Goal: Communication & Community: Answer question/provide support

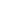
click at [0, 0] on html at bounding box center [0, 0] width 0 height 0
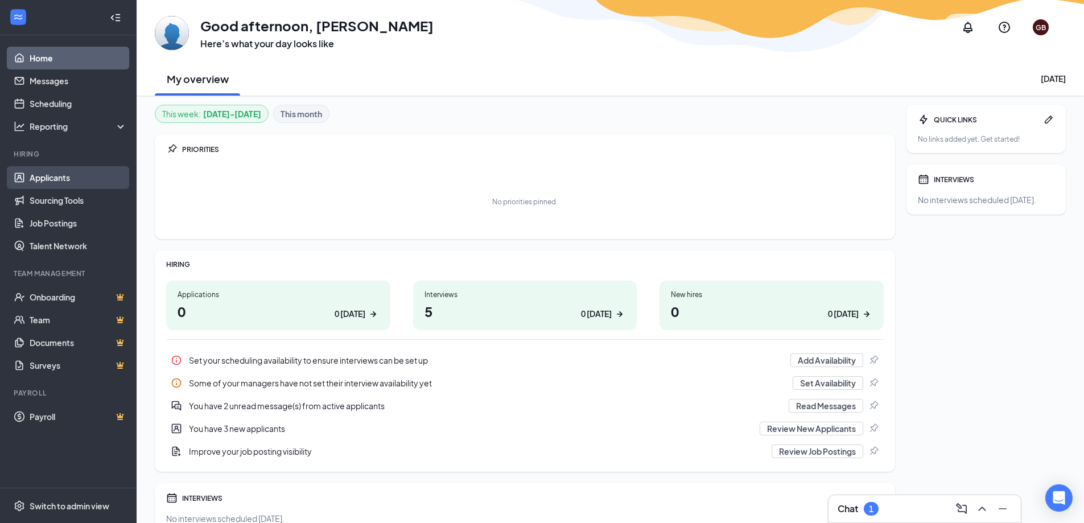
click at [42, 186] on link "Applicants" at bounding box center [78, 177] width 97 height 23
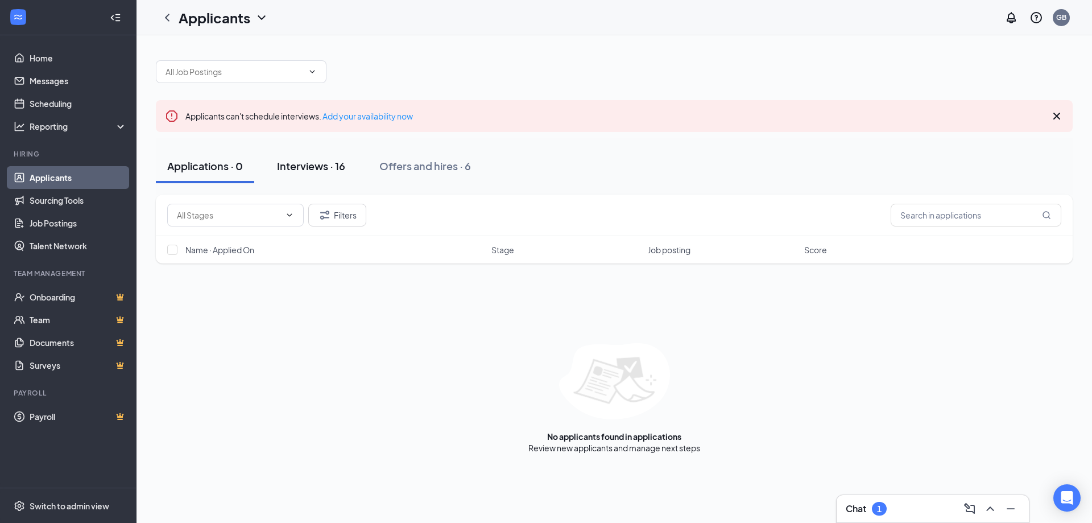
click at [345, 172] on div "Interviews · 16" at bounding box center [311, 166] width 68 height 14
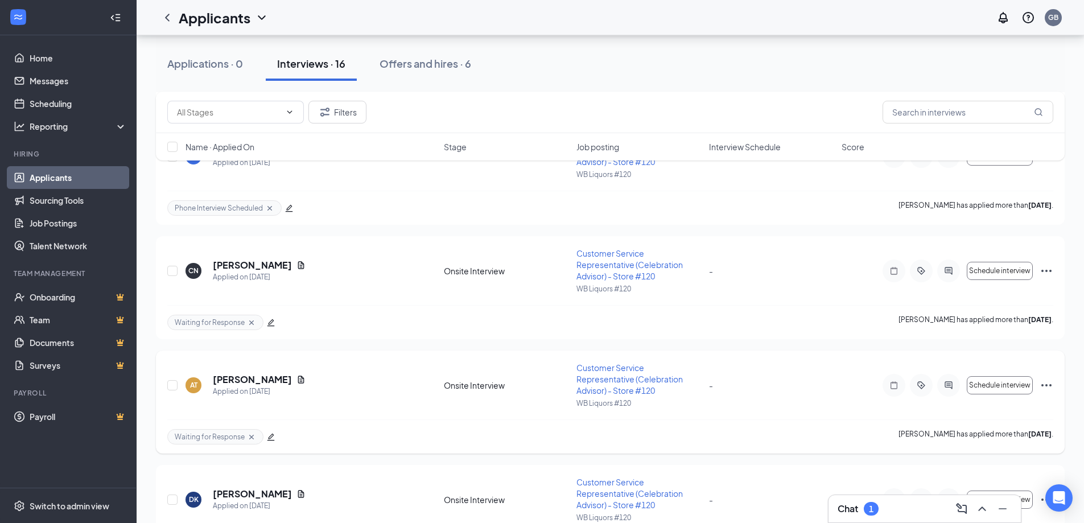
scroll to position [1521, 0]
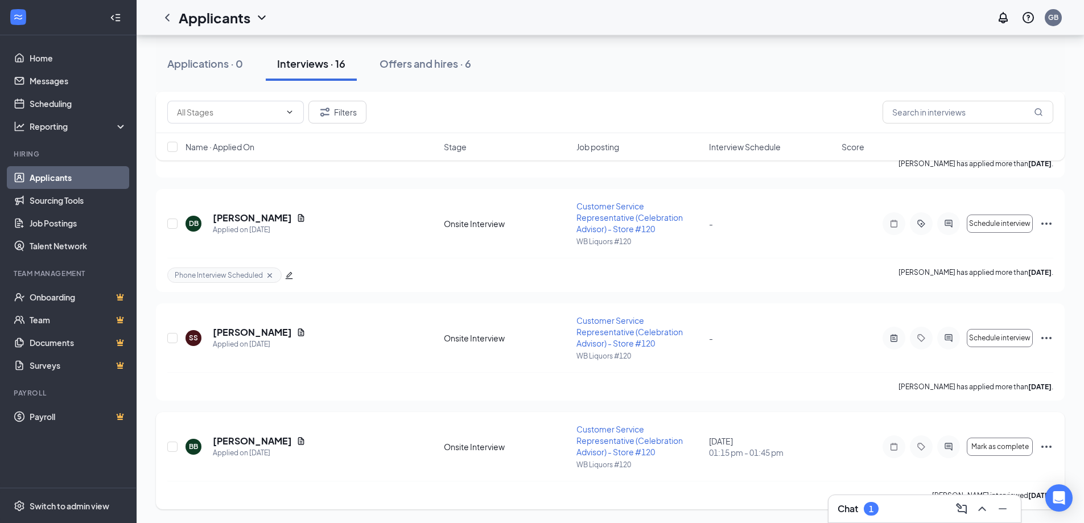
click at [1049, 448] on icon "Ellipses" at bounding box center [1046, 447] width 14 height 14
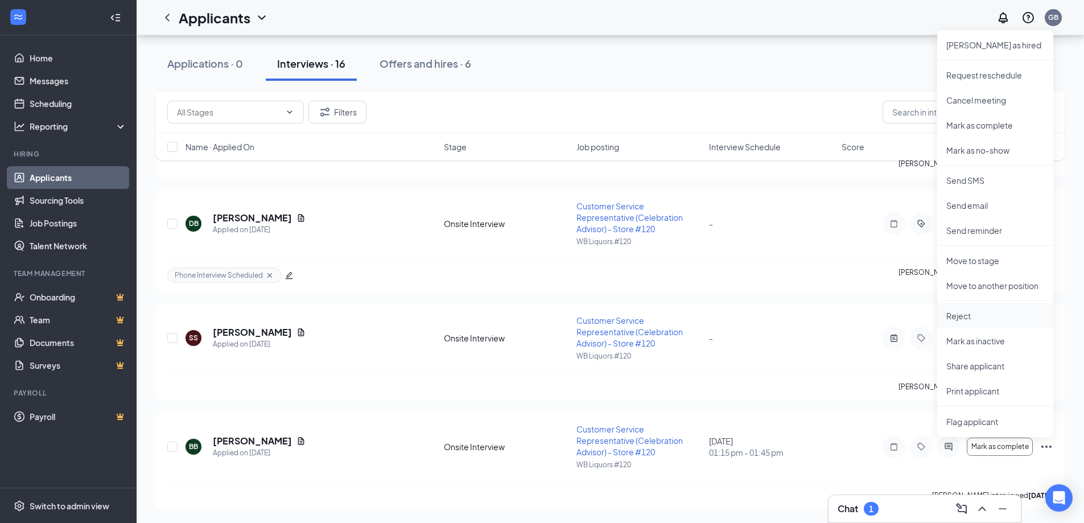
click at [972, 320] on p "Reject" at bounding box center [995, 315] width 98 height 11
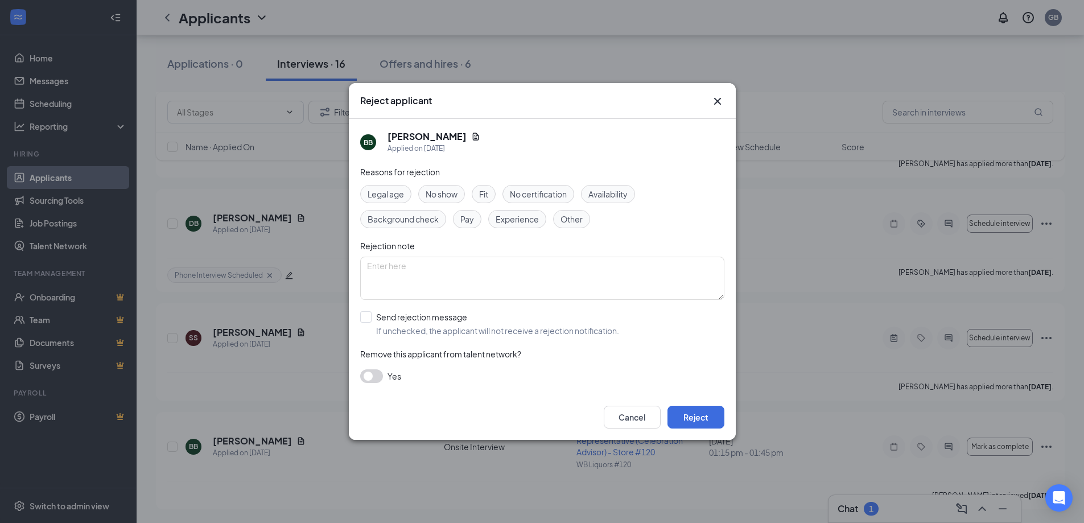
click at [369, 376] on button "button" at bounding box center [371, 376] width 23 height 14
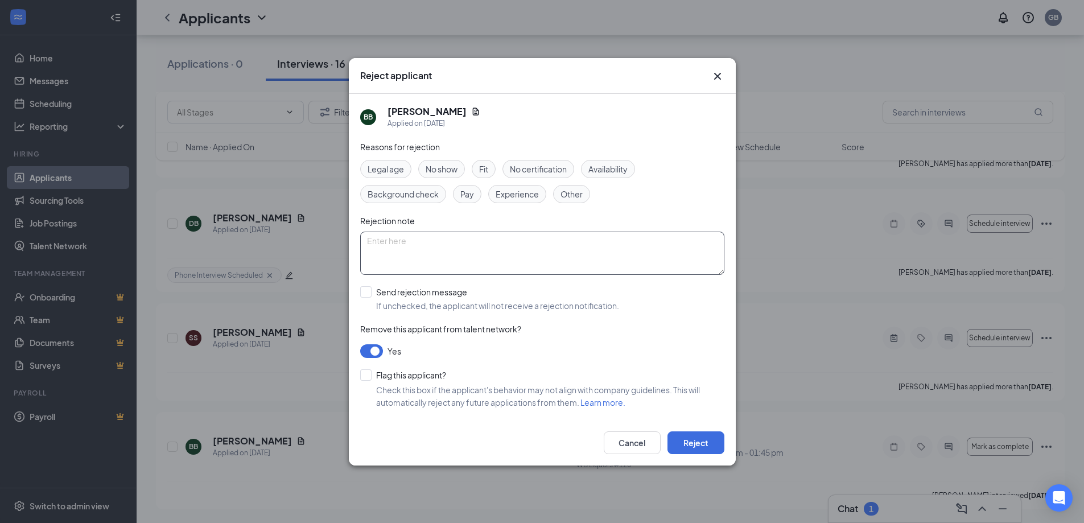
click at [404, 243] on textarea at bounding box center [542, 253] width 364 height 43
click at [601, 175] on span "Availability" at bounding box center [607, 169] width 39 height 13
click at [682, 448] on button "Reject" at bounding box center [695, 442] width 57 height 23
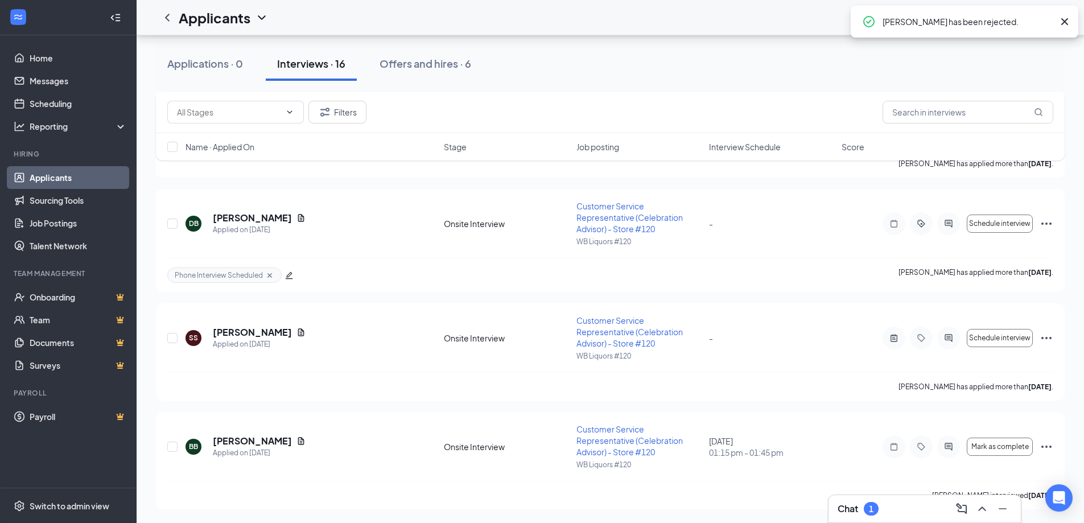
scroll to position [1412, 0]
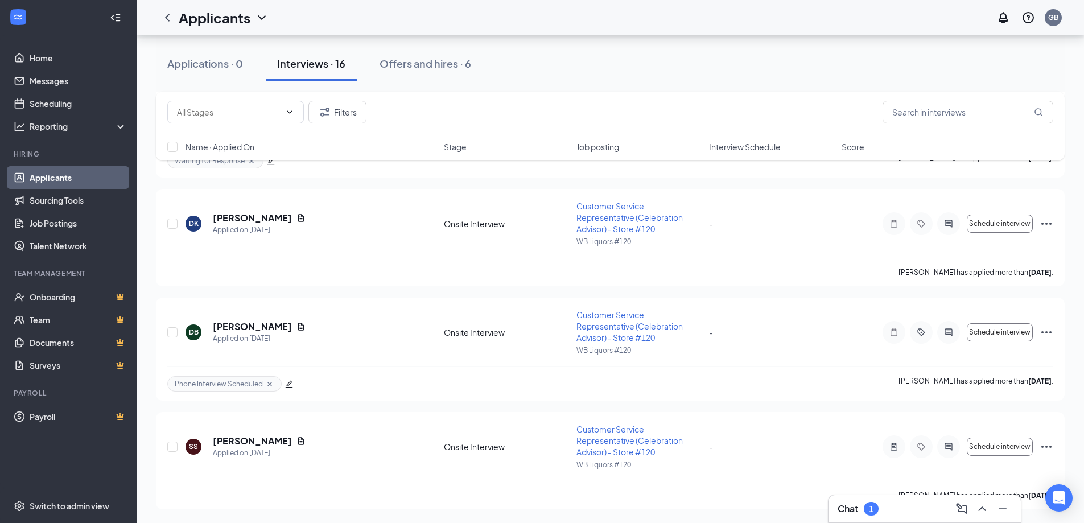
click at [771, 50] on div "Applications · 0 Interviews · 16 Offers and hires · 6" at bounding box center [610, 64] width 908 height 34
click at [943, 325] on div at bounding box center [948, 332] width 23 height 23
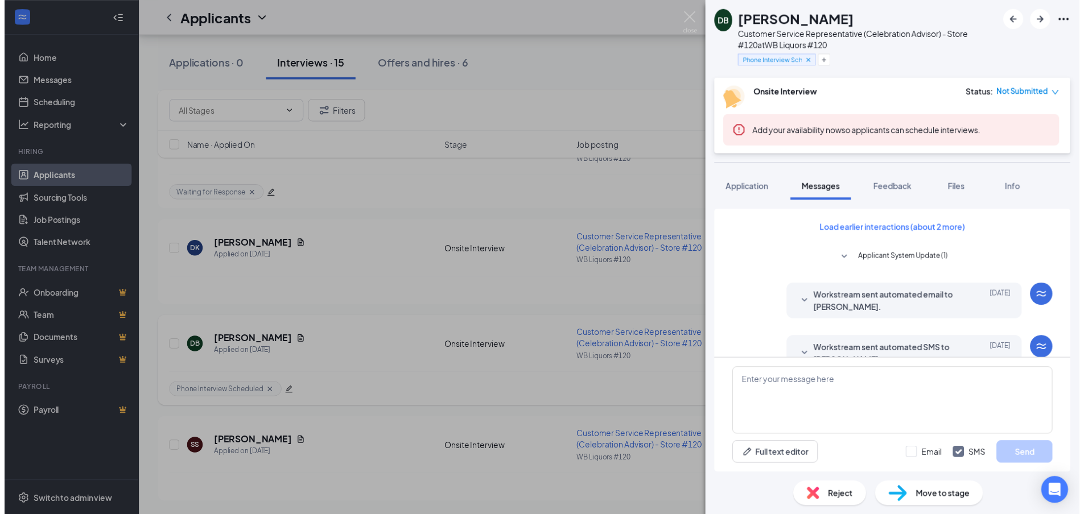
scroll to position [814, 0]
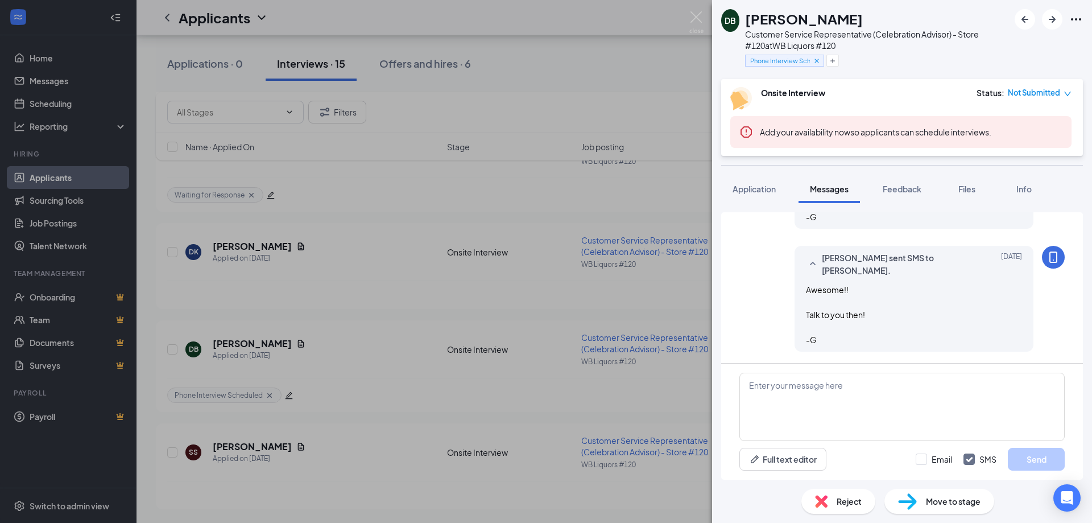
click at [596, 344] on div "DB [PERSON_NAME] Customer Service Representative (Celebration Advisor) - Store …" at bounding box center [546, 261] width 1092 height 523
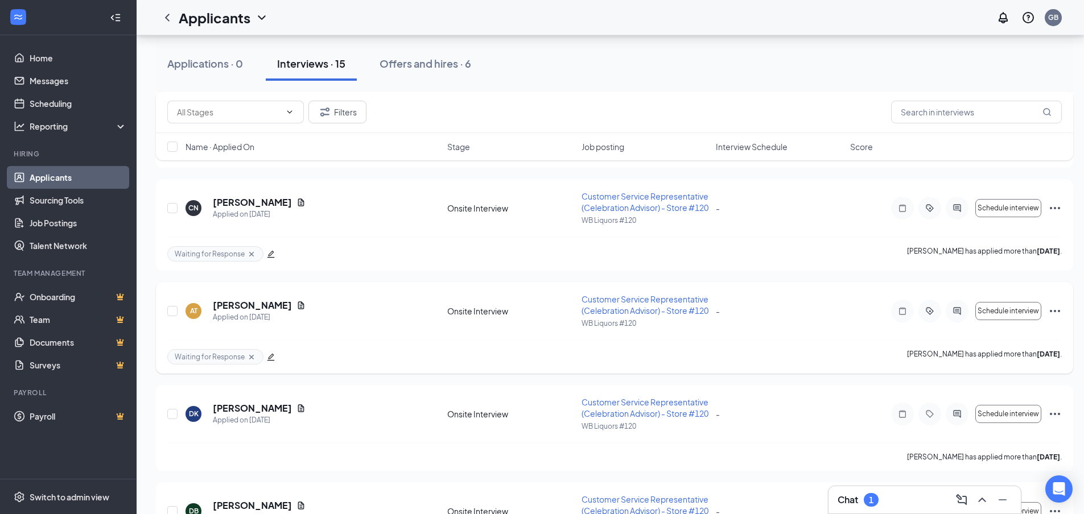
scroll to position [1023, 0]
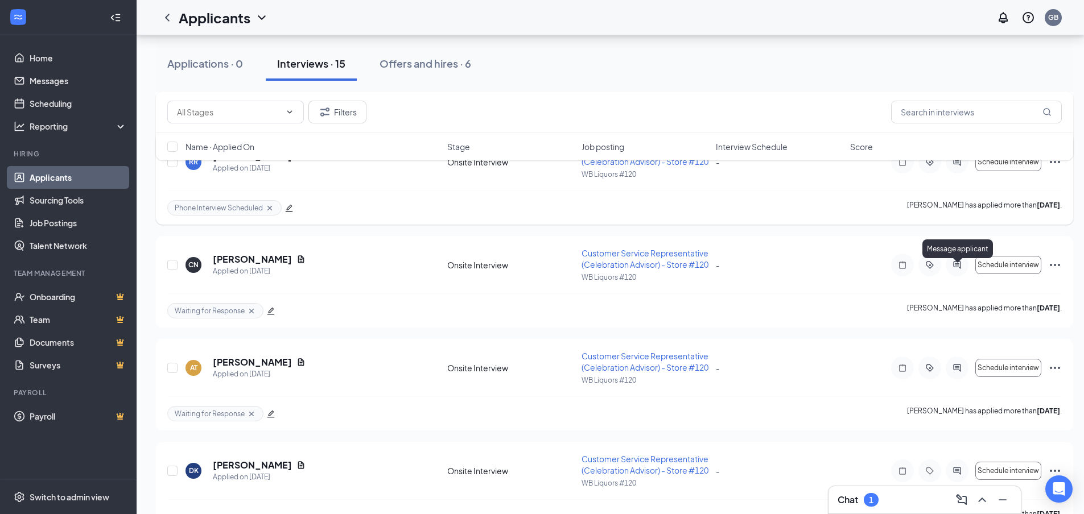
click at [962, 167] on icon "ActiveChat" at bounding box center [957, 162] width 14 height 9
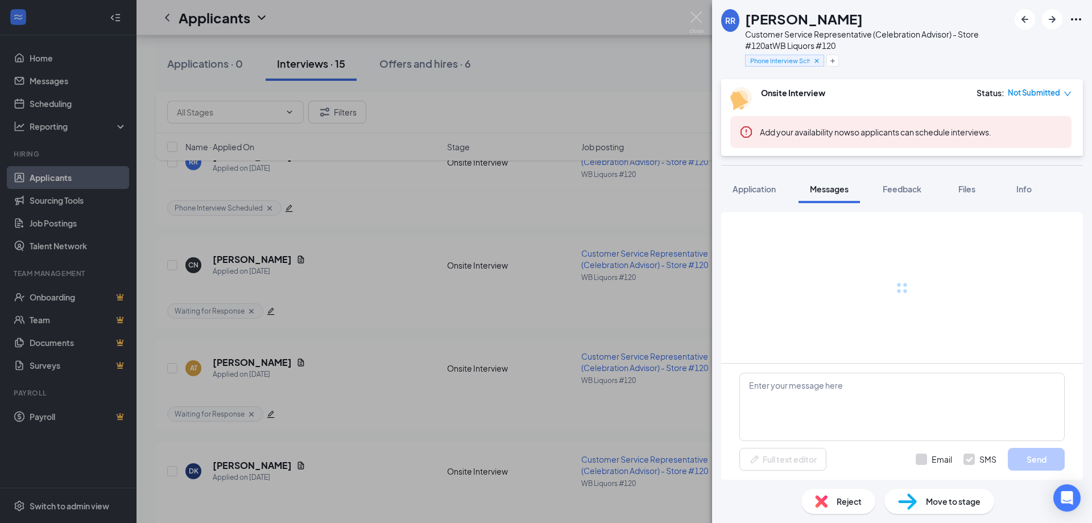
click at [647, 282] on div "RR [PERSON_NAME] Customer Service Representative (Celebration Advisor) - Store …" at bounding box center [546, 261] width 1092 height 523
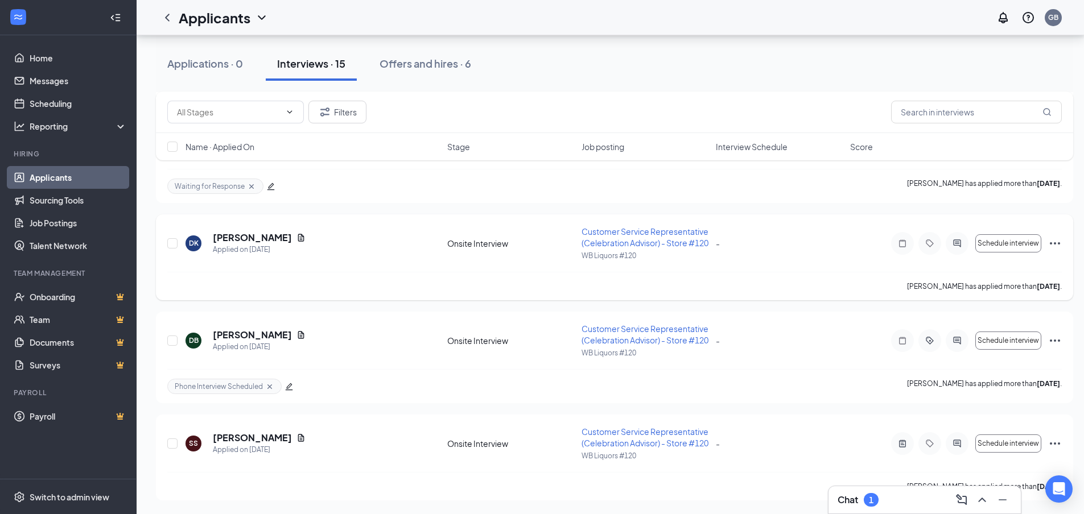
scroll to position [1421, 0]
click at [441, 62] on div "Offers and hires · 6" at bounding box center [425, 63] width 92 height 14
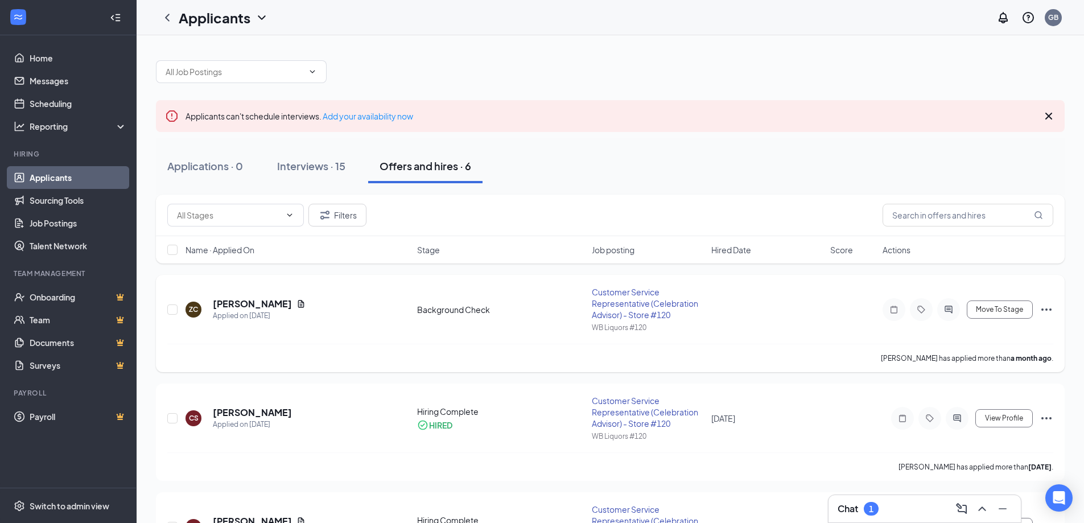
click at [956, 312] on div at bounding box center [948, 309] width 23 height 23
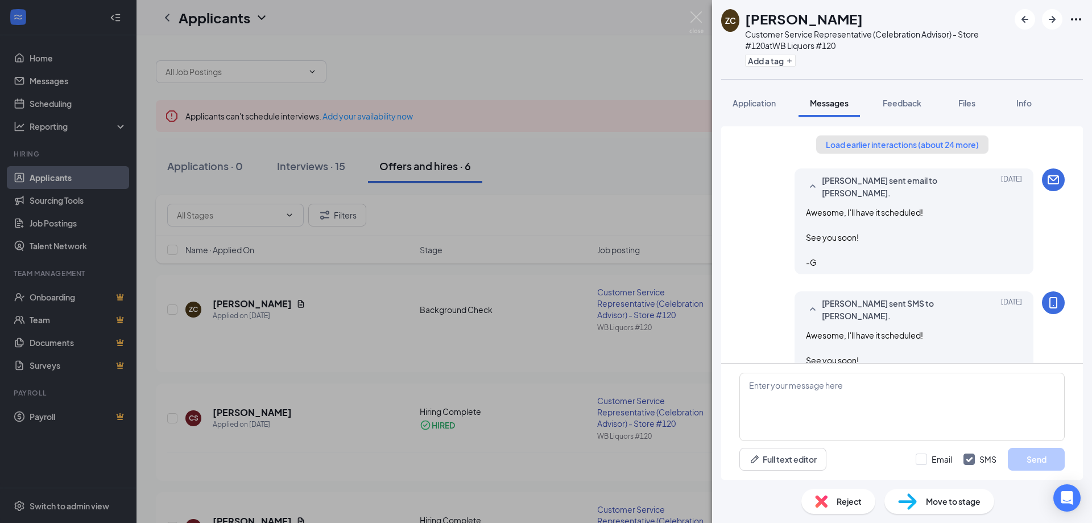
click at [873, 144] on button "Load earlier interactions (about 24 more)" at bounding box center [902, 144] width 172 height 18
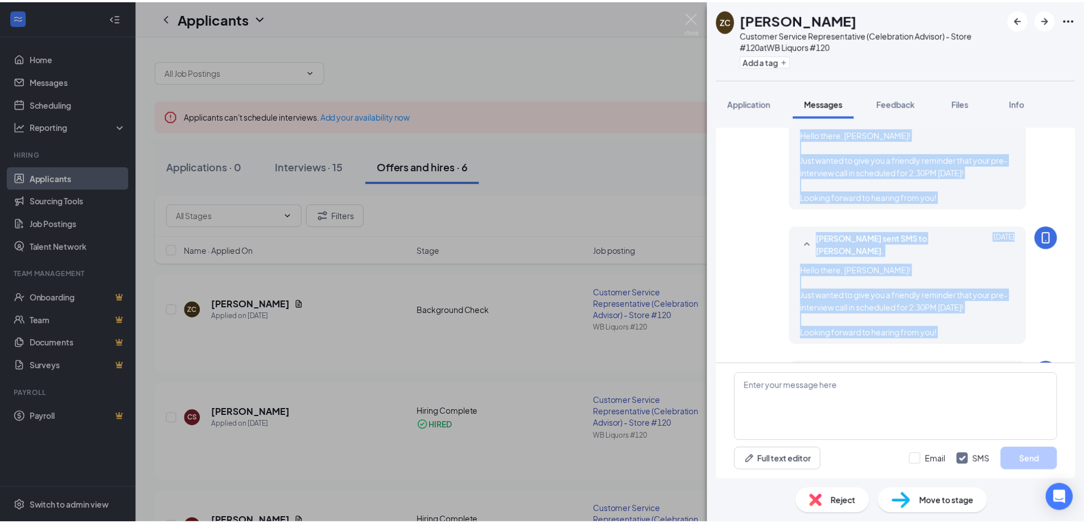
scroll to position [1354, 0]
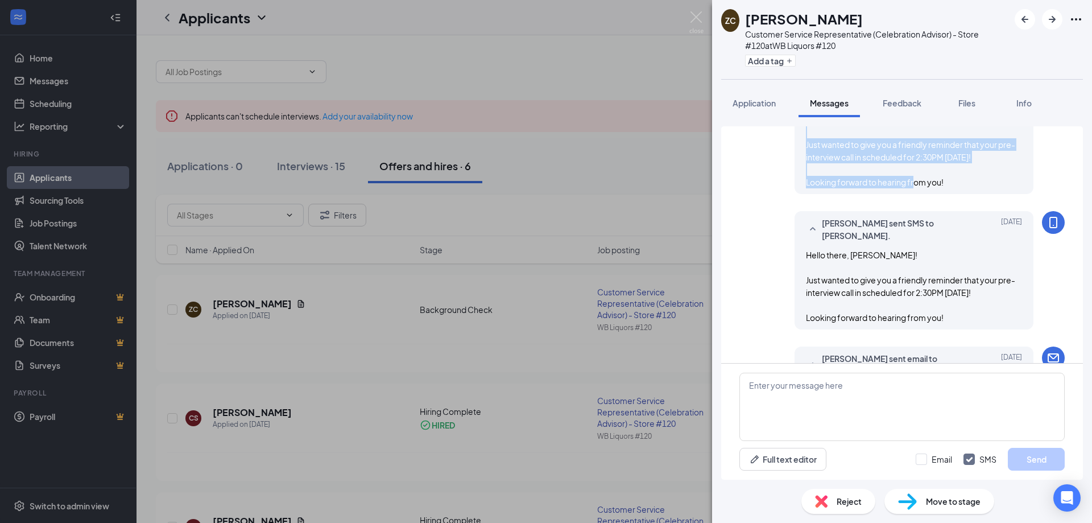
drag, startPoint x: 800, startPoint y: 279, endPoint x: 957, endPoint y: 195, distance: 178.6
click at [957, 195] on div "[PERSON_NAME] sent email to [PERSON_NAME]. [DATE] Hello there, [PERSON_NAME]! J…" at bounding box center [901, 138] width 325 height 124
copy span "Hello there, [PERSON_NAME]! Just wanted to give you a friendly reminder that yo…"
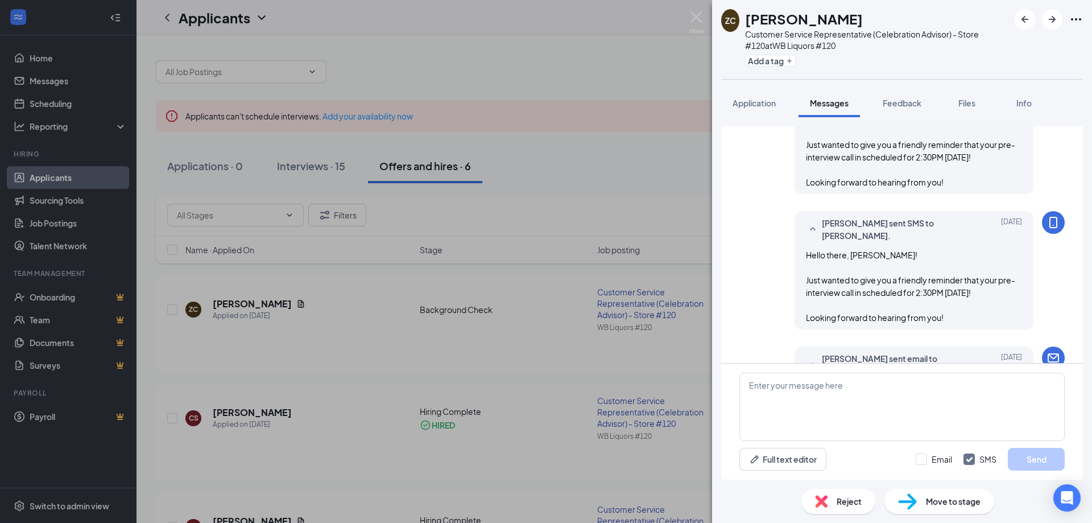
click at [629, 61] on div "ZC [PERSON_NAME] Customer Service Representative (Celebration Advisor) - Store …" at bounding box center [546, 261] width 1092 height 523
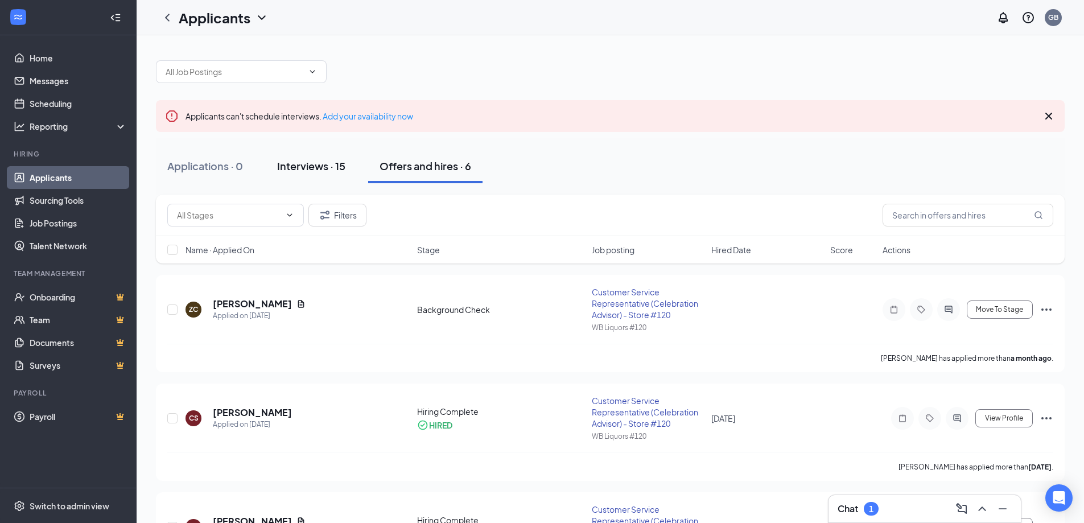
click at [320, 168] on div "Interviews · 15" at bounding box center [311, 166] width 68 height 14
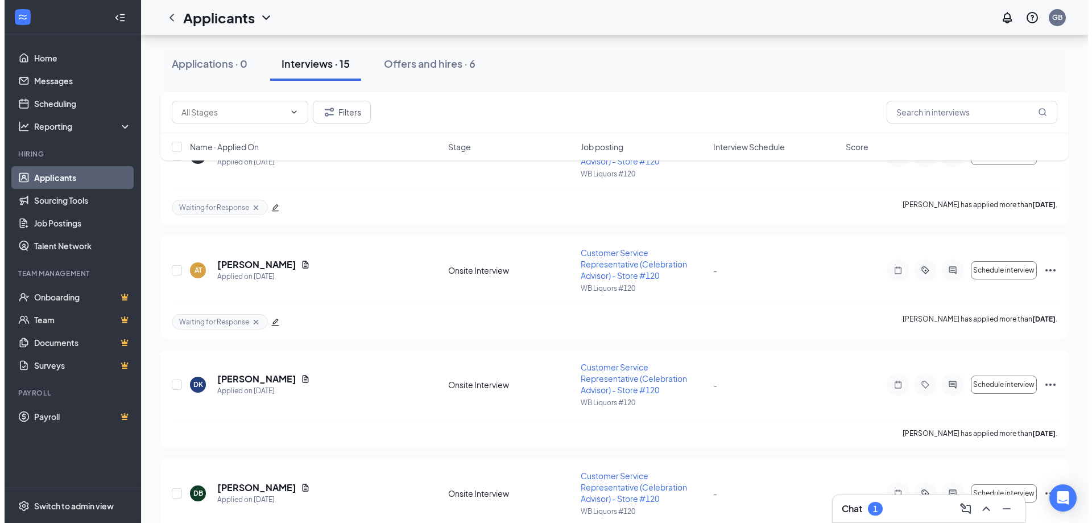
scroll to position [1412, 0]
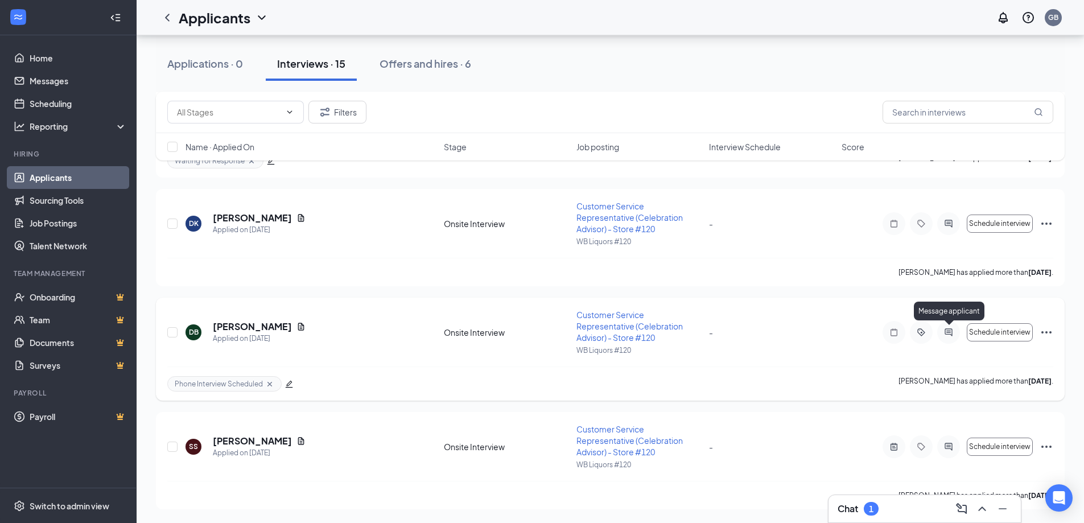
click at [951, 333] on icon "ActiveChat" at bounding box center [948, 332] width 14 height 9
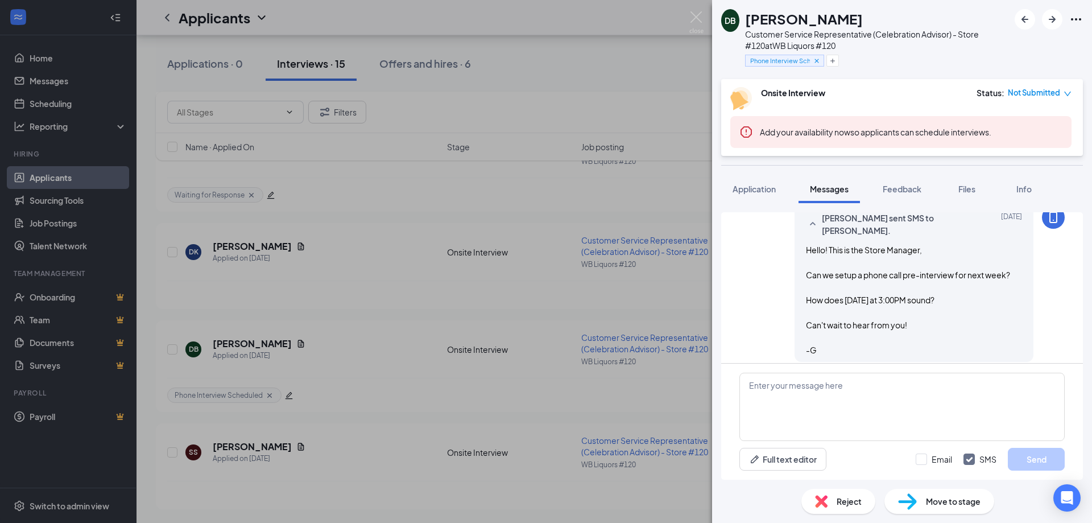
scroll to position [814, 0]
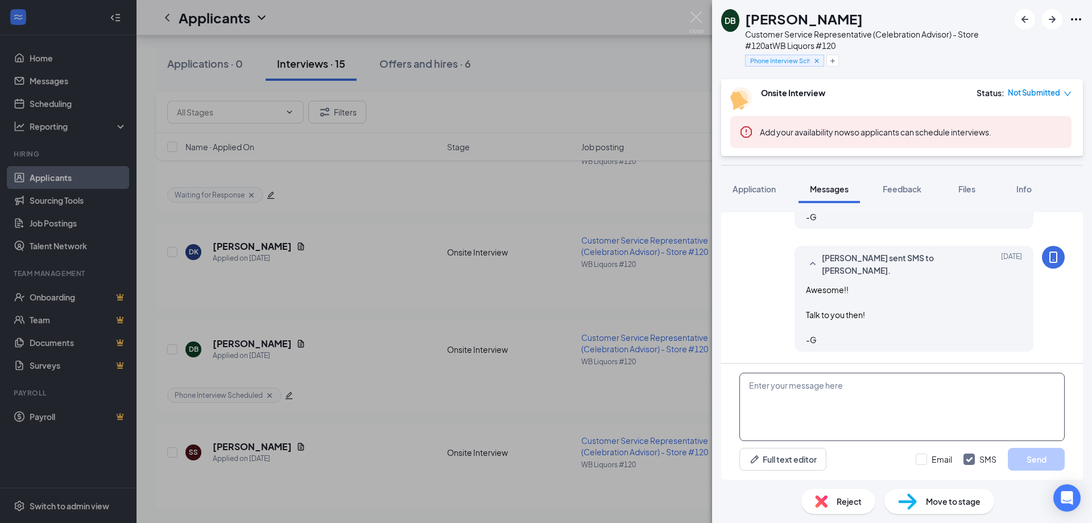
click at [821, 377] on textarea at bounding box center [901, 407] width 325 height 68
paste textarea "Hello there, [PERSON_NAME]! Just wanted to give you a friendly reminder that yo…"
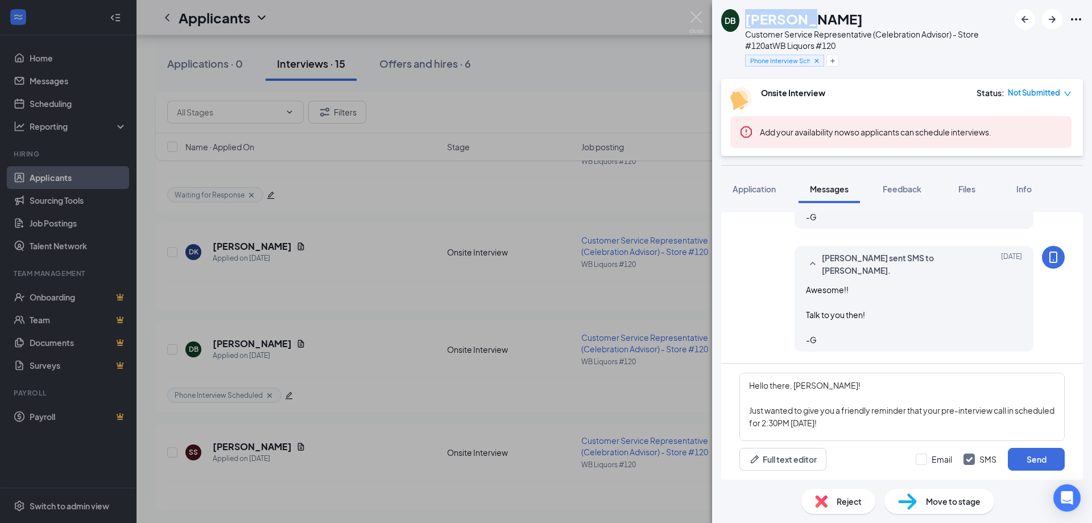
drag, startPoint x: 747, startPoint y: 22, endPoint x: 801, endPoint y: 26, distance: 54.8
click at [801, 26] on h1 "[PERSON_NAME]" at bounding box center [804, 18] width 118 height 19
copy h1 "Dajhelon"
click at [800, 395] on textarea "Hello there, [PERSON_NAME]! Just wanted to give you a friendly reminder that yo…" at bounding box center [901, 407] width 325 height 68
click at [803, 389] on textarea "Hello there, [PERSON_NAME]! Just wanted to give you a friendly reminder that yo…" at bounding box center [901, 407] width 325 height 68
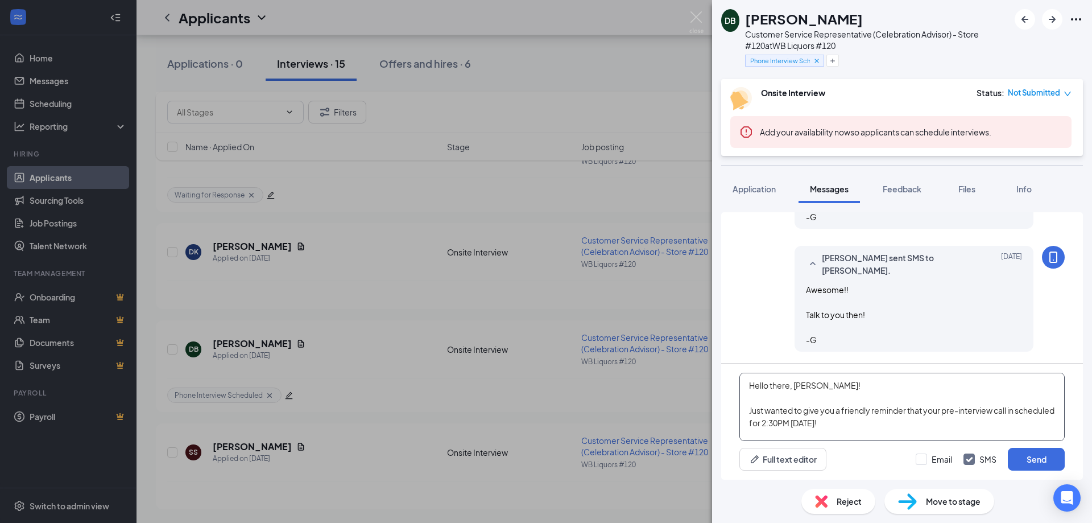
click at [803, 389] on textarea "Hello there, [PERSON_NAME]! Just wanted to give you a friendly reminder that yo…" at bounding box center [901, 407] width 325 height 68
paste textarea "Dajhelon"
click at [890, 393] on textarea "Hello there, [PERSON_NAME]! Just wanted to give you a friendly reminder that yo…" at bounding box center [901, 407] width 325 height 68
drag, startPoint x: 829, startPoint y: 423, endPoint x: 804, endPoint y: 424, distance: 24.5
click at [804, 424] on textarea "Hello there, [PERSON_NAME]! Just wanted to give you a friendly reminder that yo…" at bounding box center [901, 407] width 325 height 68
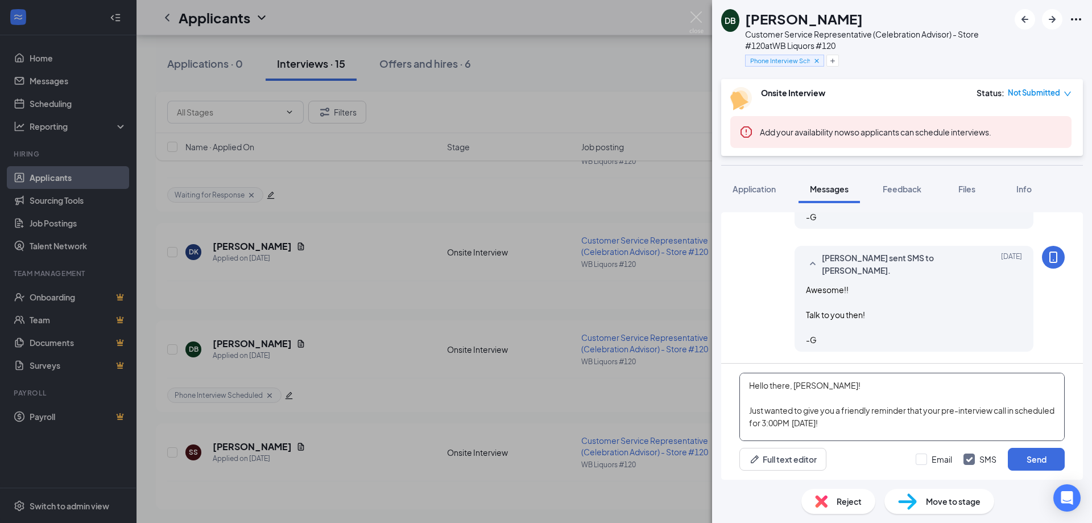
scroll to position [19, 0]
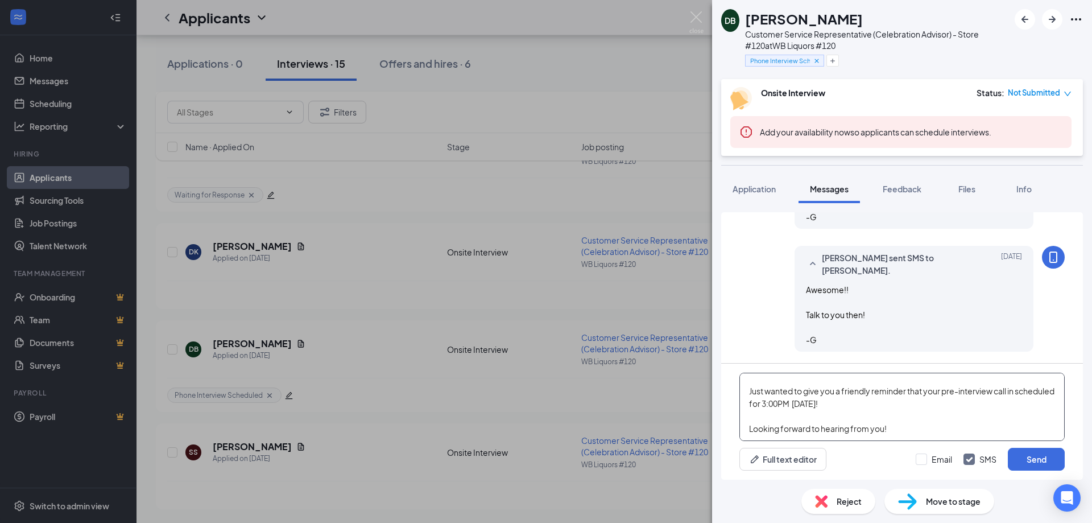
click at [887, 410] on textarea "Hello there, [PERSON_NAME]! Just wanted to give you a friendly reminder that yo…" at bounding box center [901, 407] width 325 height 68
type textarea "Hello there, [PERSON_NAME]! Just wanted to give you a friendly reminder that yo…"
click at [924, 457] on input "Email" at bounding box center [934, 458] width 36 height 11
checkbox input "true"
click at [1020, 460] on button "Send" at bounding box center [1036, 459] width 57 height 23
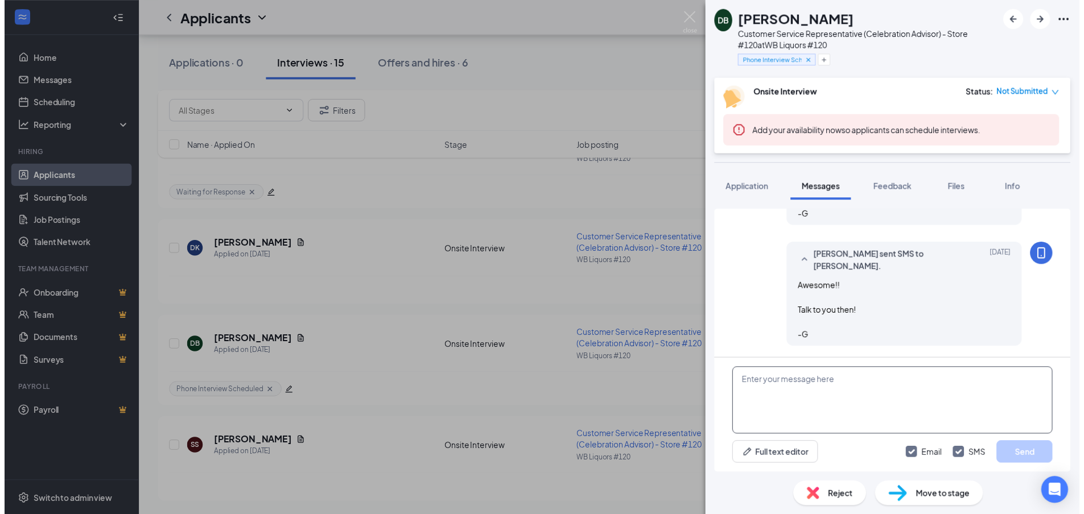
scroll to position [1085, 0]
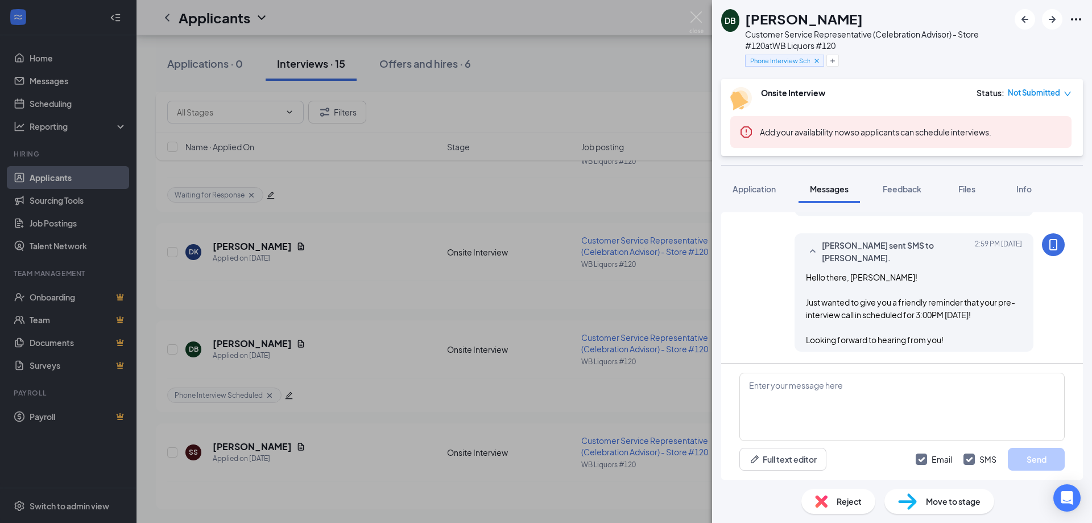
click at [643, 258] on div "DB [PERSON_NAME] Customer Service Representative (Celebration Advisor) - Store …" at bounding box center [546, 261] width 1092 height 523
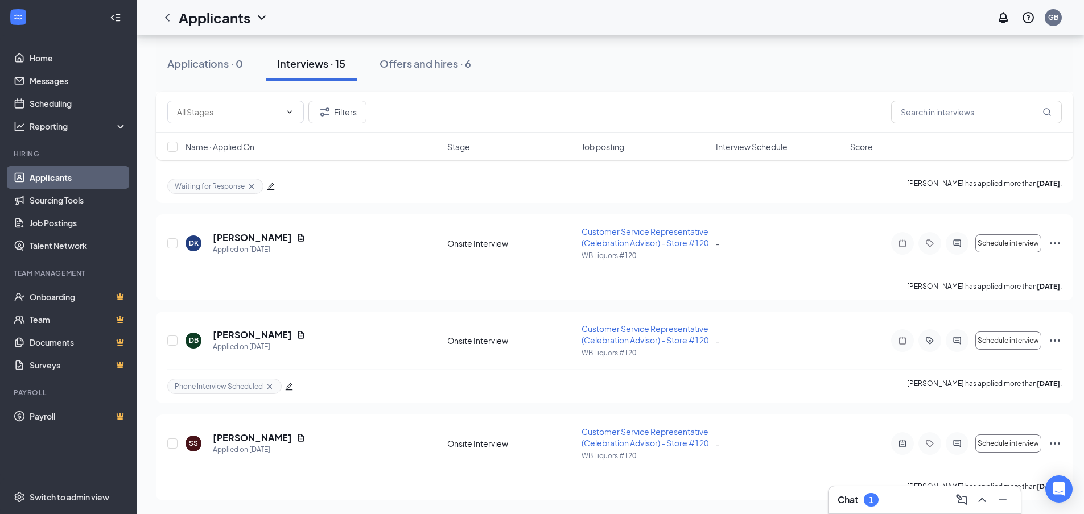
scroll to position [1421, 0]
click at [955, 336] on icon "ActiveChat" at bounding box center [957, 340] width 14 height 9
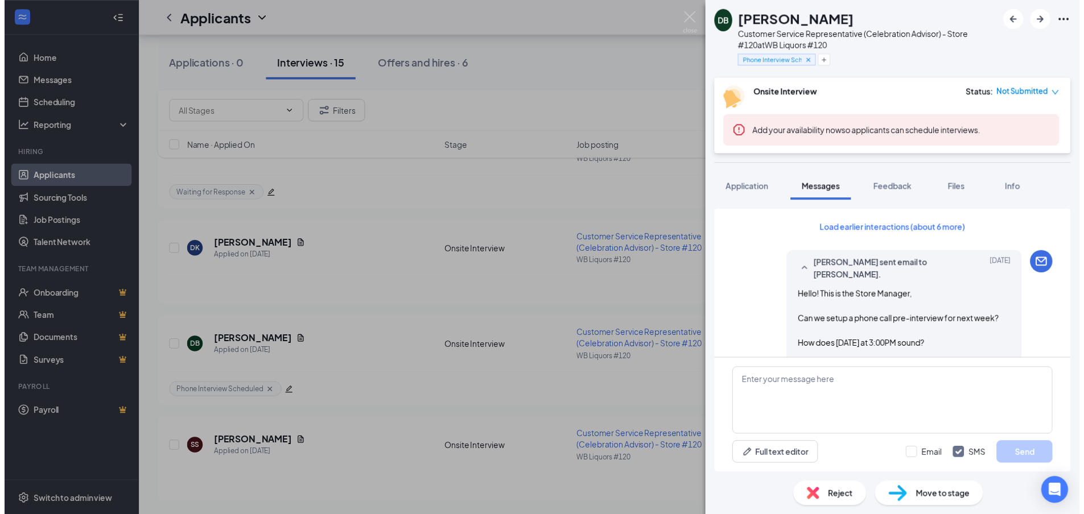
scroll to position [1013, 0]
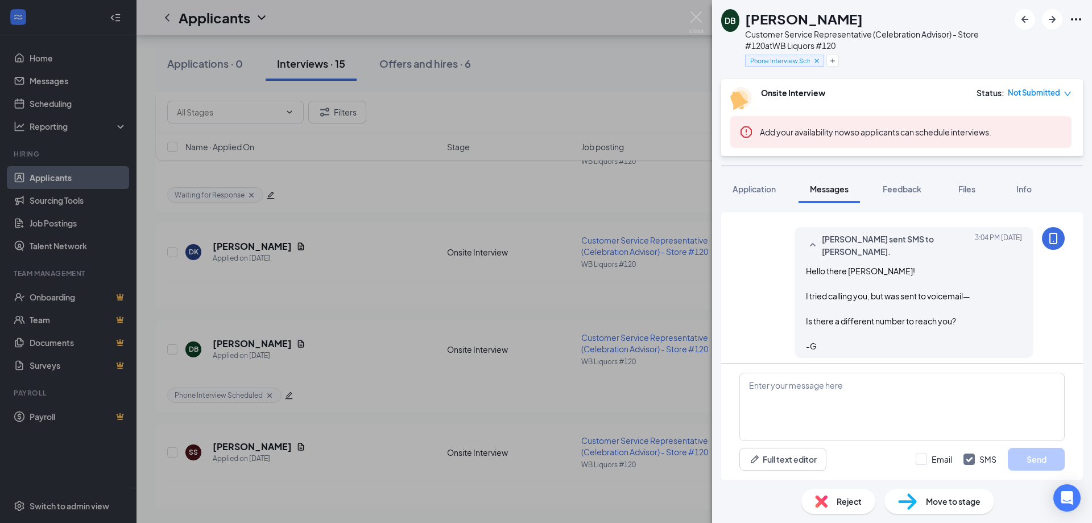
click at [631, 304] on div "DB [PERSON_NAME] Customer Service Representative (Celebration Advisor) - Store …" at bounding box center [546, 261] width 1092 height 523
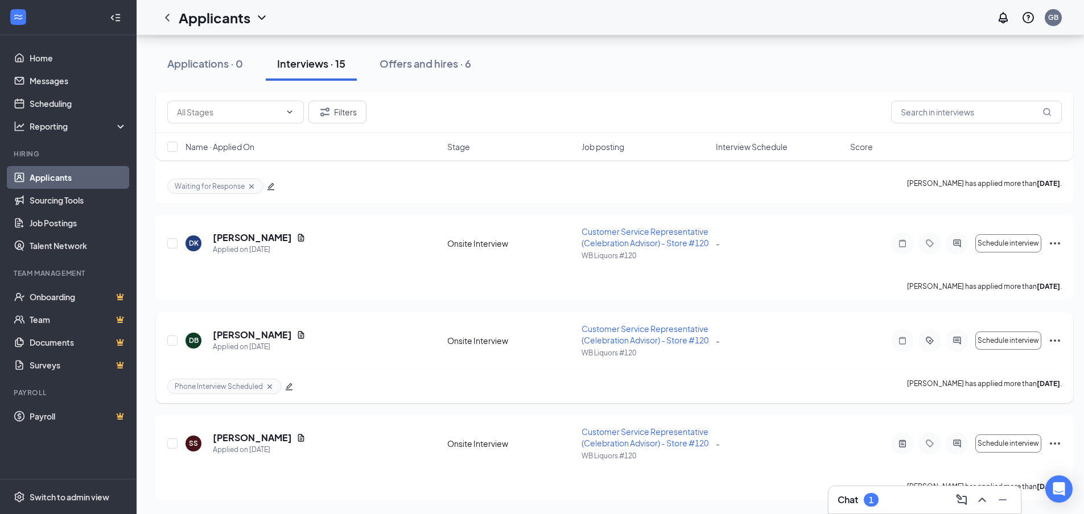
click at [1064, 331] on div "DB [PERSON_NAME] Applied on [DATE] Onsite Interview Customer Service Representa…" at bounding box center [614, 358] width 917 height 92
click at [1059, 340] on icon "Ellipses" at bounding box center [1054, 341] width 10 height 2
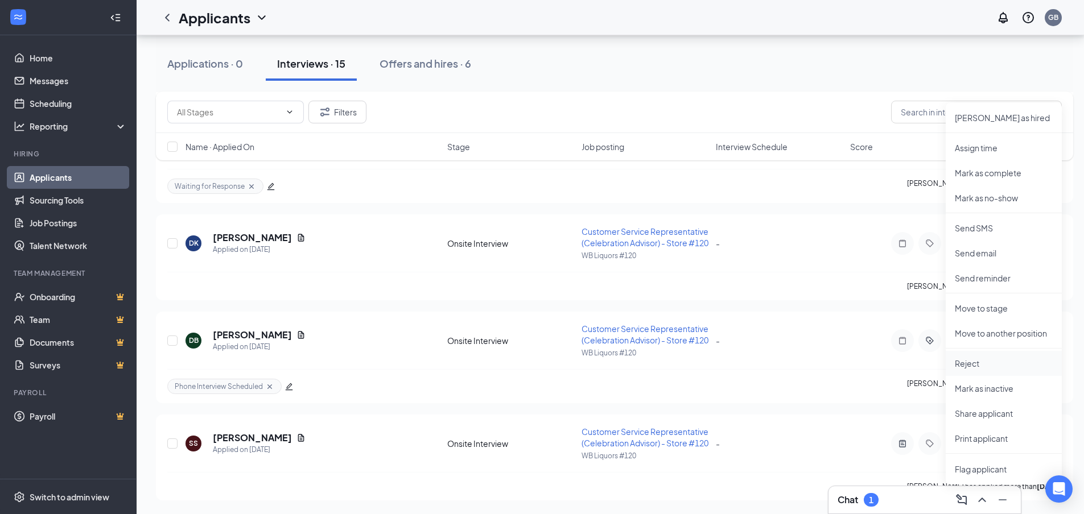
click at [968, 358] on p "Reject" at bounding box center [1003, 363] width 98 height 11
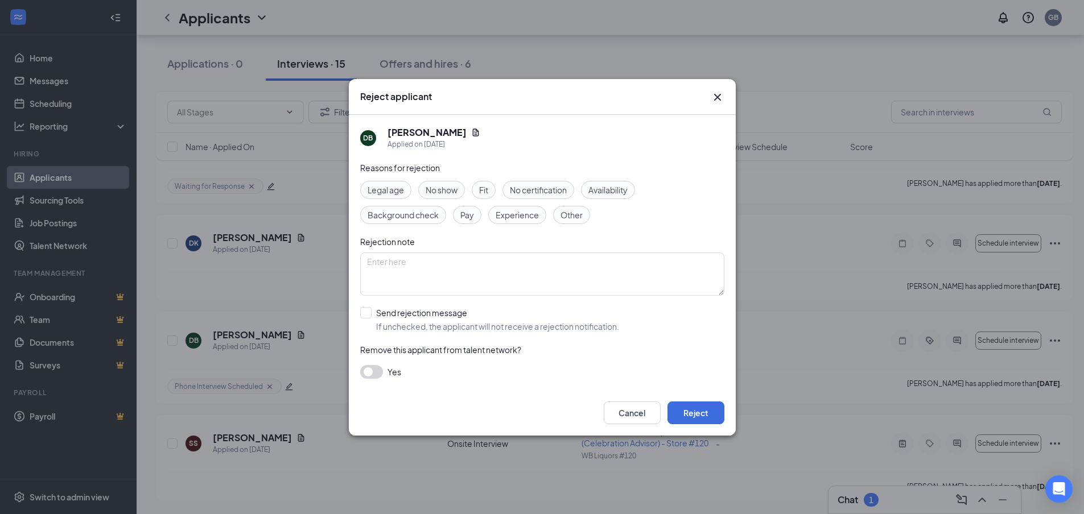
click at [440, 184] on span "No show" at bounding box center [441, 190] width 32 height 13
click at [711, 418] on button "Reject" at bounding box center [695, 413] width 57 height 23
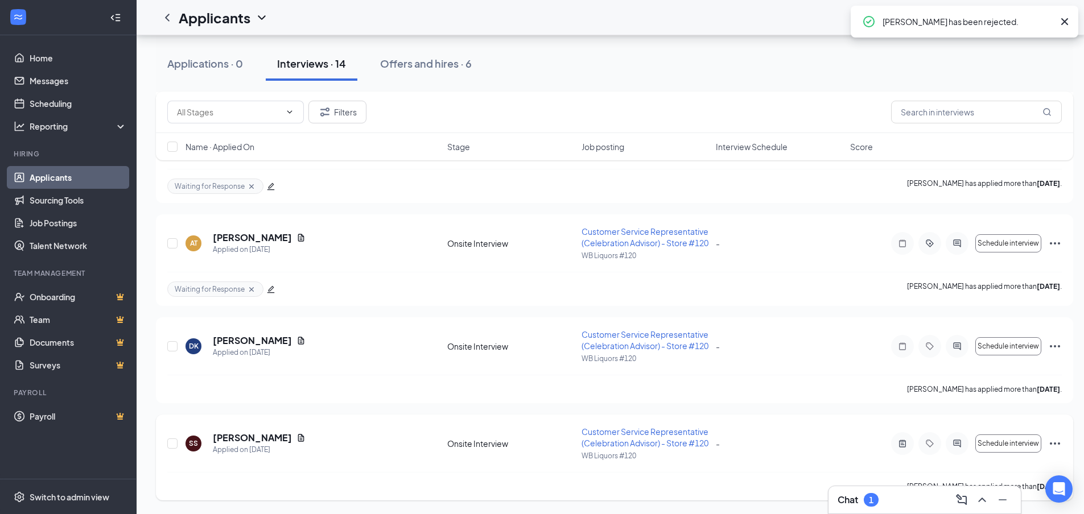
scroll to position [1307, 0]
click at [1060, 439] on icon "Ellipses" at bounding box center [1055, 444] width 14 height 14
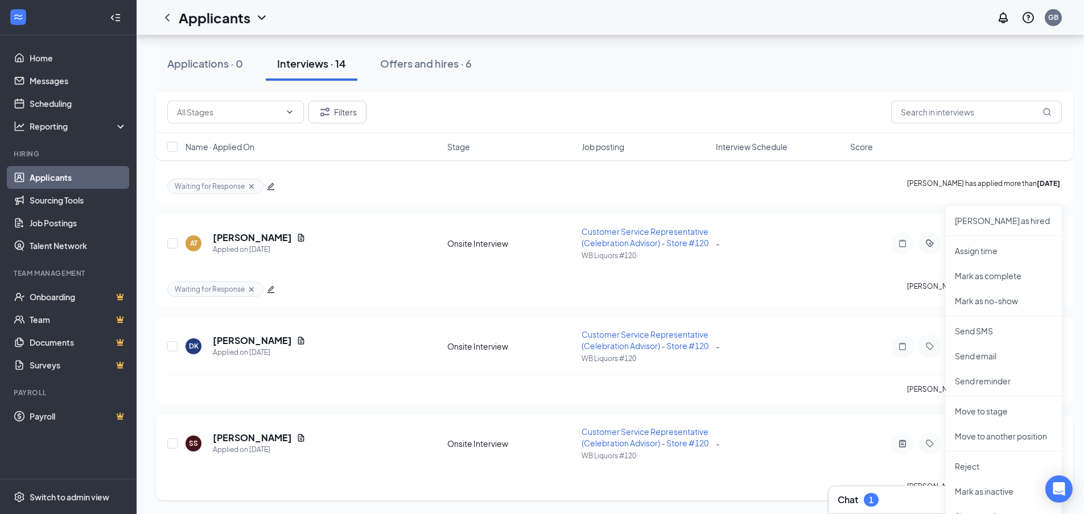
click at [954, 439] on icon "ActiveChat" at bounding box center [957, 443] width 14 height 9
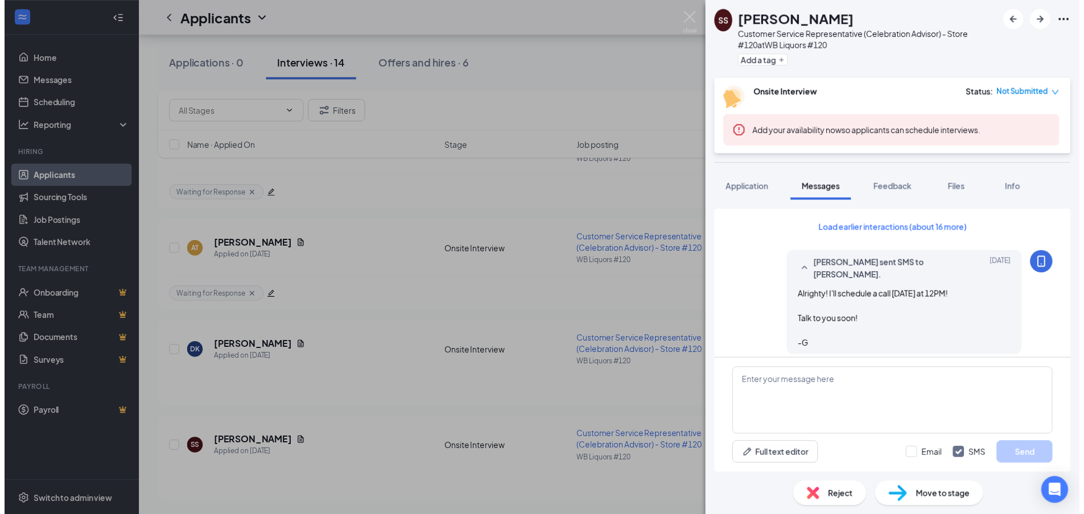
scroll to position [1168, 0]
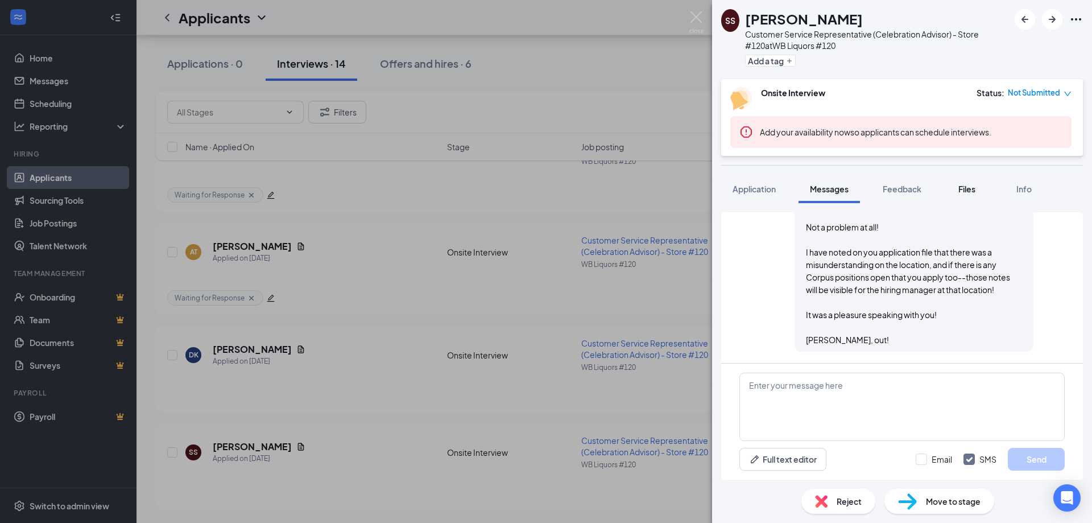
click at [967, 185] on span "Files" at bounding box center [966, 189] width 17 height 10
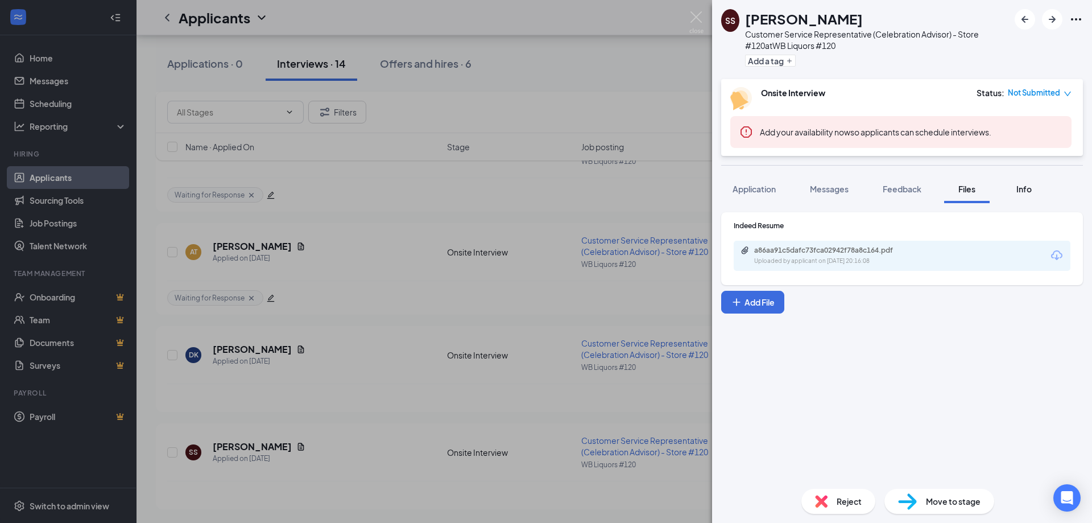
click at [1010, 191] on button "Info" at bounding box center [1024, 189] width 46 height 28
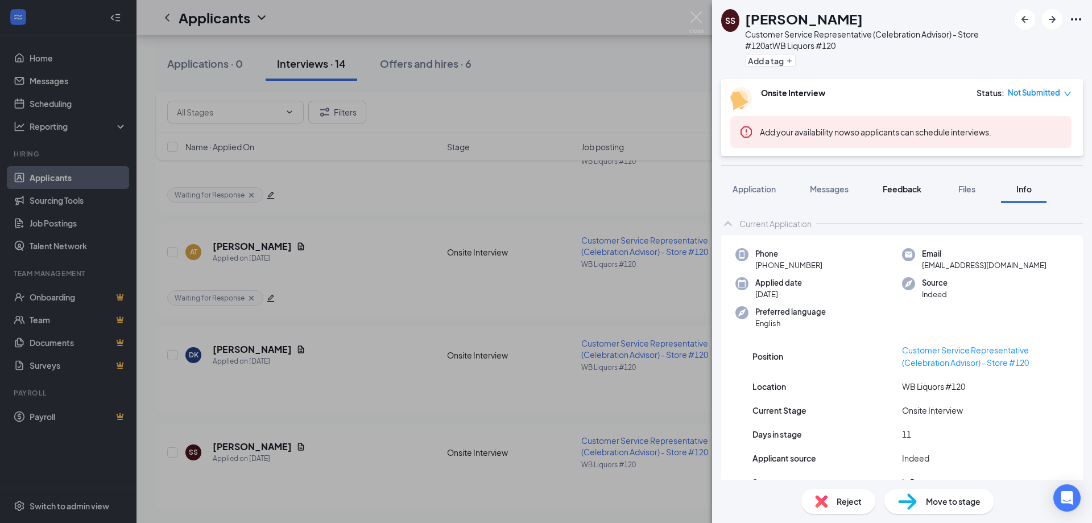
click at [906, 193] on span "Feedback" at bounding box center [902, 189] width 39 height 10
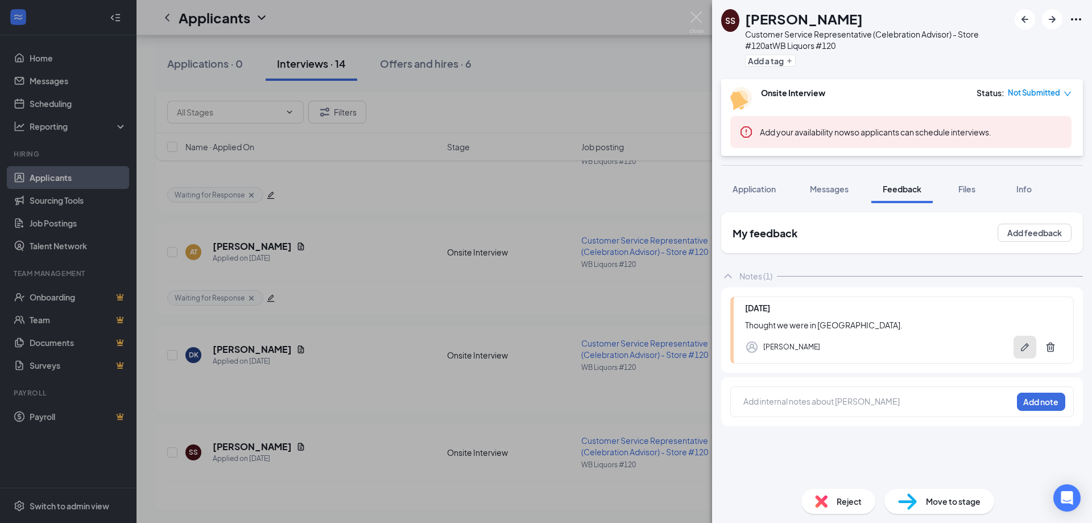
click at [1034, 348] on button "button" at bounding box center [1025, 347] width 23 height 23
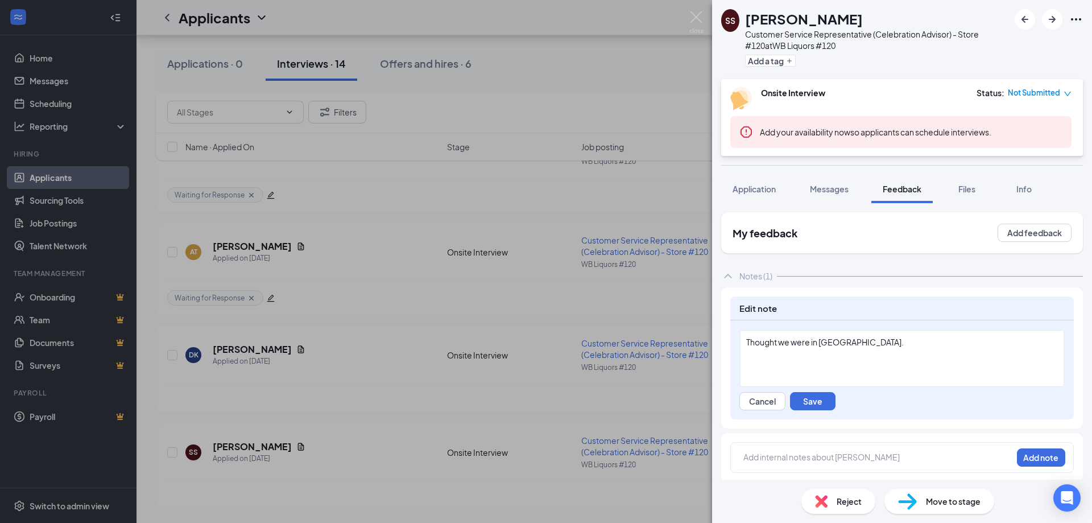
click at [910, 342] on div "Thought we were in [GEOGRAPHIC_DATA]." at bounding box center [902, 342] width 312 height 12
click at [822, 403] on button "Save" at bounding box center [813, 401] width 46 height 18
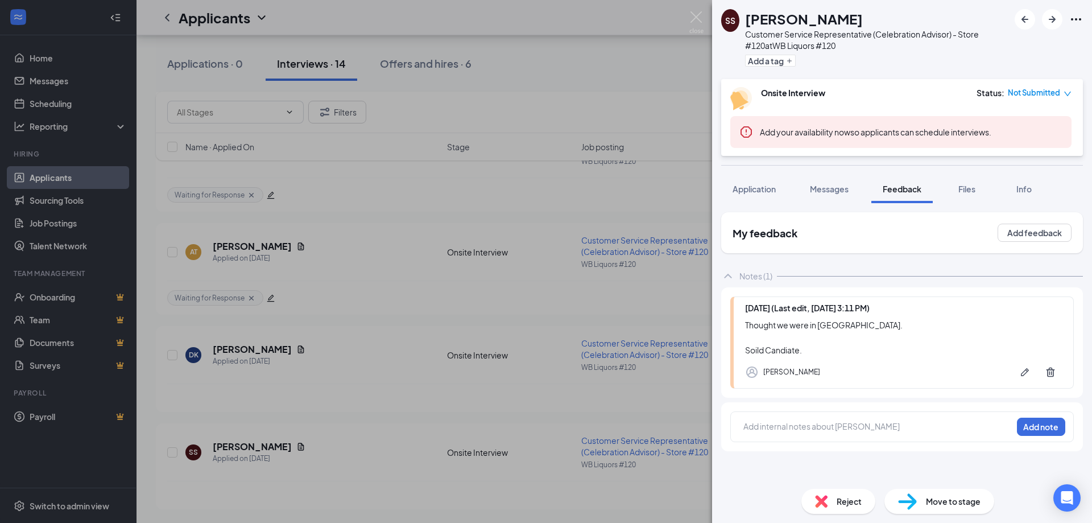
click at [626, 403] on div "SS [PERSON_NAME] Customer Service Representative (Celebration Advisor) - Store …" at bounding box center [546, 261] width 1092 height 523
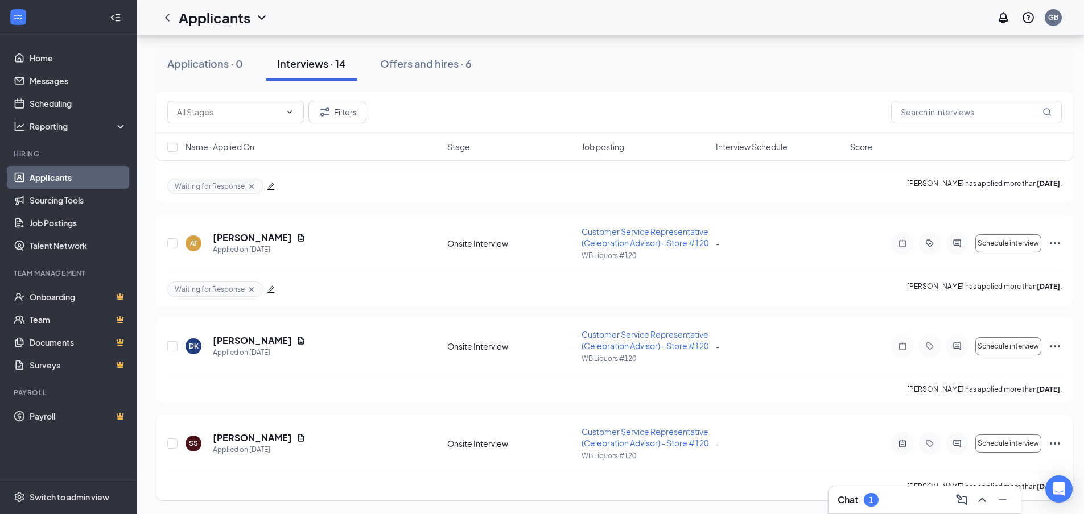
click at [1053, 451] on icon "Ellipses" at bounding box center [1055, 444] width 14 height 14
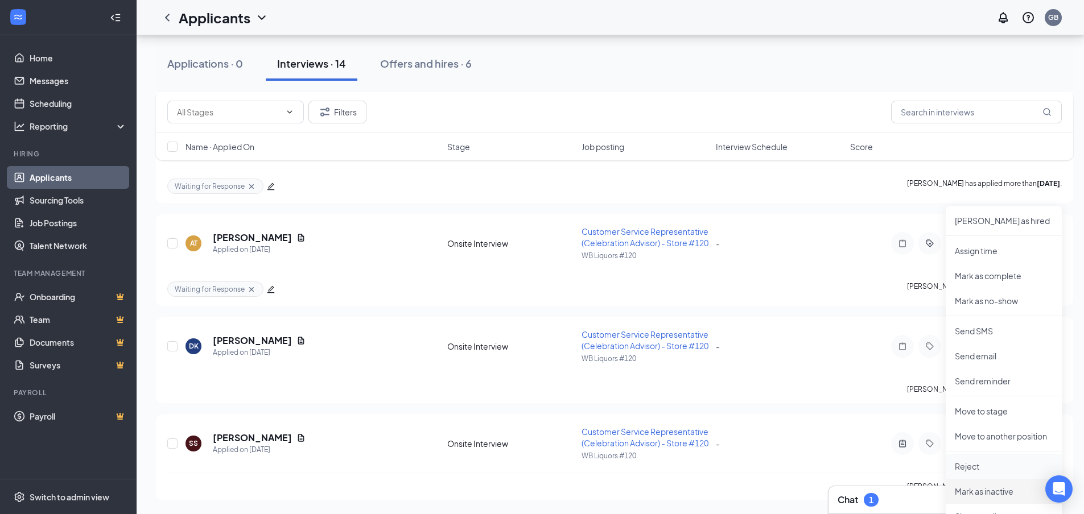
click at [978, 461] on p "Reject" at bounding box center [1003, 466] width 98 height 11
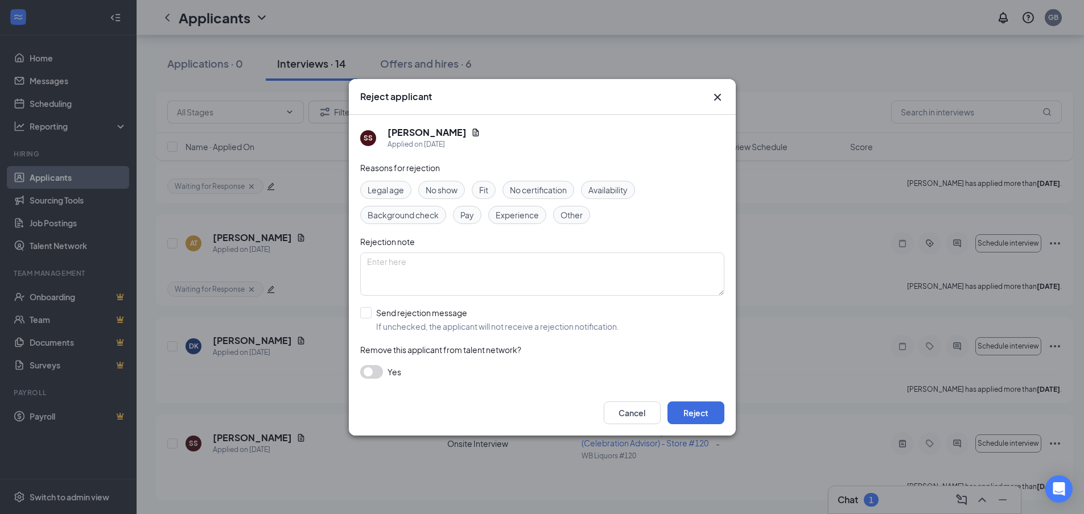
click at [622, 191] on span "Availability" at bounding box center [607, 190] width 39 height 13
click at [621, 189] on span "Availability" at bounding box center [607, 190] width 39 height 13
click at [476, 294] on textarea at bounding box center [542, 274] width 364 height 43
type textarea "Thought we were in CC"
click at [691, 414] on button "Reject" at bounding box center [695, 413] width 57 height 23
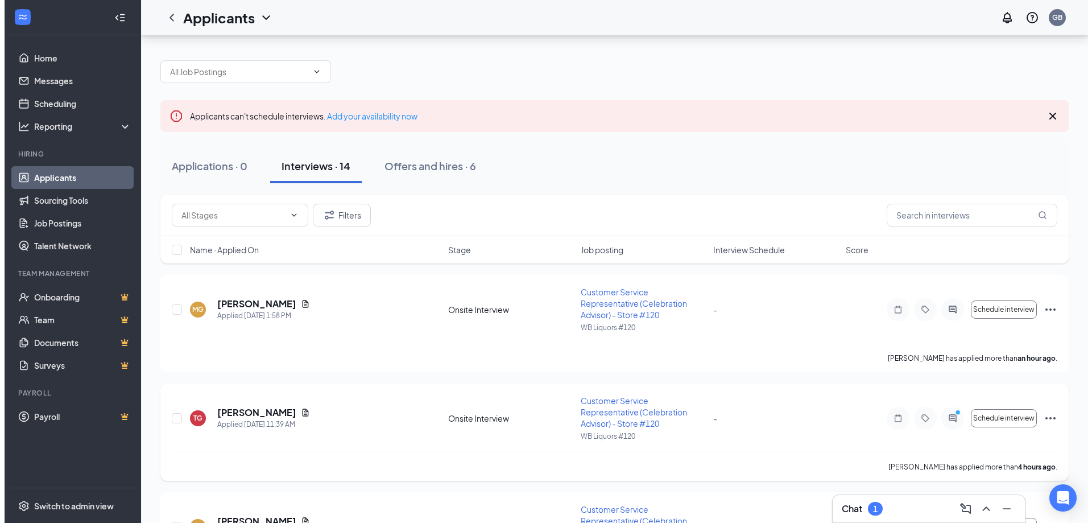
scroll to position [57, 0]
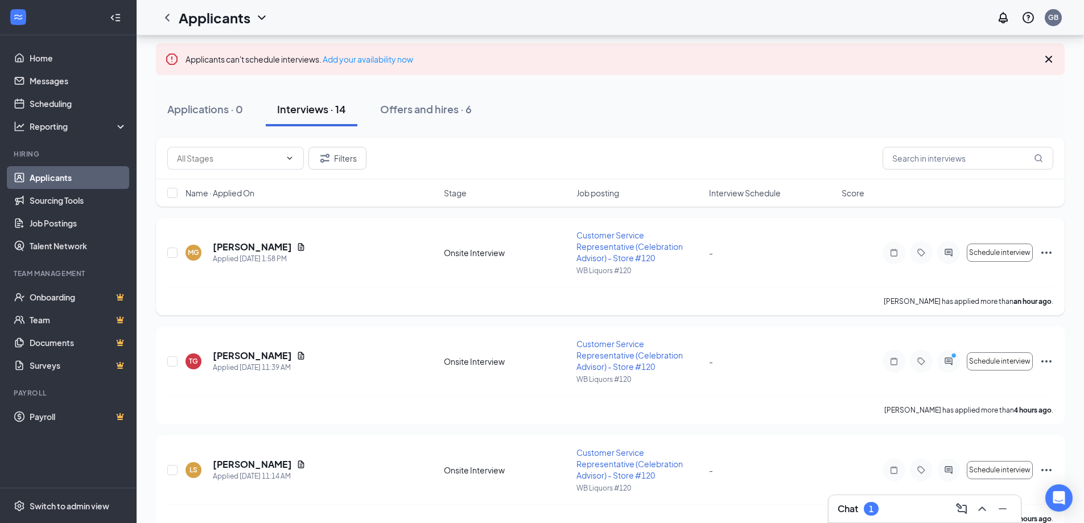
click at [944, 257] on div at bounding box center [948, 252] width 23 height 23
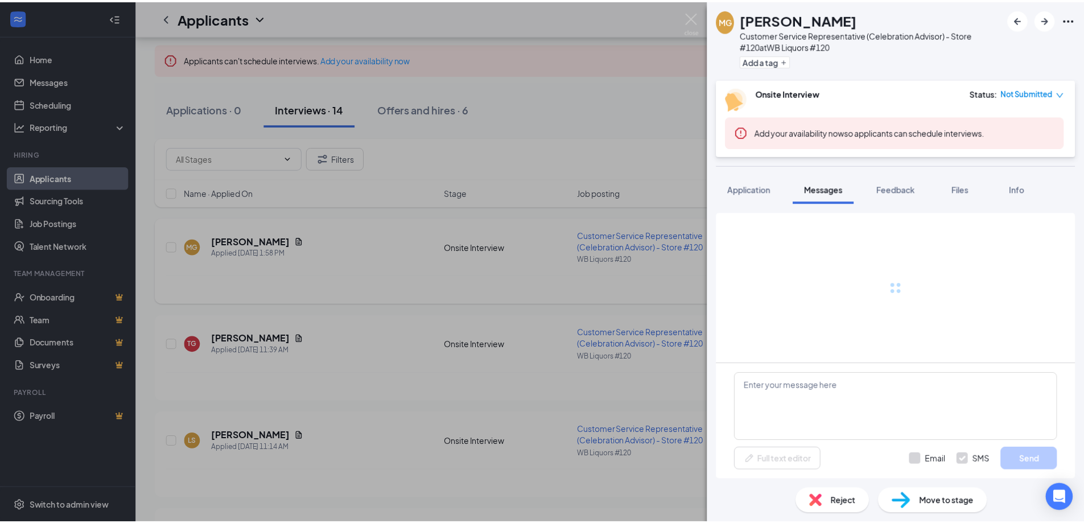
scroll to position [137, 0]
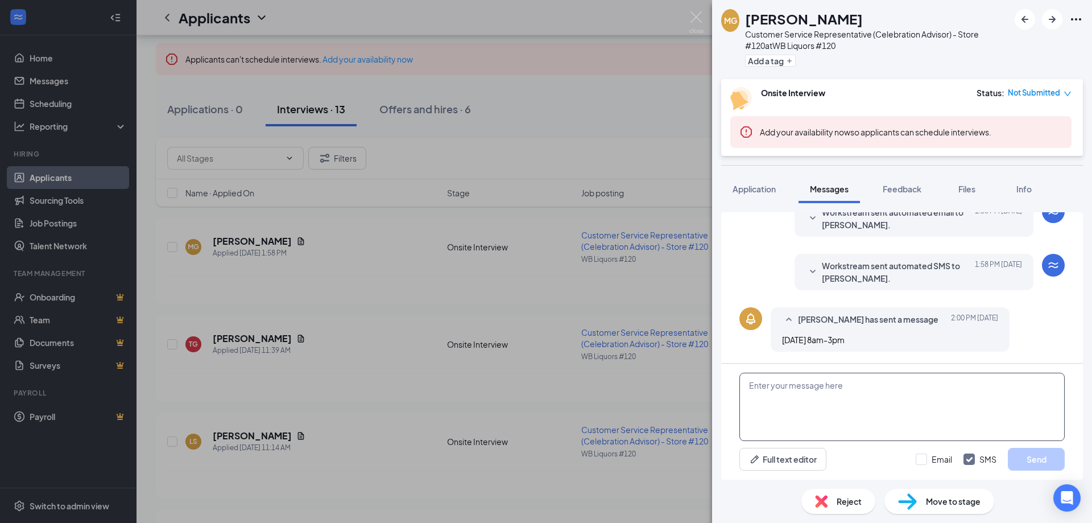
click at [820, 381] on textarea at bounding box center [901, 407] width 325 height 68
click at [386, 377] on div "MG [PERSON_NAME] Customer Service Representative (Celebration Advisor) - Store …" at bounding box center [546, 261] width 1092 height 523
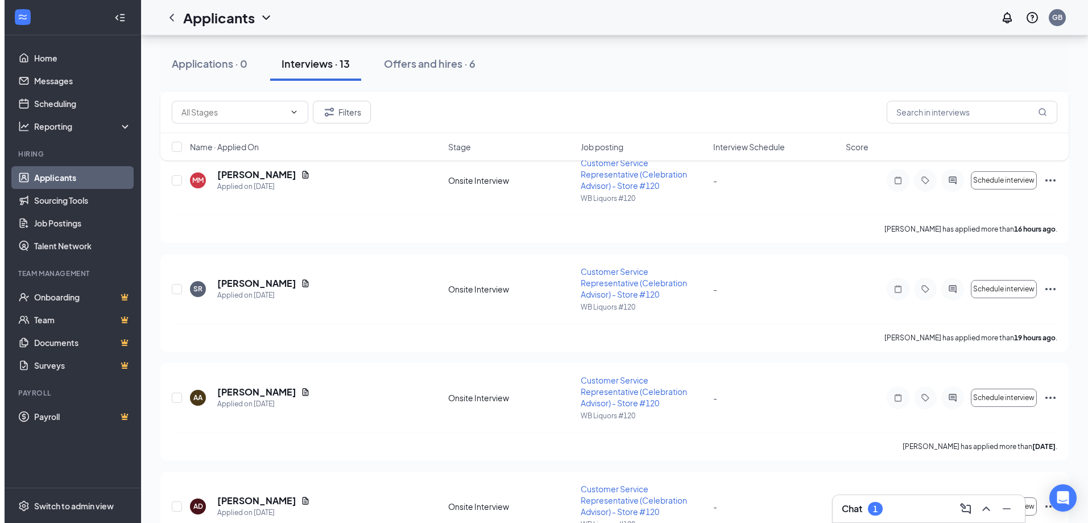
scroll to position [512, 0]
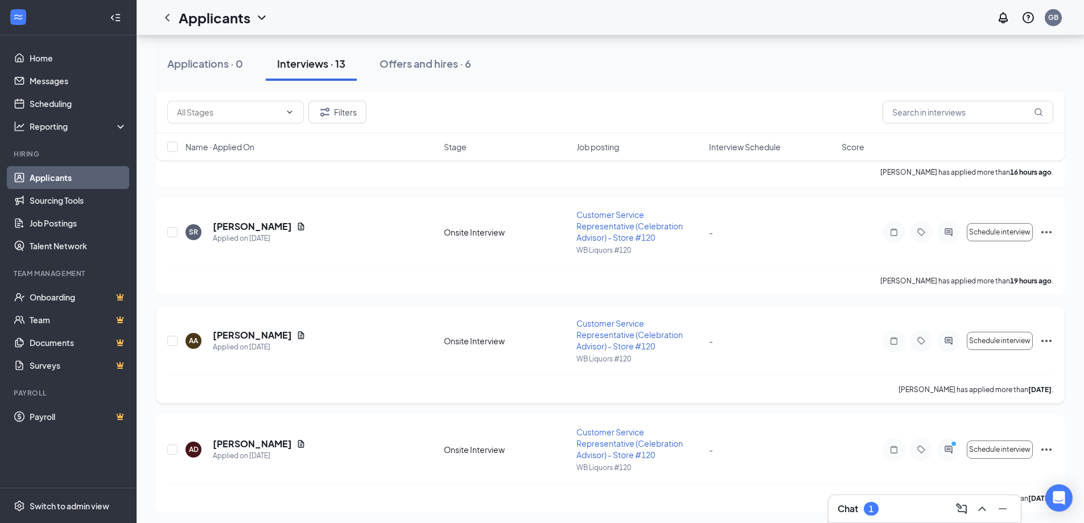
click at [953, 342] on icon "ActiveChat" at bounding box center [948, 340] width 14 height 9
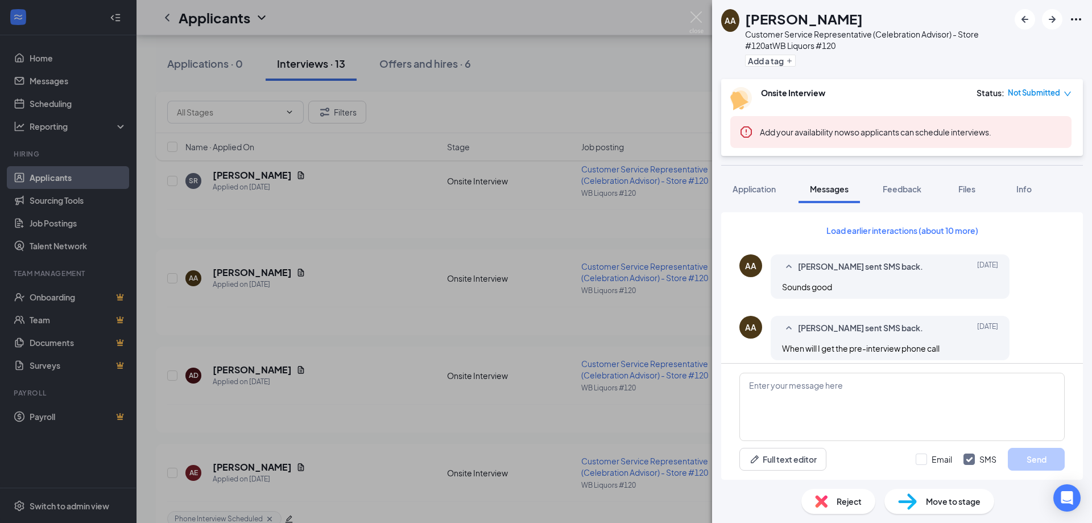
click at [908, 227] on button "Load earlier interactions (about 10 more)" at bounding box center [902, 230] width 171 height 18
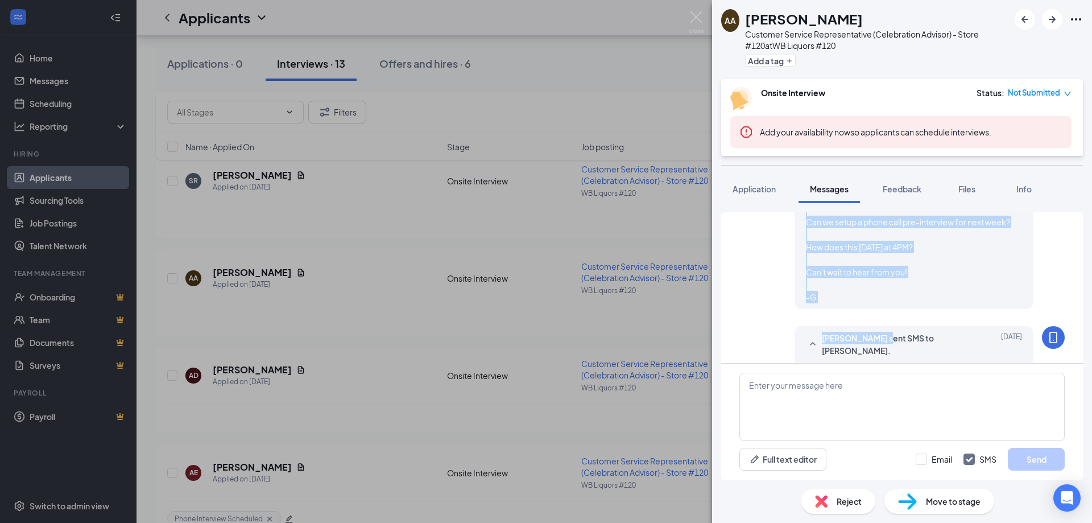
scroll to position [292, 0]
drag, startPoint x: 800, startPoint y: 262, endPoint x: 853, endPoint y: 295, distance: 62.3
click at [853, 295] on div "Hello! This is the Store Manager, Can we setup a phone call pre-interview for n…" at bounding box center [914, 245] width 216 height 113
copy span "Hello! This is the Store Manager, Can we setup a phone call pre-interview for n…"
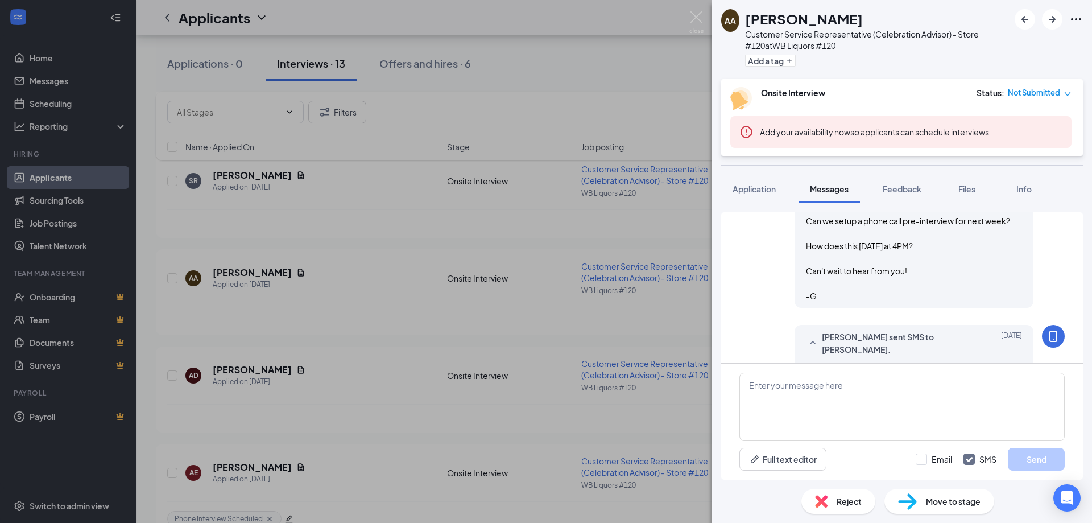
click at [439, 329] on div "AA [PERSON_NAME] Customer Service Representative (Celebration Advisor) - Store …" at bounding box center [546, 261] width 1092 height 523
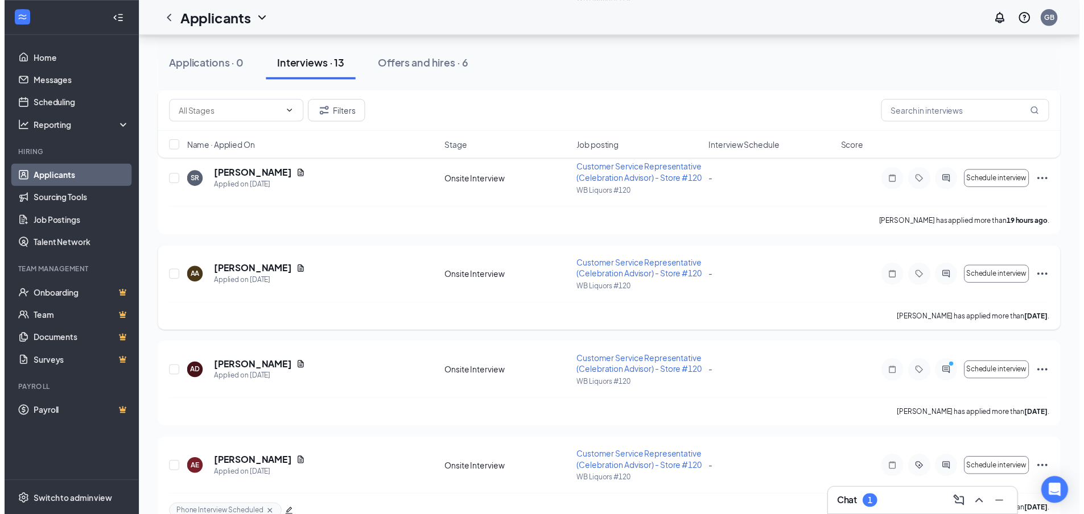
scroll to position [171, 0]
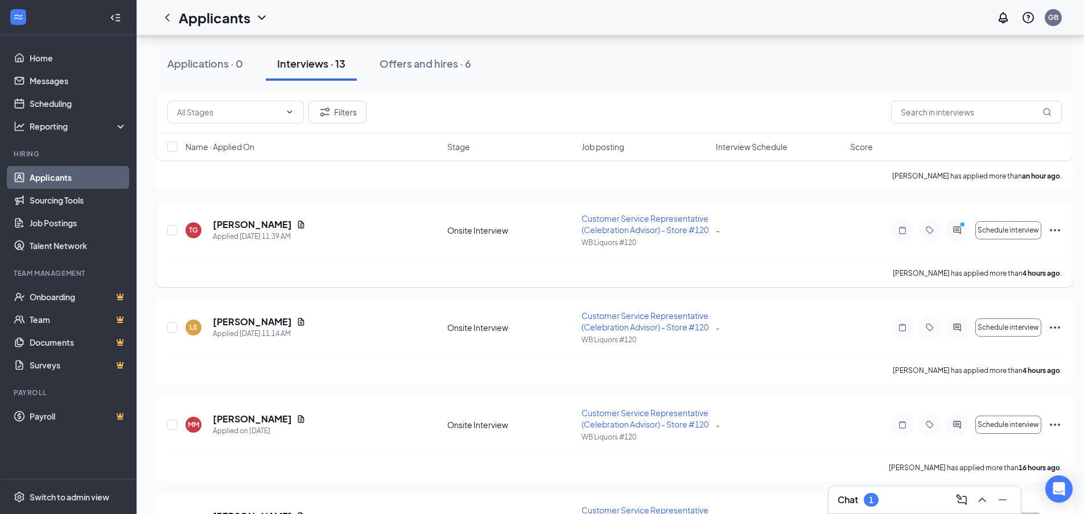
click at [449, 287] on div "[PERSON_NAME] has applied more than 4 hours ago ." at bounding box center [614, 273] width 894 height 28
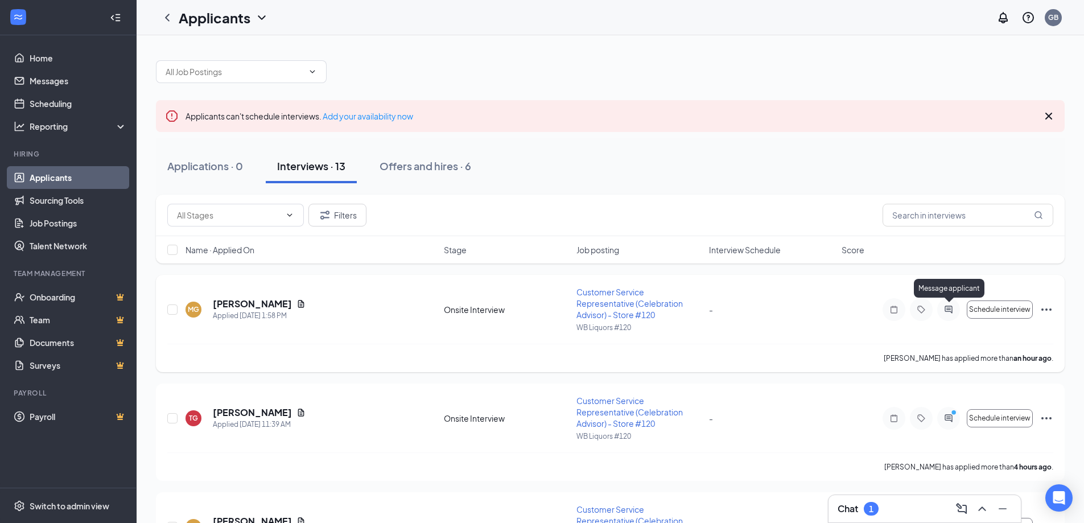
click at [945, 309] on icon "ActiveChat" at bounding box center [948, 309] width 14 height 9
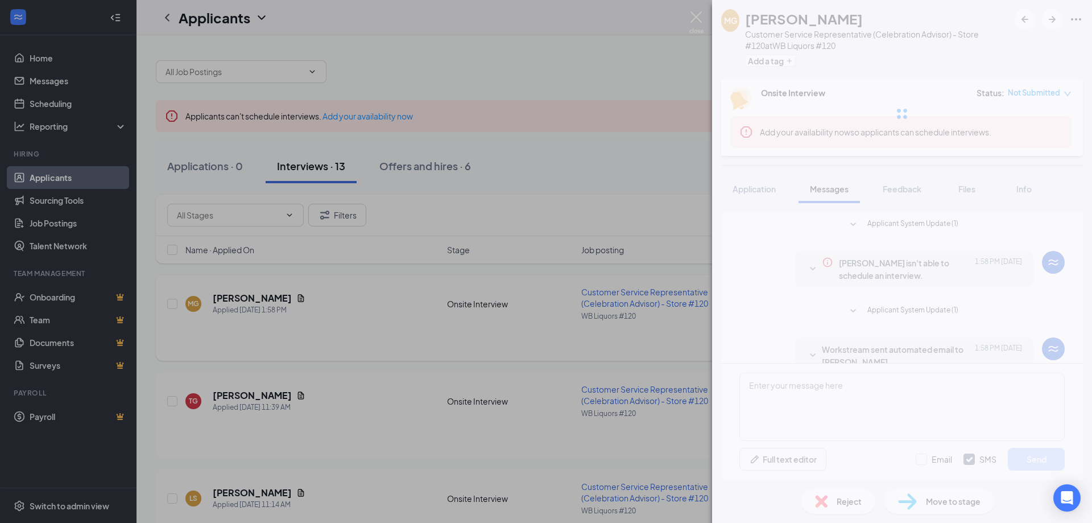
scroll to position [137, 0]
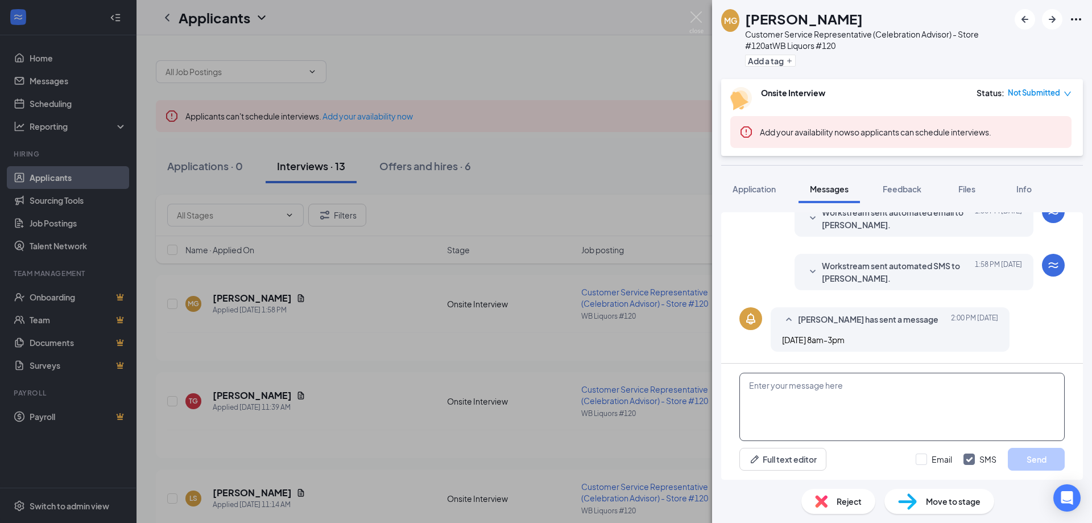
click at [865, 376] on textarea at bounding box center [901, 407] width 325 height 68
paste textarea "Hello! This is the Store Manager, Can we setup a phone call pre-interview for n…"
drag, startPoint x: 962, startPoint y: 412, endPoint x: 899, endPoint y: 414, distance: 62.6
click at [899, 414] on textarea "Hello! This is the Store Manager, Can we setup a phone call pre-interview for n…" at bounding box center [901, 407] width 325 height 68
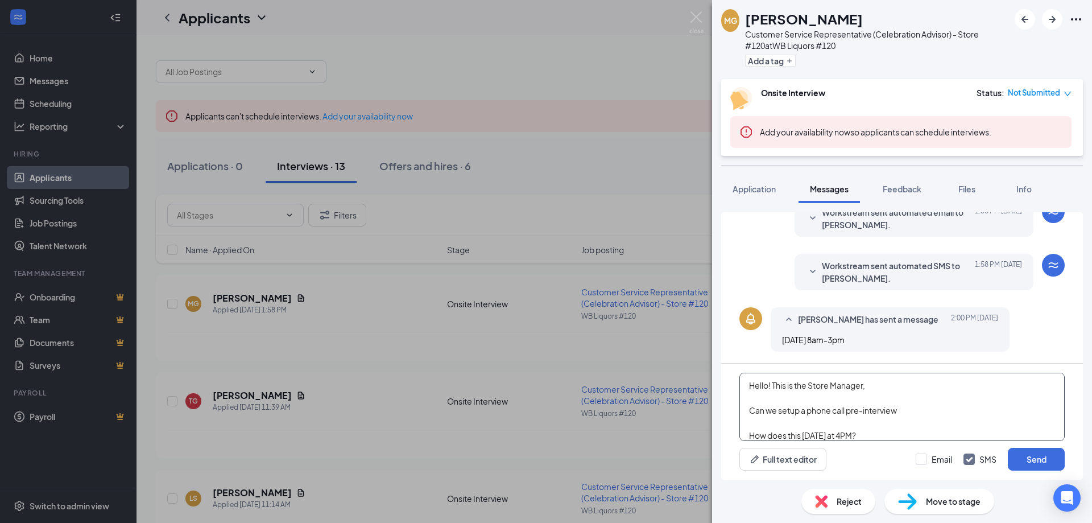
click at [899, 414] on textarea "Hello! This is the Store Manager, Can we setup a phone call pre-interview How d…" at bounding box center [901, 407] width 325 height 68
click at [808, 378] on textarea "Hello! This is the Store Manager, Can we setup a phone call pre-interview? How …" at bounding box center [901, 407] width 325 height 68
click at [888, 378] on textarea "Hello! This is the Store Manager, Can we setup a phone call pre-interview? How …" at bounding box center [901, 407] width 325 height 68
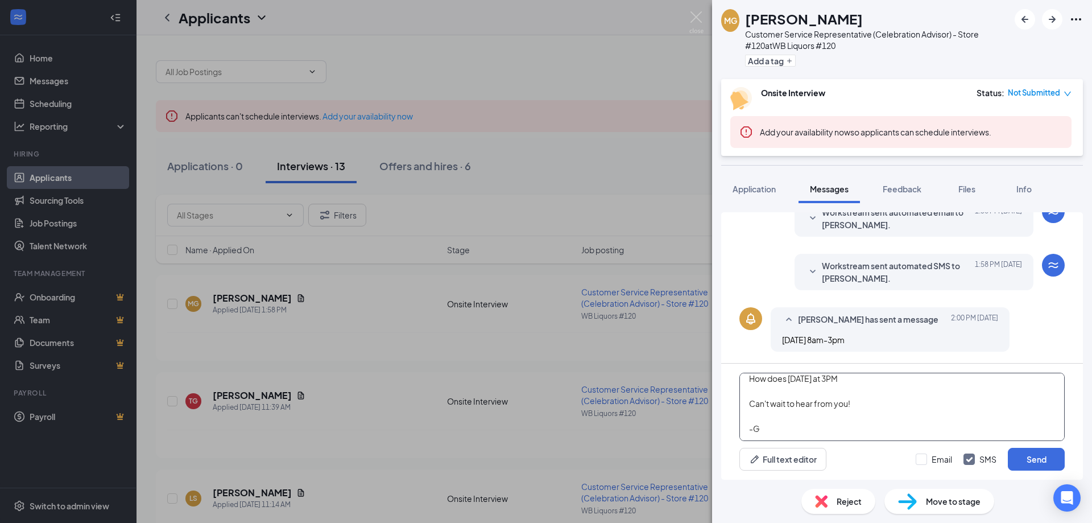
drag, startPoint x: 862, startPoint y: 407, endPoint x: 672, endPoint y: 403, distance: 190.6
click at [672, 403] on div "MG [PERSON_NAME] Customer Service Representative (Celebration Advisor) - Store …" at bounding box center [546, 261] width 1092 height 523
click at [889, 390] on textarea "Hello! This is the Store Manager, Can we setup a phone call pre-interview? How …" at bounding box center [901, 407] width 325 height 68
click at [887, 394] on textarea "Hello! This is the Store Manager, Can we setup a phone call pre-interview? How …" at bounding box center [901, 407] width 325 height 68
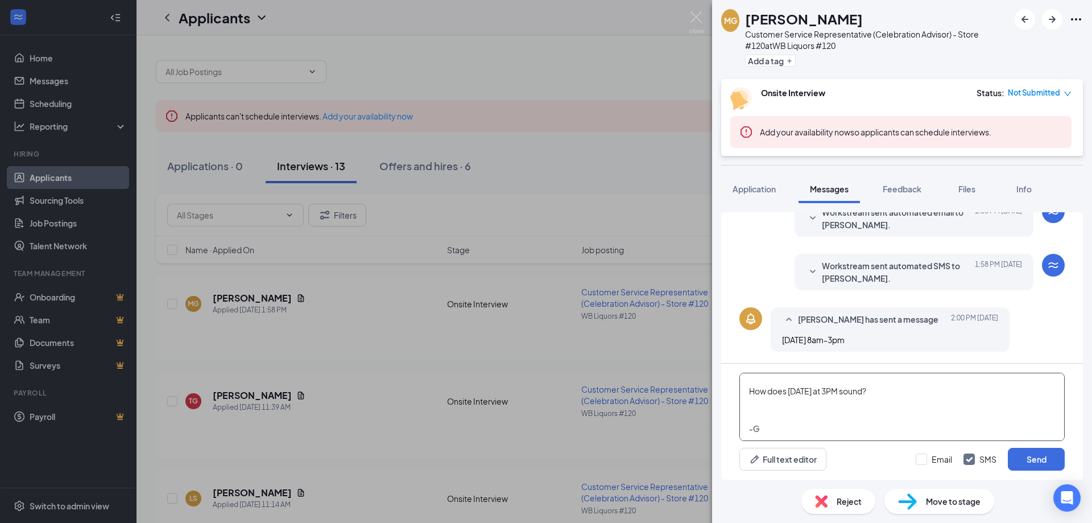
scroll to position [0, 0]
type textarea "Hello! This is the Store Manager, Can we setup a phone call pre-interview? How …"
click at [939, 458] on input "Email" at bounding box center [934, 458] width 36 height 11
checkbox input "true"
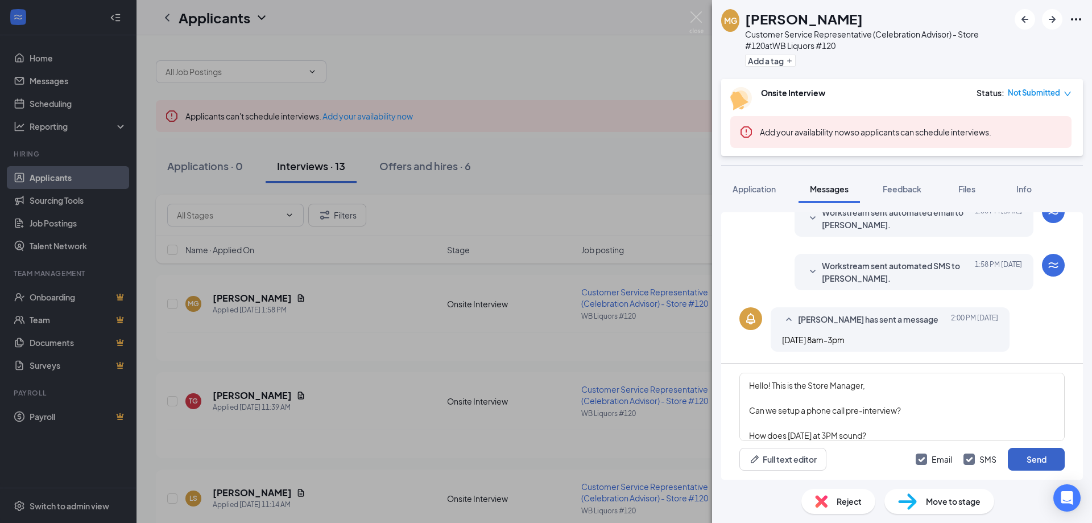
click at [1029, 459] on button "Send" at bounding box center [1036, 459] width 57 height 23
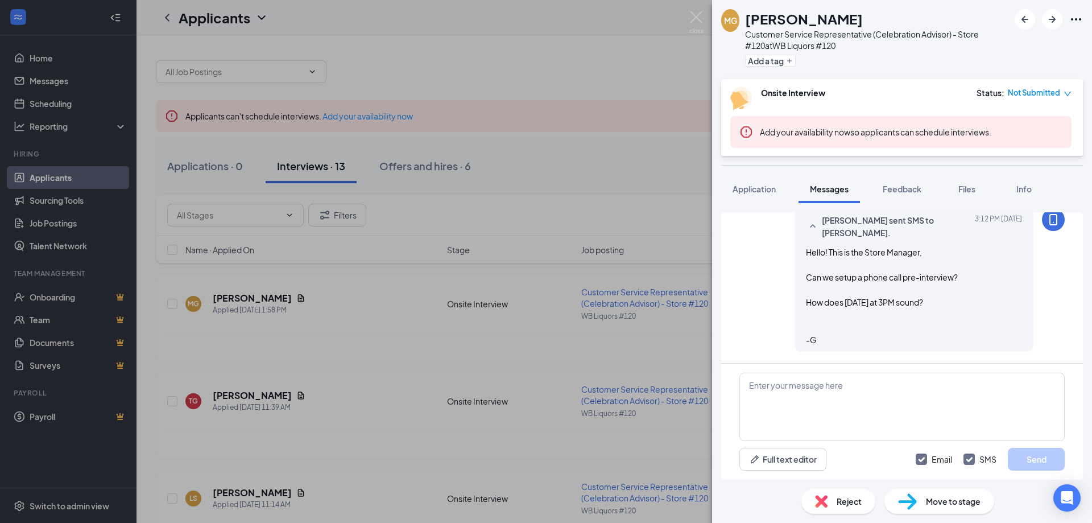
click at [378, 332] on div "MG [PERSON_NAME] Customer Service Representative (Celebration Advisor) - Store …" at bounding box center [546, 261] width 1092 height 523
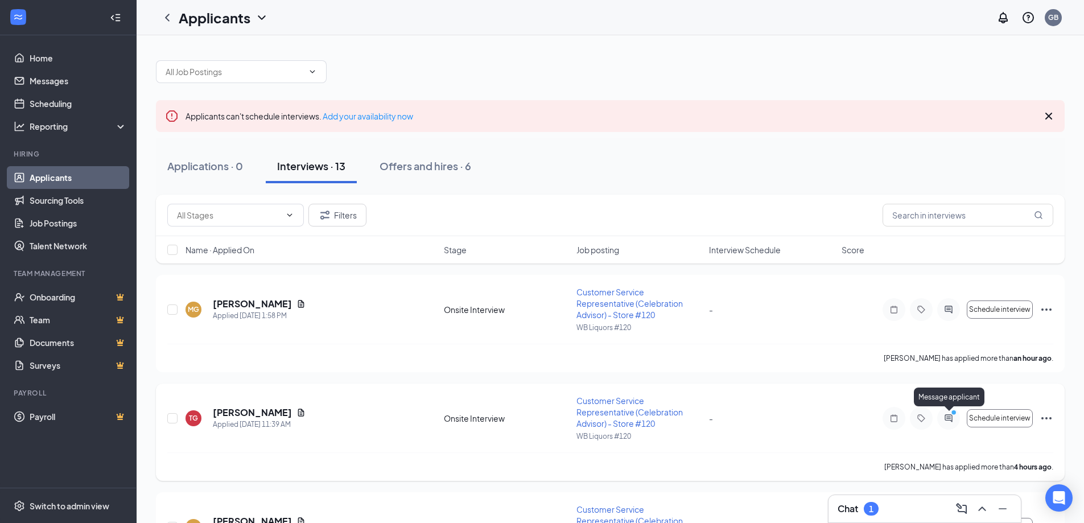
click at [947, 419] on icon "ActiveChat" at bounding box center [948, 418] width 14 height 9
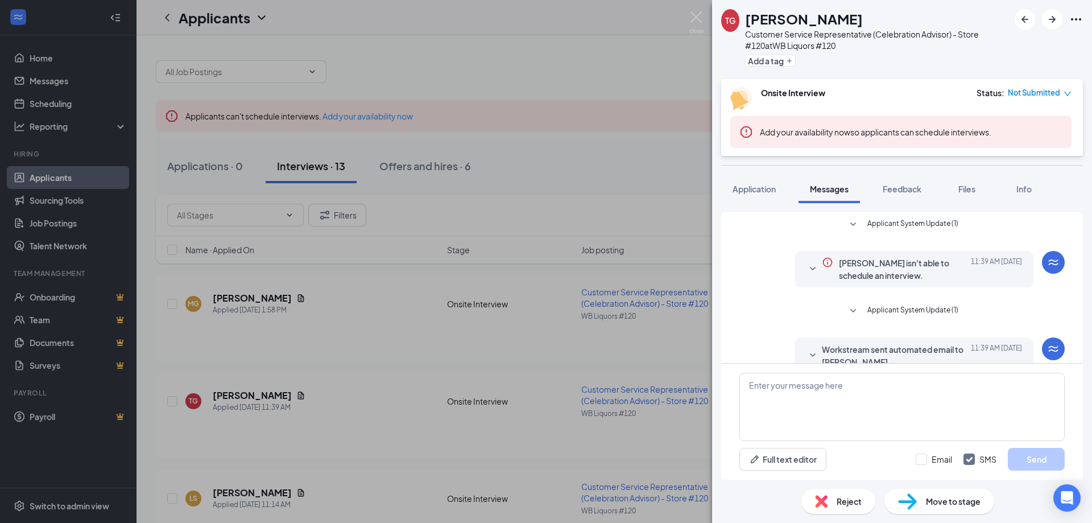
scroll to position [137, 0]
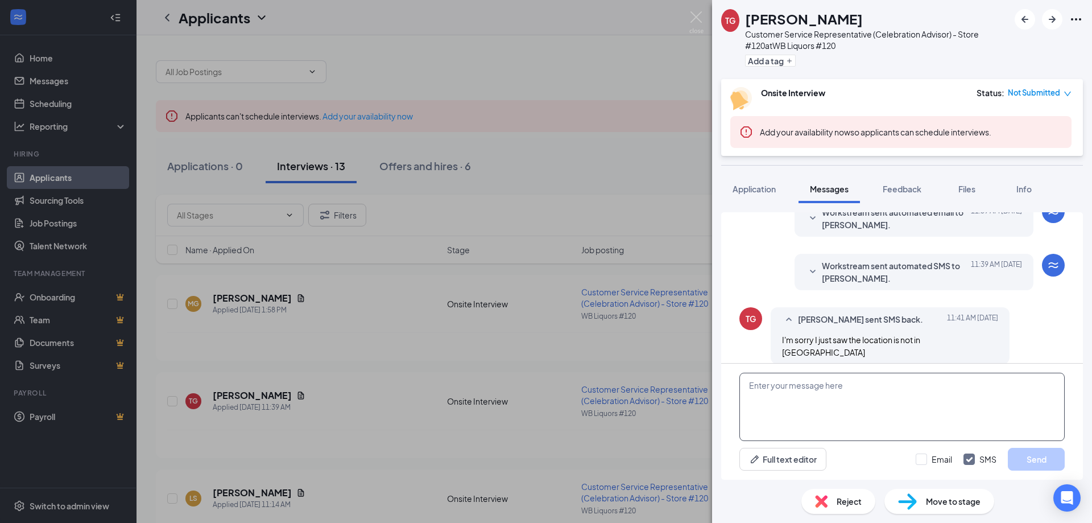
click at [874, 382] on textarea at bounding box center [901, 407] width 325 height 68
type textarea "T"
type textarea "Hello there [PERSON_NAME]! Yes! We are located in [GEOGRAPHIC_DATA] A! Would th…"
click at [932, 458] on input "Email" at bounding box center [934, 458] width 36 height 11
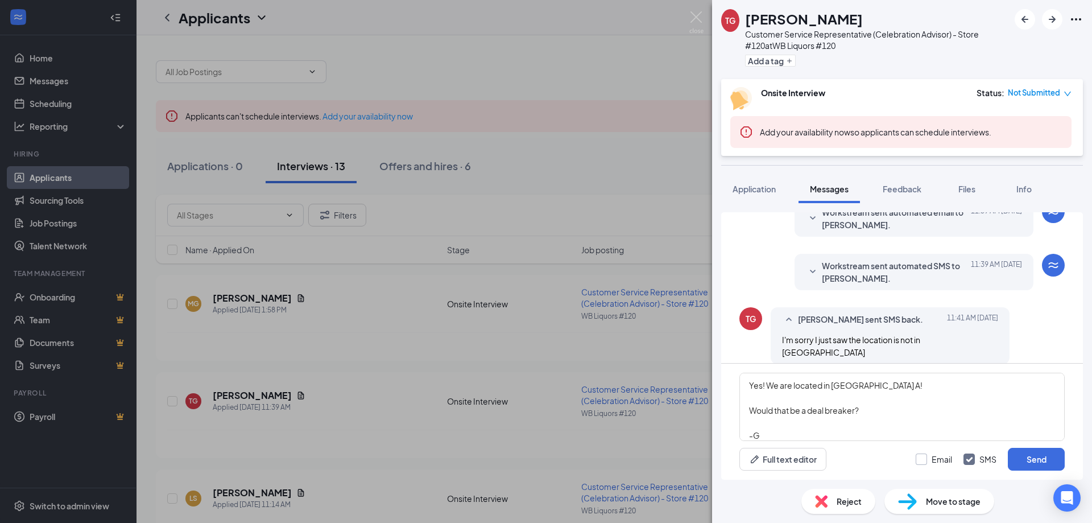
checkbox input "true"
click at [1014, 467] on button "Send" at bounding box center [1036, 459] width 57 height 23
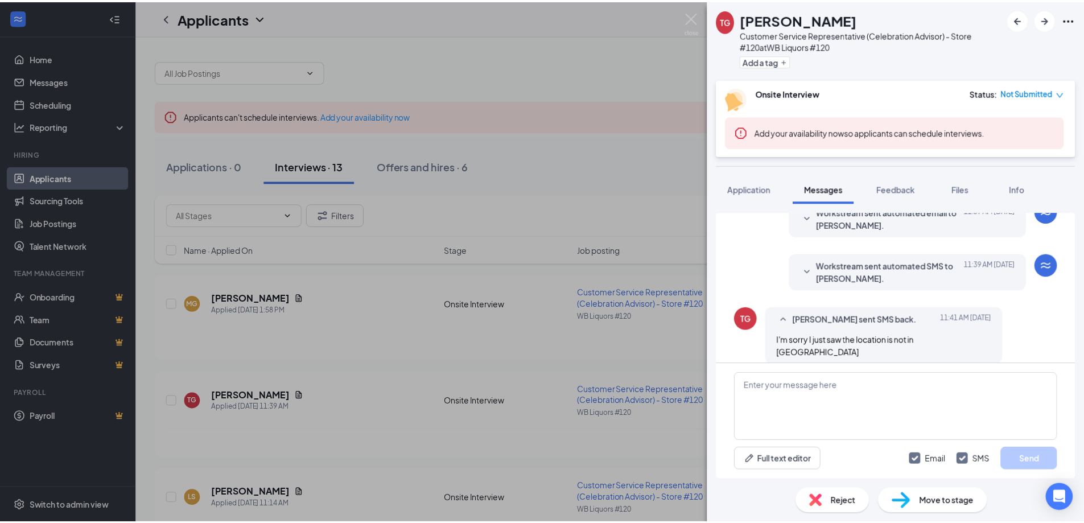
scroll to position [433, 0]
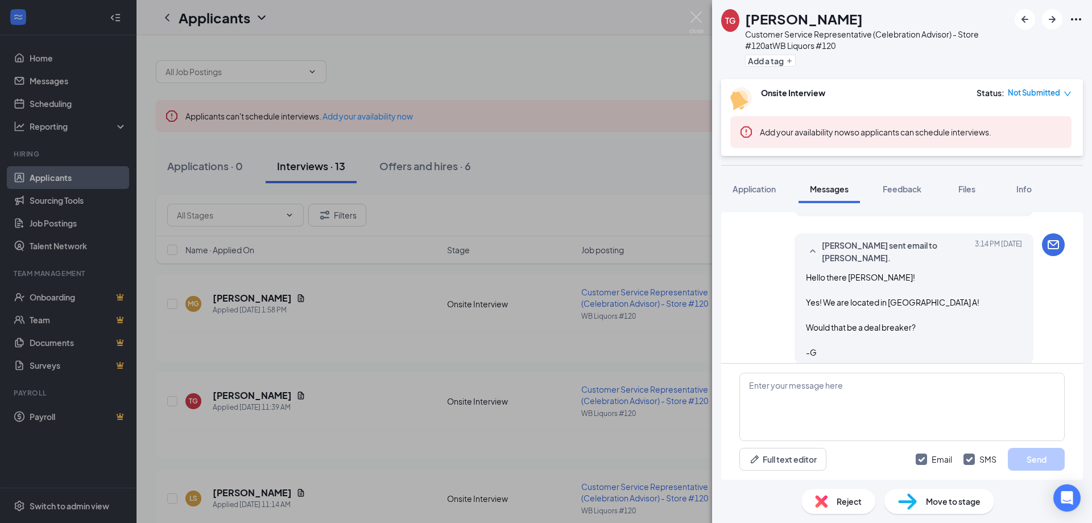
click at [502, 359] on div "TG [PERSON_NAME] Customer Service Representative (Celebration Advisor) - Store …" at bounding box center [546, 261] width 1092 height 523
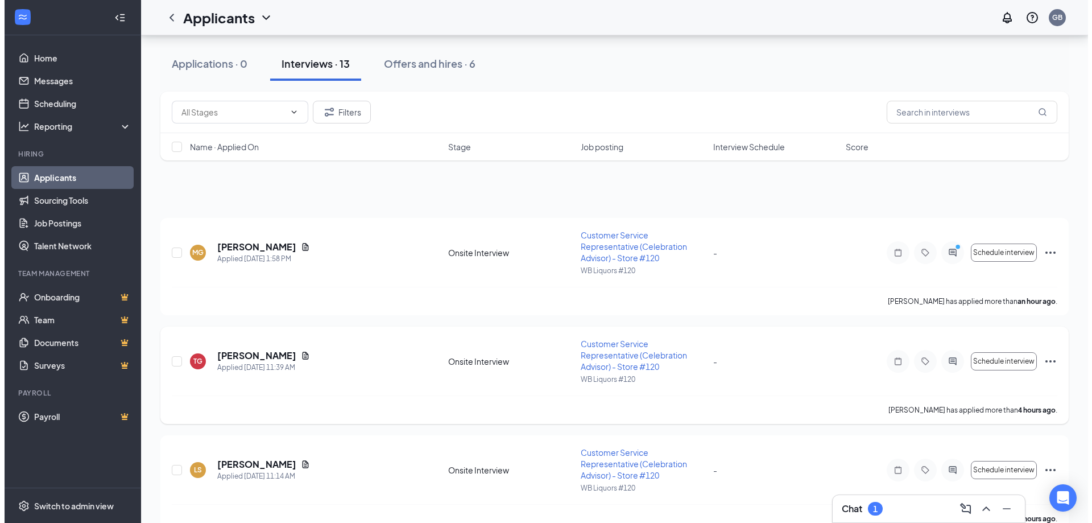
scroll to position [171, 0]
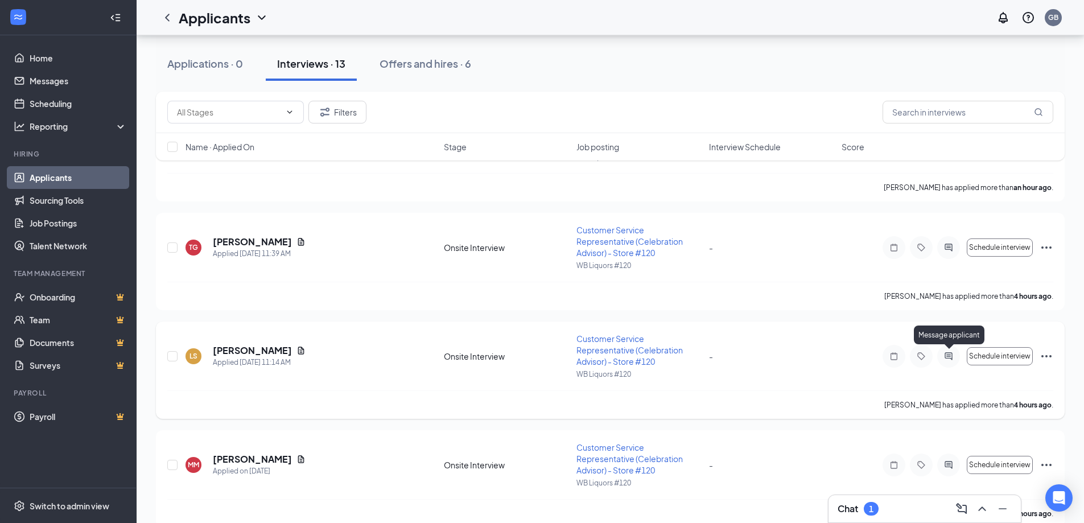
click at [950, 355] on icon "ActiveChat" at bounding box center [948, 356] width 14 height 9
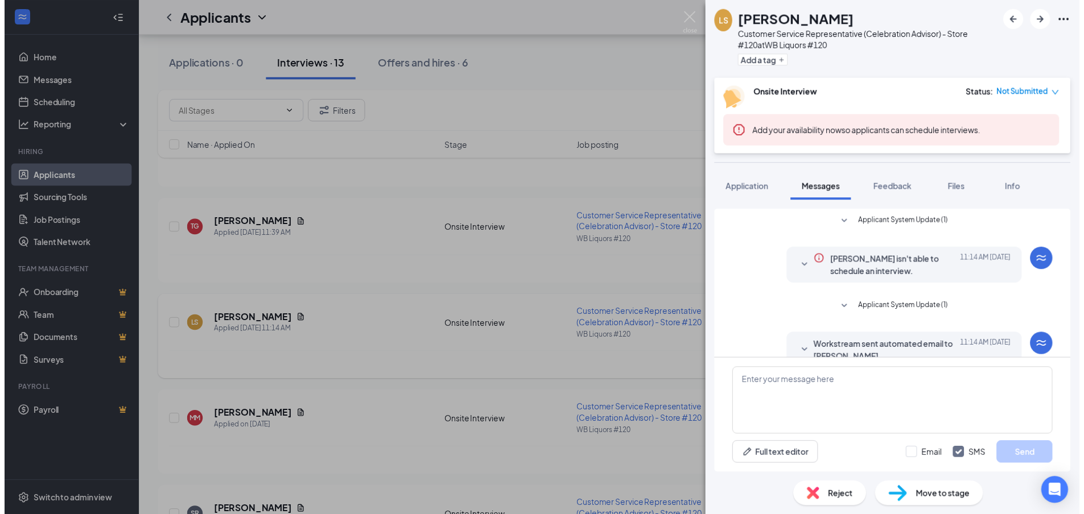
scroll to position [150, 0]
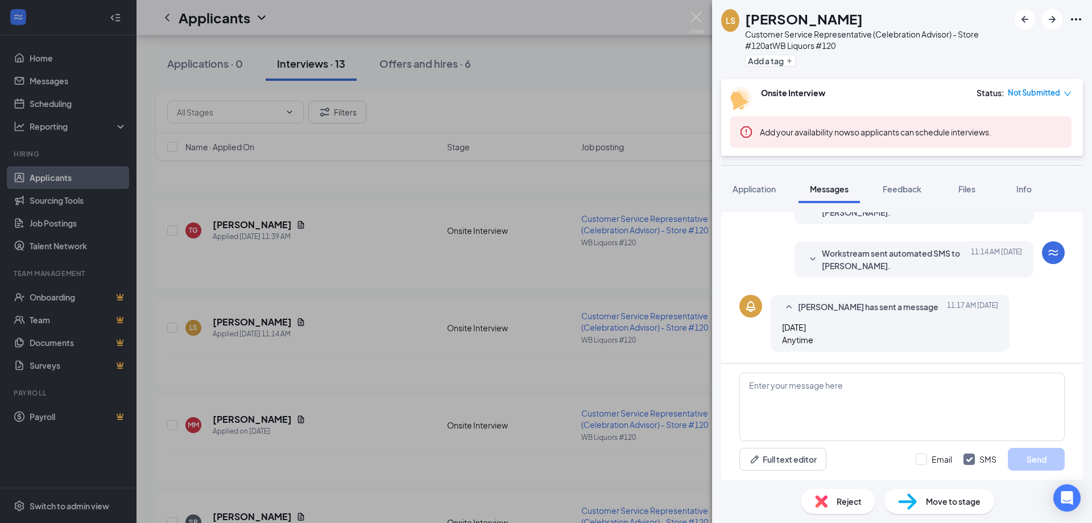
click at [656, 346] on div "LS [PERSON_NAME] Customer Service Representative (Celebration Advisor) - Store …" at bounding box center [546, 261] width 1092 height 523
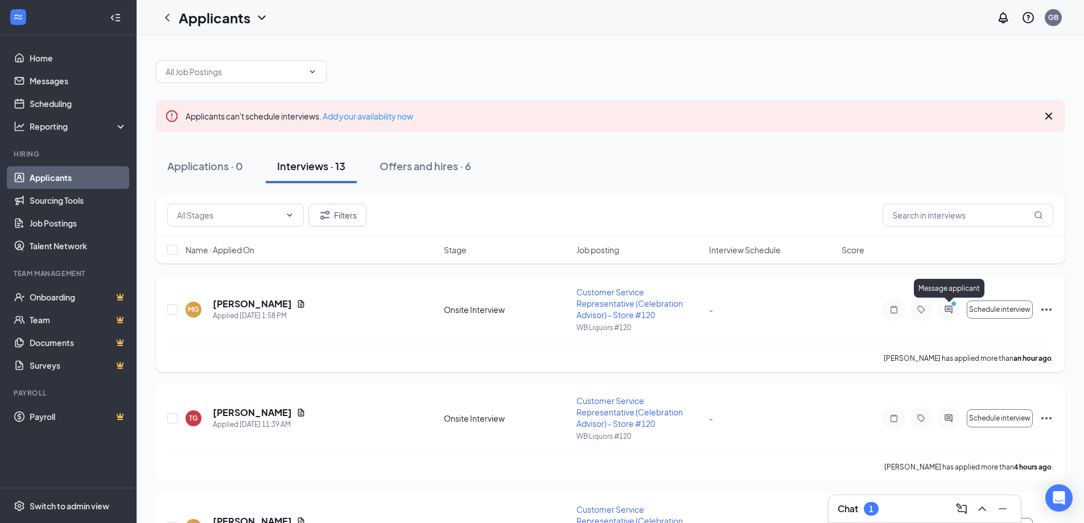
click at [949, 307] on icon "PrimaryDot" at bounding box center [955, 304] width 14 height 9
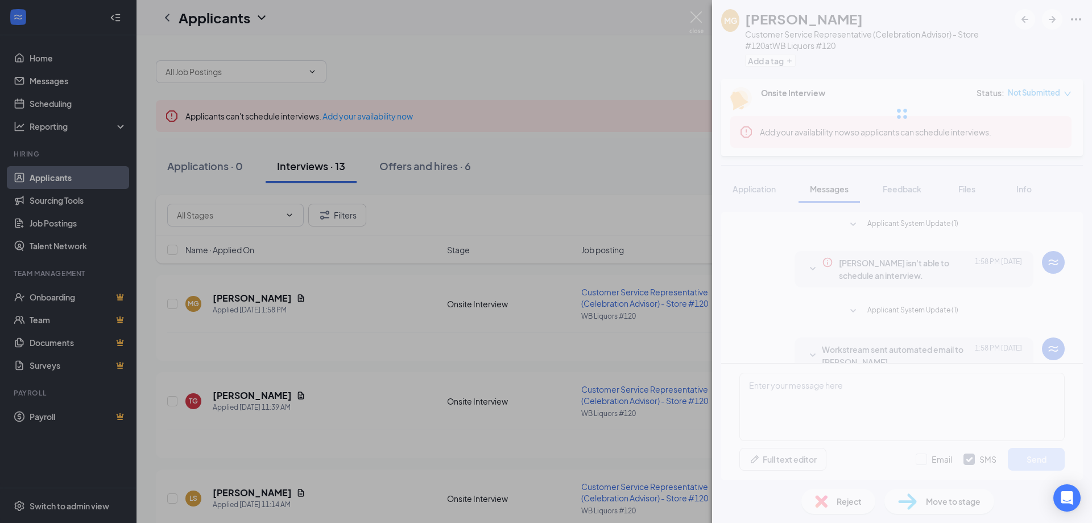
scroll to position [519, 0]
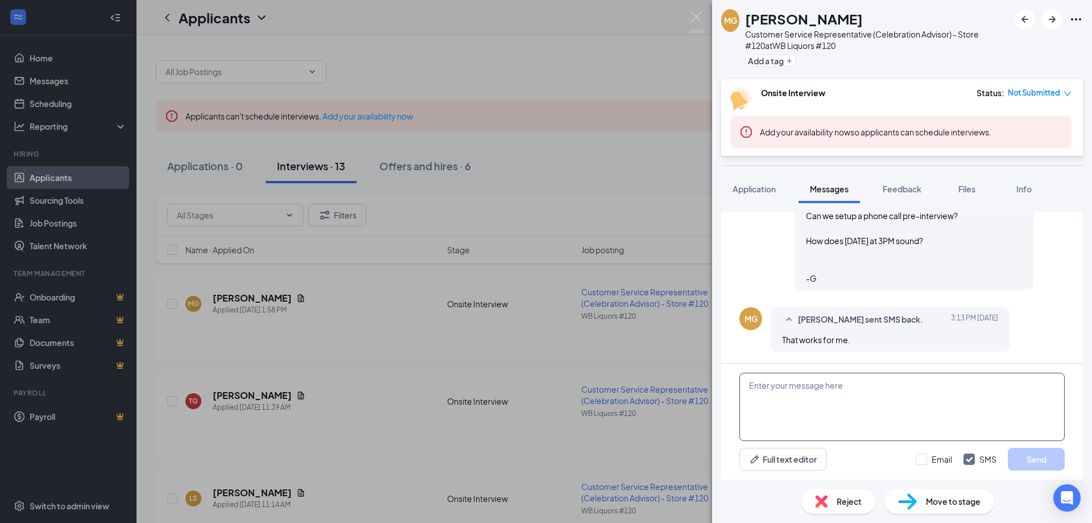
click at [856, 398] on textarea at bounding box center [901, 407] width 325 height 68
type textarea "Great!"
click at [560, 287] on div "MG [PERSON_NAME] Customer Service Representative (Celebration Advisor) - Store …" at bounding box center [546, 261] width 1092 height 523
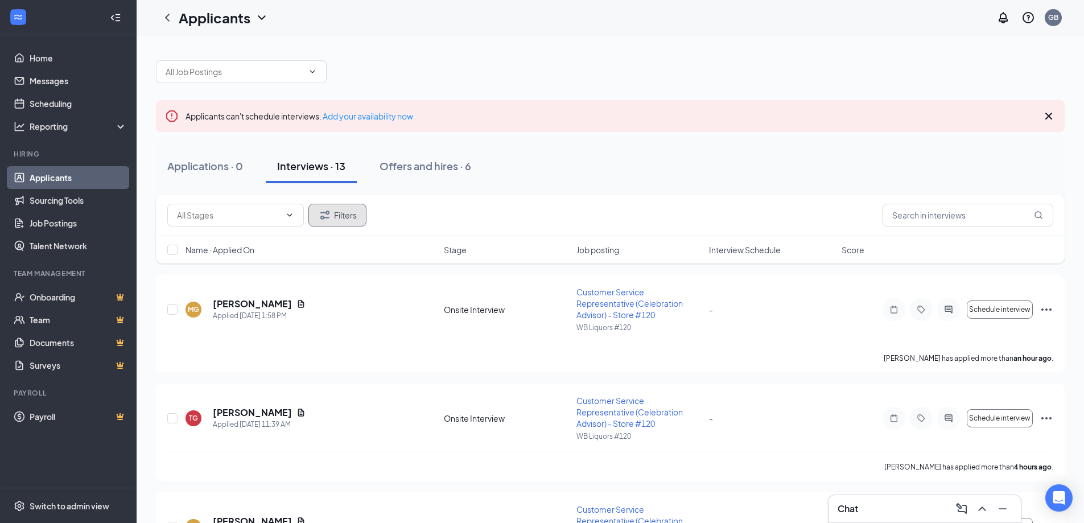
click at [348, 214] on button "Filters" at bounding box center [337, 215] width 58 height 23
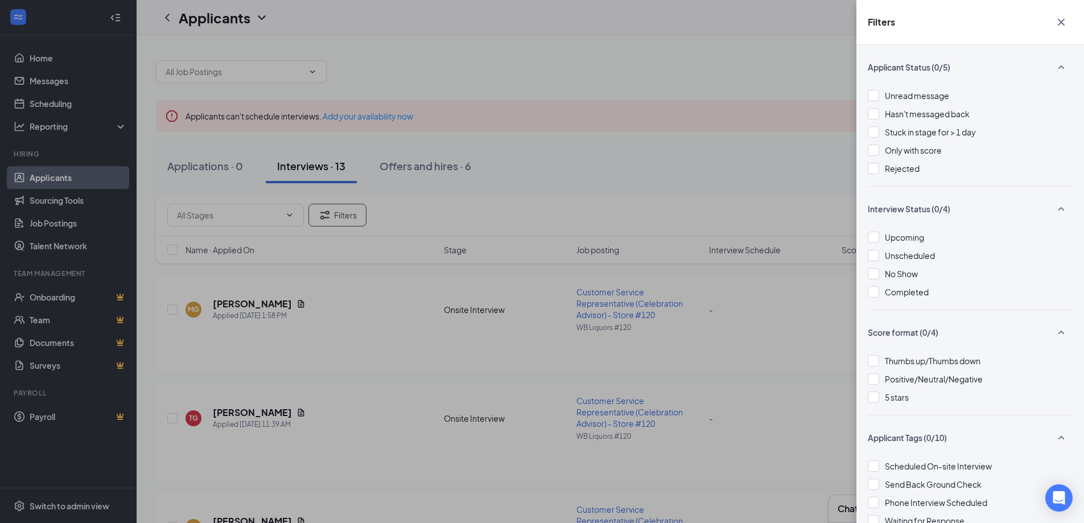
click at [911, 175] on div "Unread message Hasn't messaged back Stuck in stage for > 1 day Only with score …" at bounding box center [969, 137] width 205 height 97
click at [910, 169] on span "Rejected" at bounding box center [902, 168] width 35 height 10
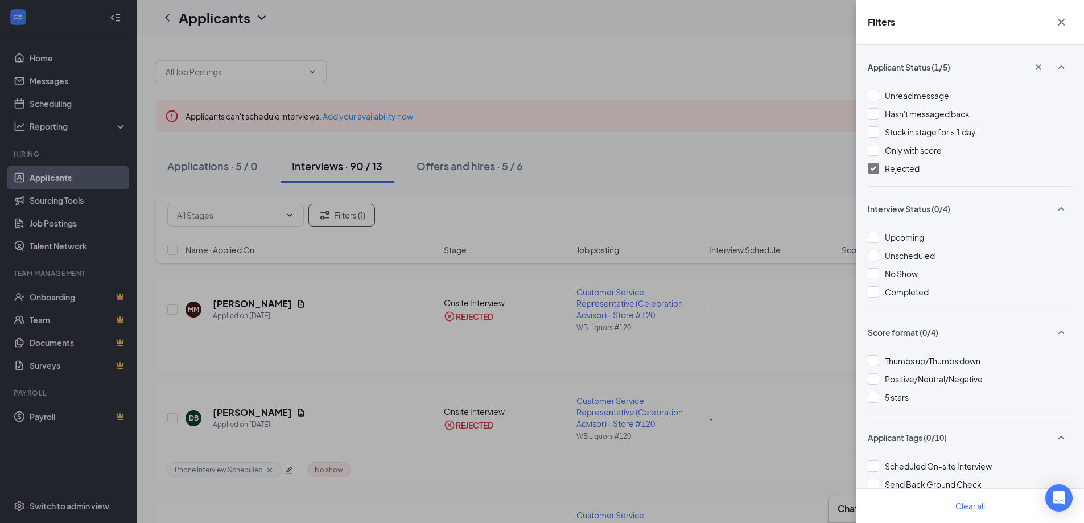
click at [424, 333] on div "Filters Applicant Status (1/5) Unread message Hasn't messaged back Stuck in sta…" at bounding box center [542, 261] width 1084 height 523
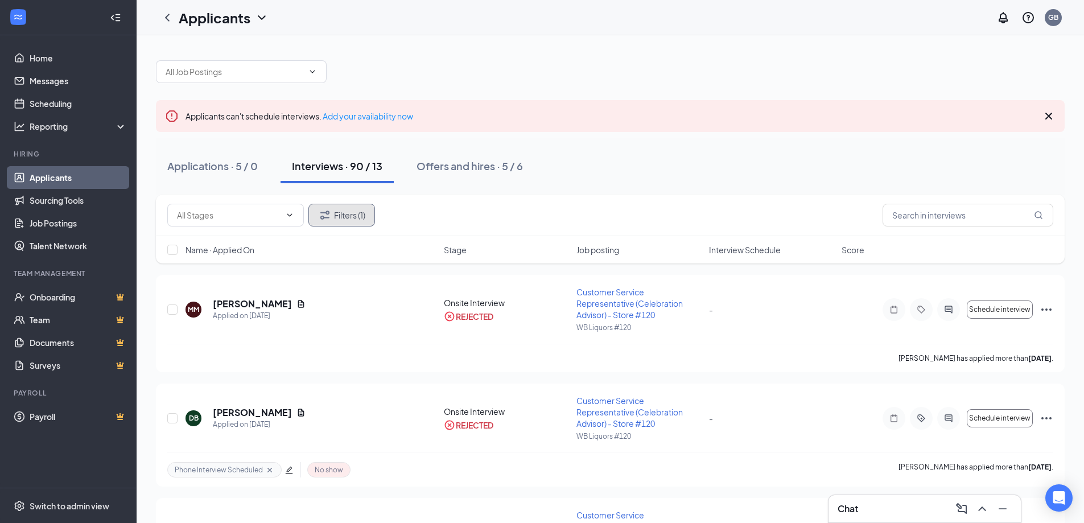
click at [357, 221] on button "Filters (1)" at bounding box center [341, 215] width 67 height 23
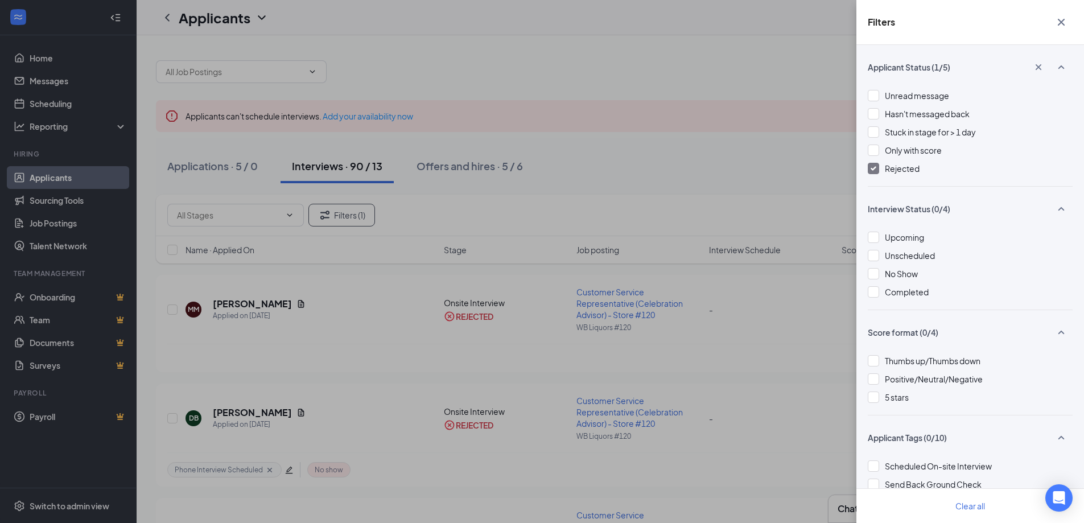
click at [913, 171] on div "Rejected" at bounding box center [969, 168] width 205 height 13
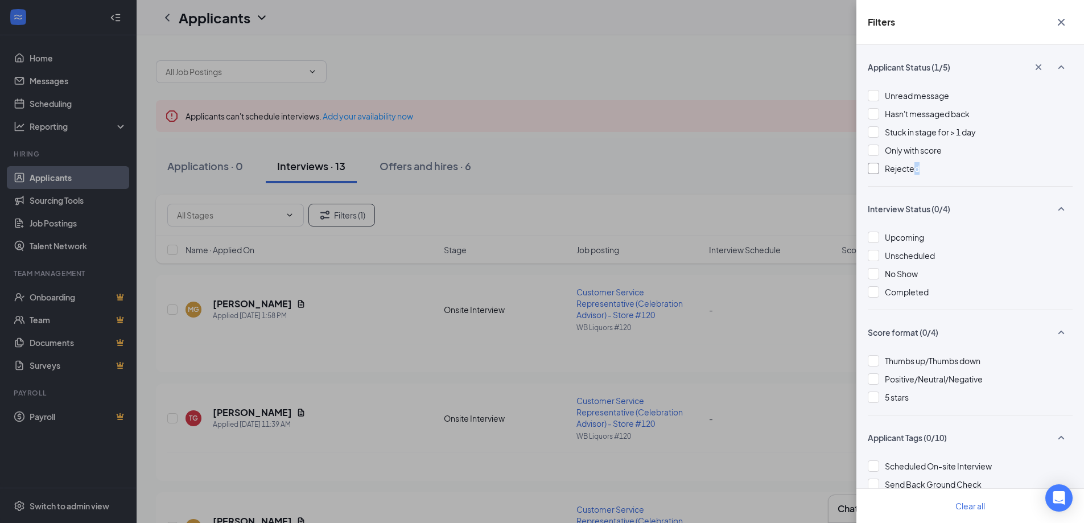
click at [912, 171] on span "Rejected" at bounding box center [902, 168] width 35 height 10
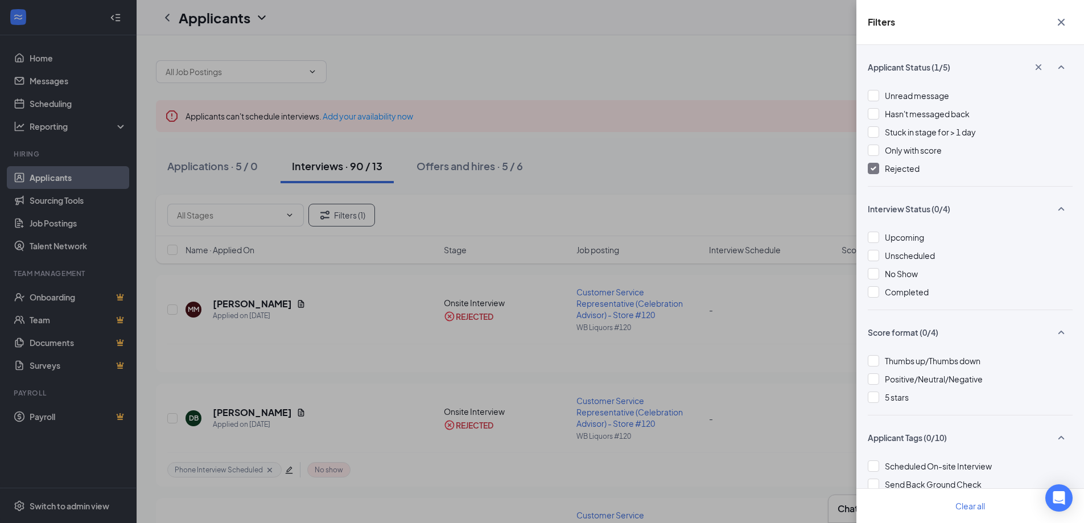
click at [912, 171] on span "Rejected" at bounding box center [902, 168] width 35 height 10
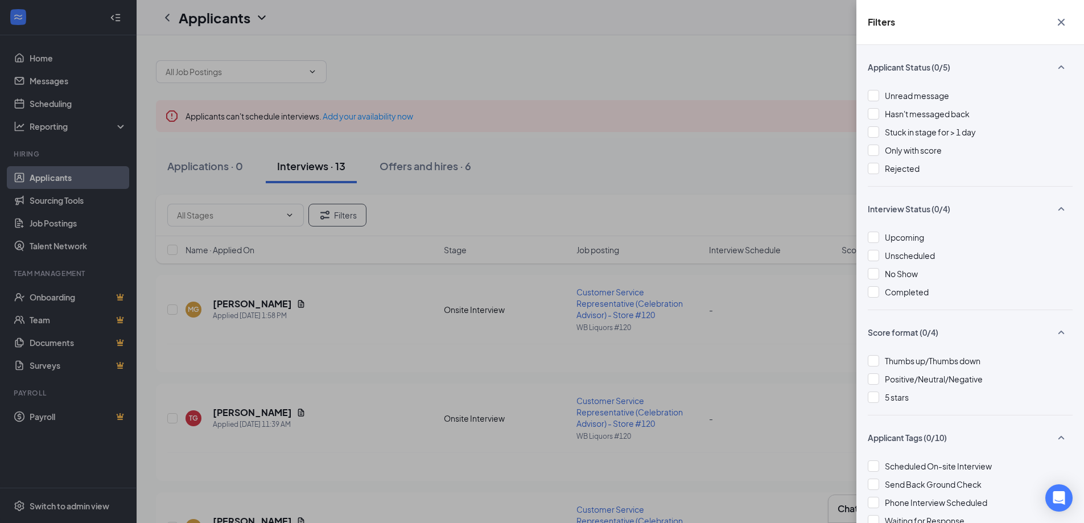
click at [1068, 17] on button "button" at bounding box center [1060, 22] width 23 height 22
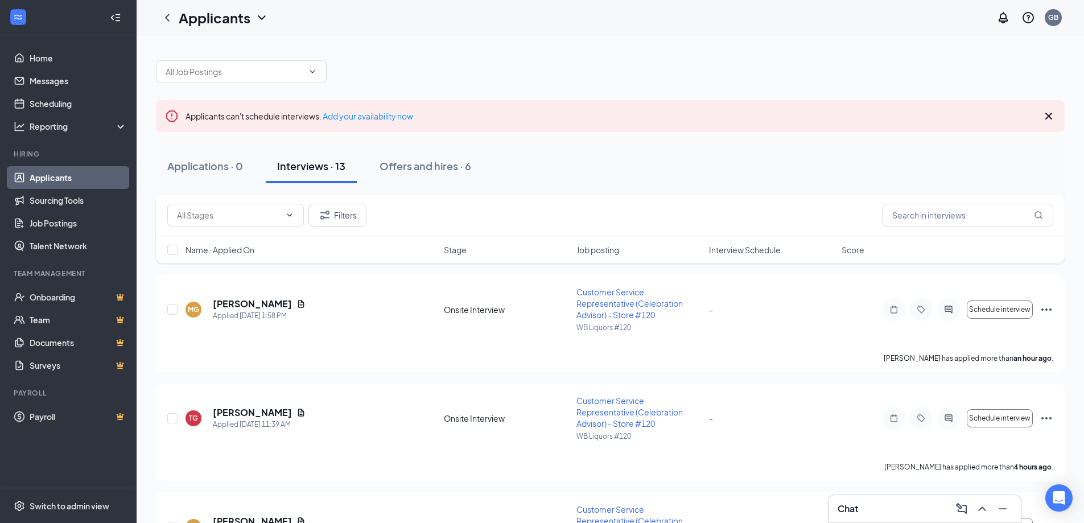
drag, startPoint x: 643, startPoint y: 168, endPoint x: 759, endPoint y: 142, distance: 119.5
click at [652, 167] on div "Applications · 0 Interviews · 13 Offers and hires · 6" at bounding box center [610, 166] width 908 height 34
click at [1053, 115] on icon "Cross" at bounding box center [1049, 116] width 14 height 14
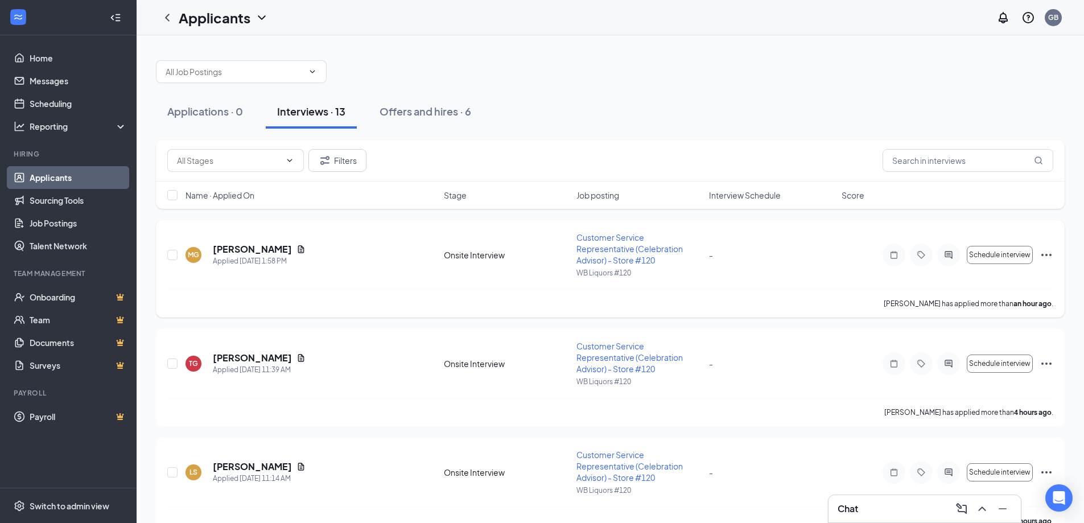
click at [953, 261] on div at bounding box center [948, 254] width 23 height 23
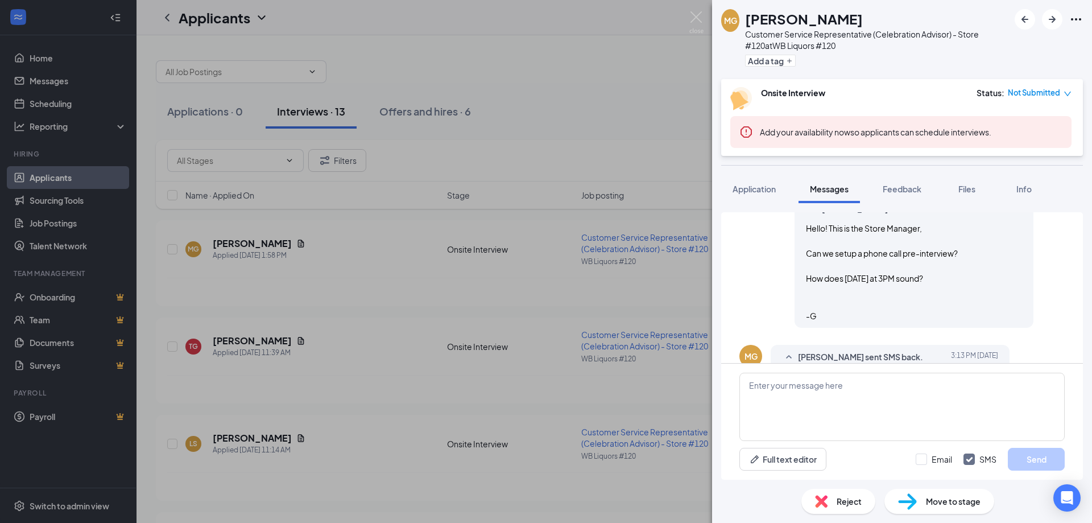
scroll to position [519, 0]
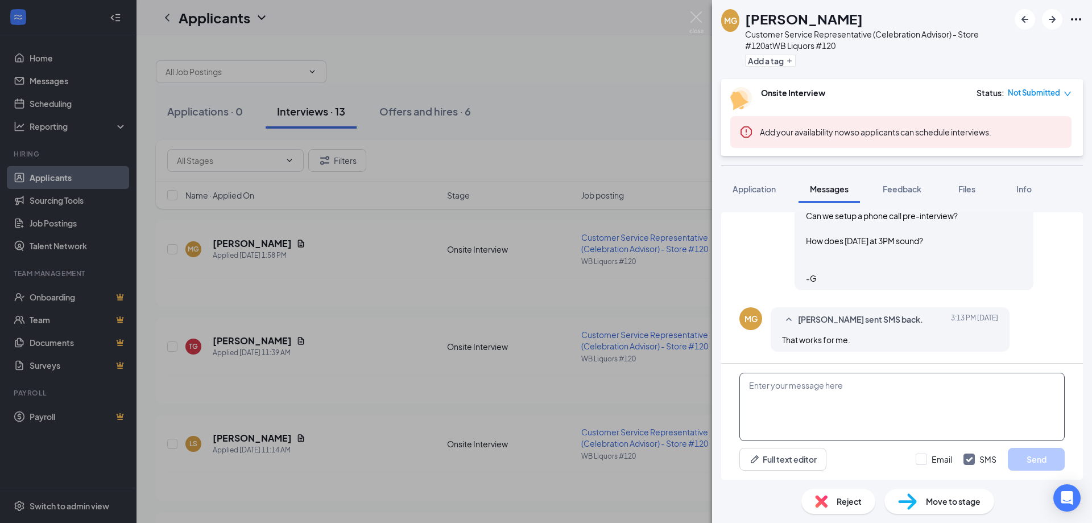
click at [832, 390] on textarea at bounding box center [901, 407] width 325 height 68
type textarea "Great! I'll get that scheduled! Talk to you soon! -G"
click at [927, 459] on input "Email" at bounding box center [934, 458] width 36 height 11
checkbox input "true"
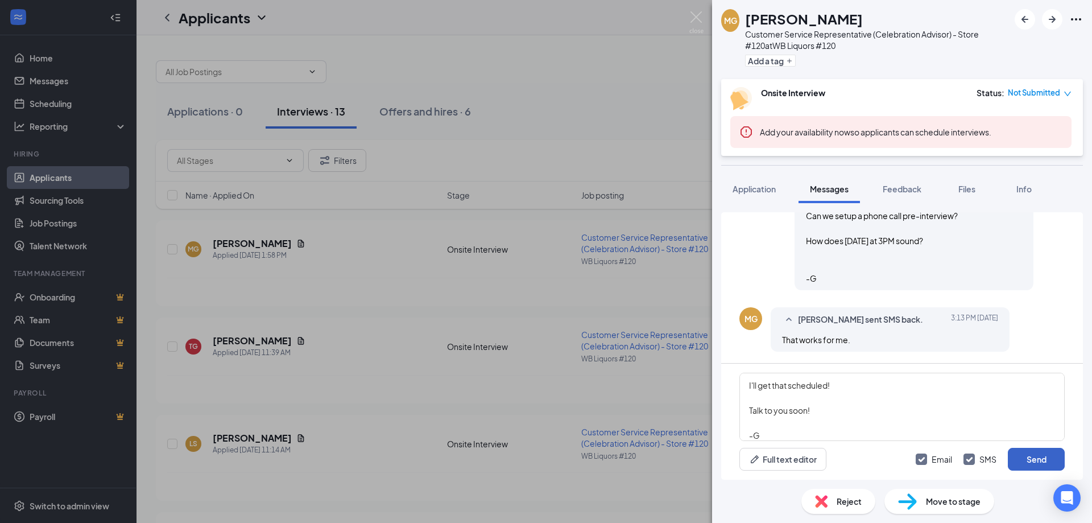
click at [1037, 453] on button "Send" at bounding box center [1036, 459] width 57 height 23
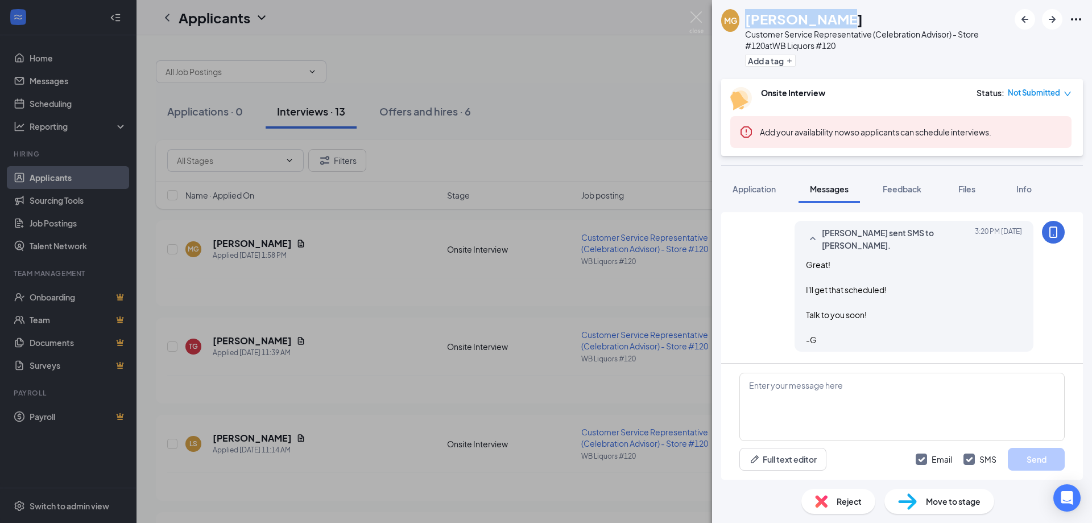
drag, startPoint x: 743, startPoint y: 19, endPoint x: 829, endPoint y: 20, distance: 85.9
click at [829, 20] on div "MG [PERSON_NAME] Customer Service Representative (Celebration Advisor) - Store …" at bounding box center [865, 39] width 288 height 61
click at [593, 97] on div "MG [PERSON_NAME] Customer Service Representative (Celebration Advisor) - Store …" at bounding box center [546, 261] width 1092 height 523
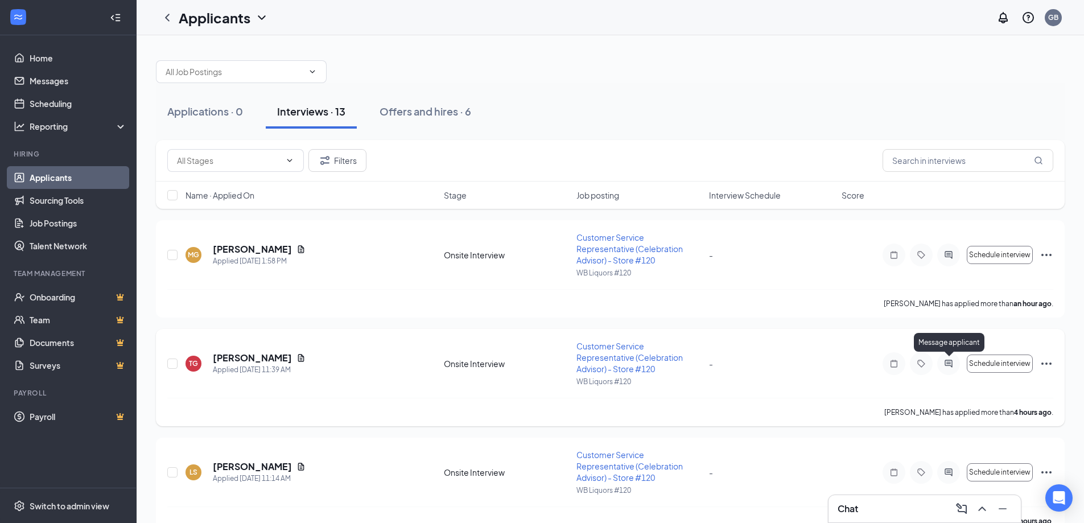
click at [950, 366] on icon "ActiveChat" at bounding box center [948, 363] width 14 height 9
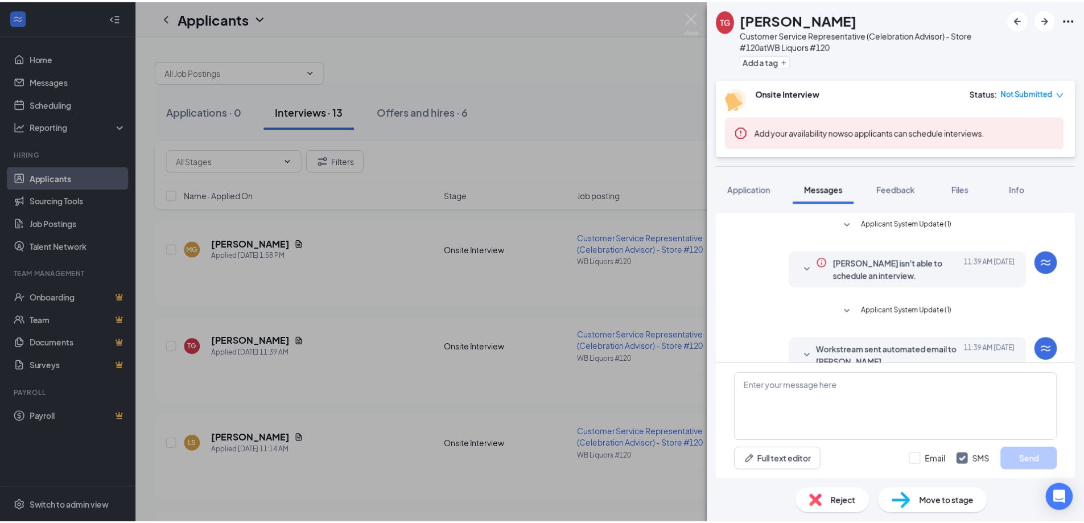
scroll to position [433, 0]
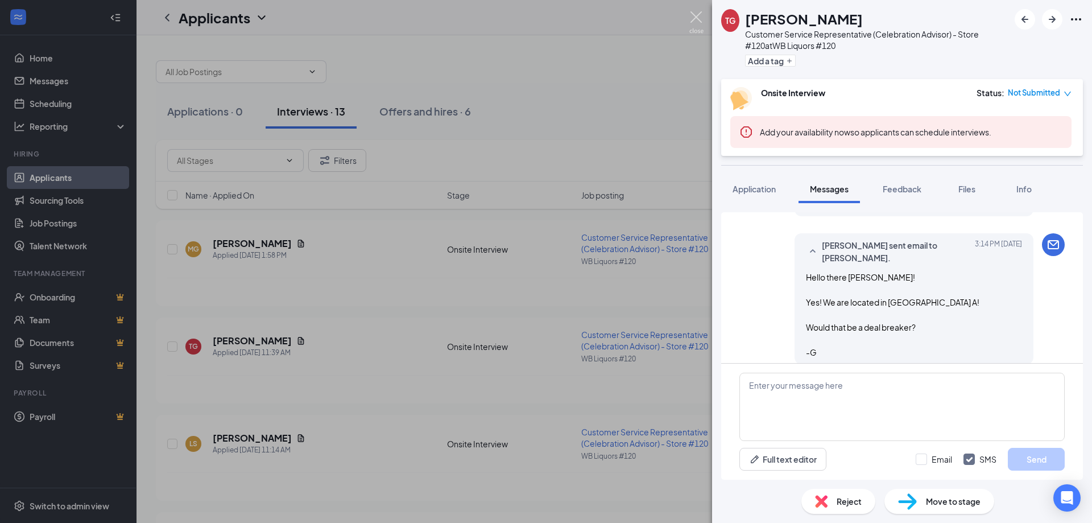
click at [700, 20] on img at bounding box center [696, 22] width 14 height 22
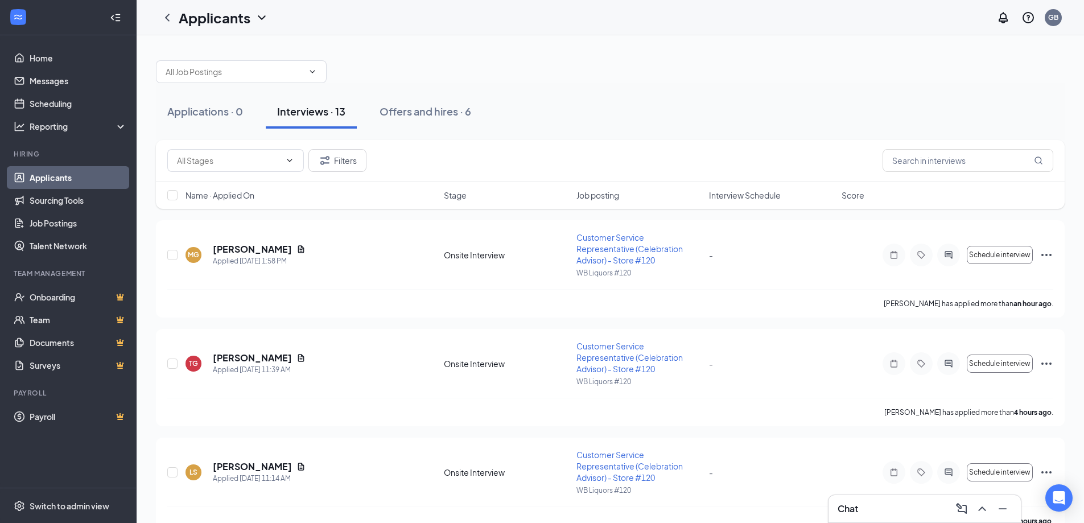
click at [637, 110] on div "Applications · 0 Interviews · 13 Offers and hires · 6" at bounding box center [610, 111] width 908 height 34
click at [611, 86] on div "Applications · 0 Interviews · 13 Offers and hires · 6" at bounding box center [610, 111] width 908 height 57
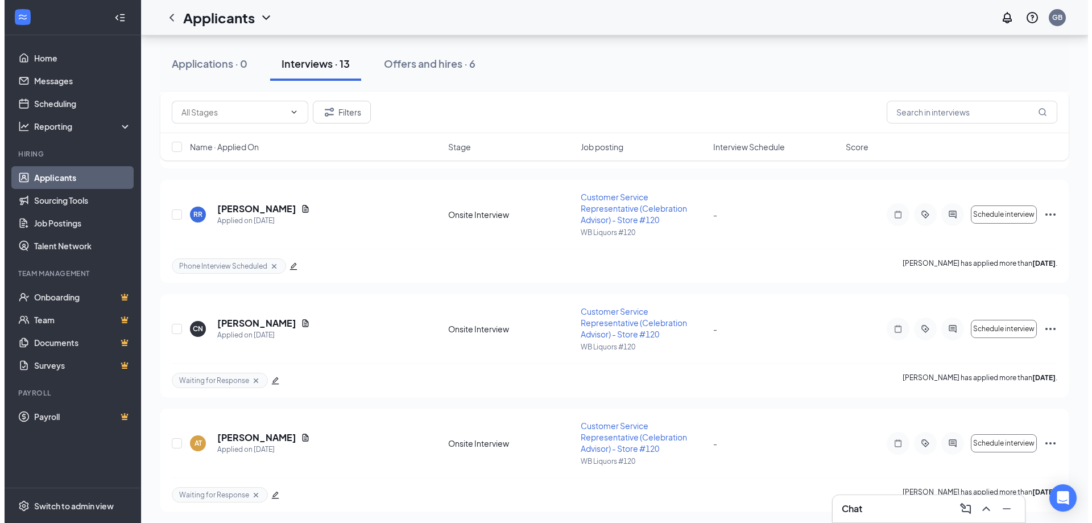
scroll to position [1135, 0]
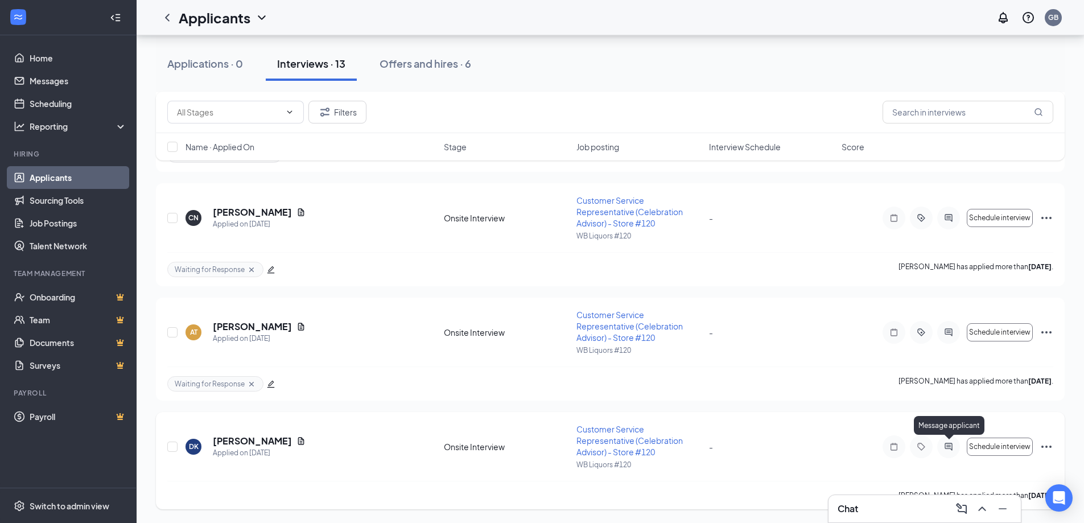
click at [947, 451] on icon "ActiveChat" at bounding box center [948, 446] width 14 height 9
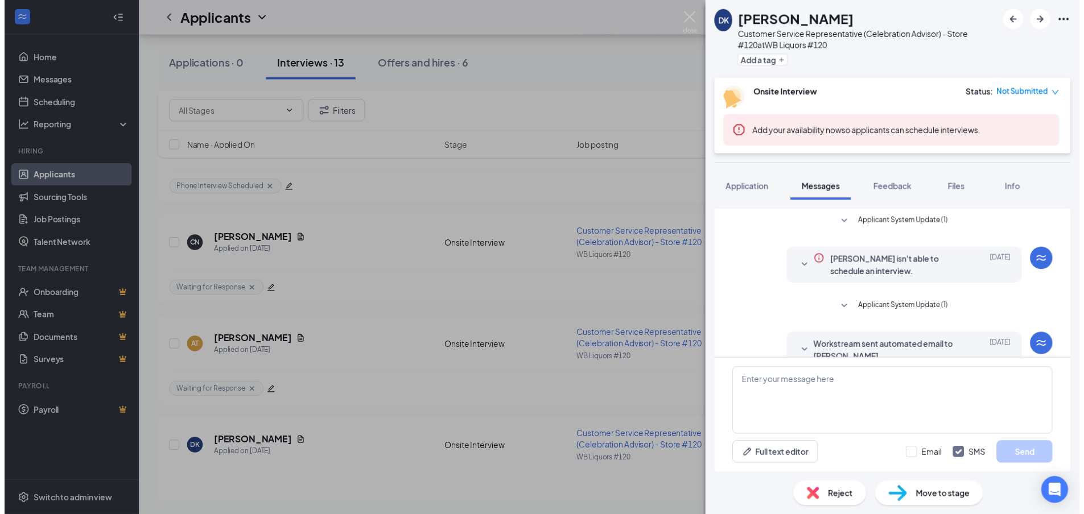
scroll to position [754, 0]
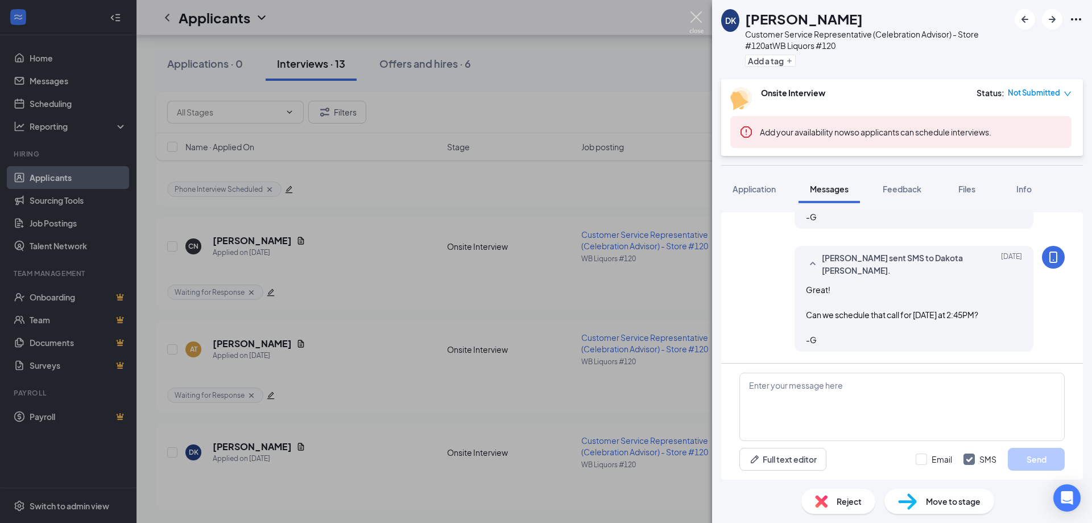
click at [695, 22] on img at bounding box center [696, 22] width 14 height 22
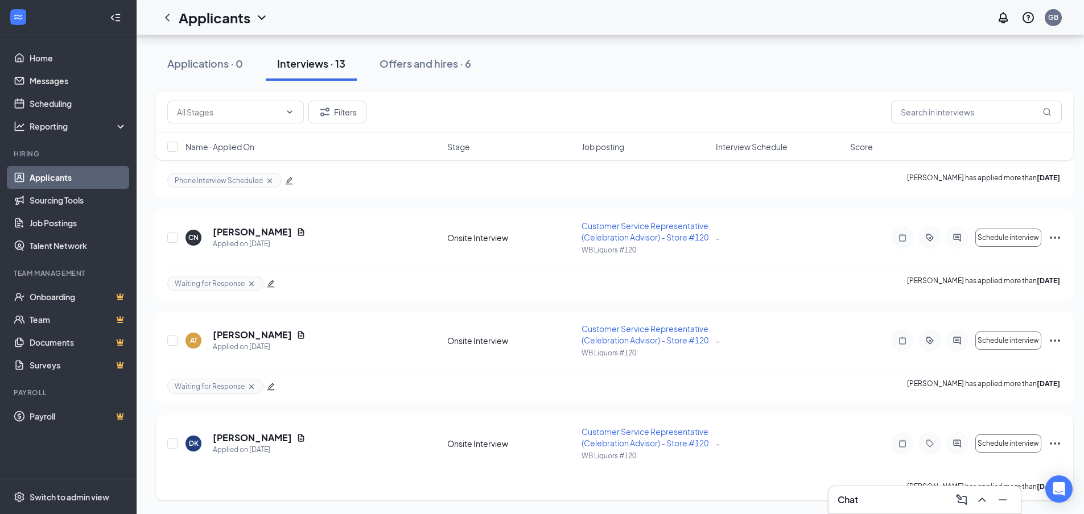
scroll to position [1143, 0]
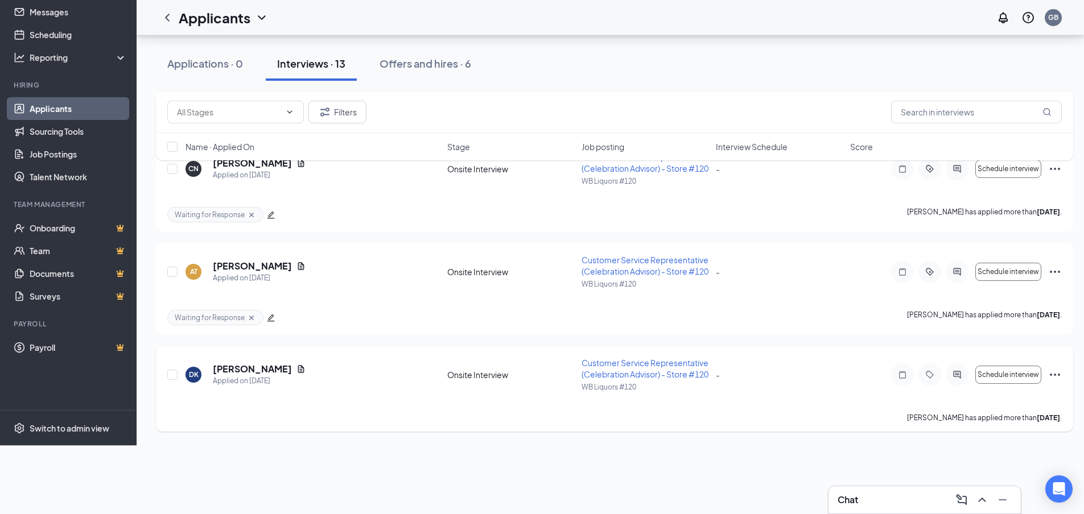
click at [959, 379] on icon "ActiveChat" at bounding box center [957, 374] width 14 height 9
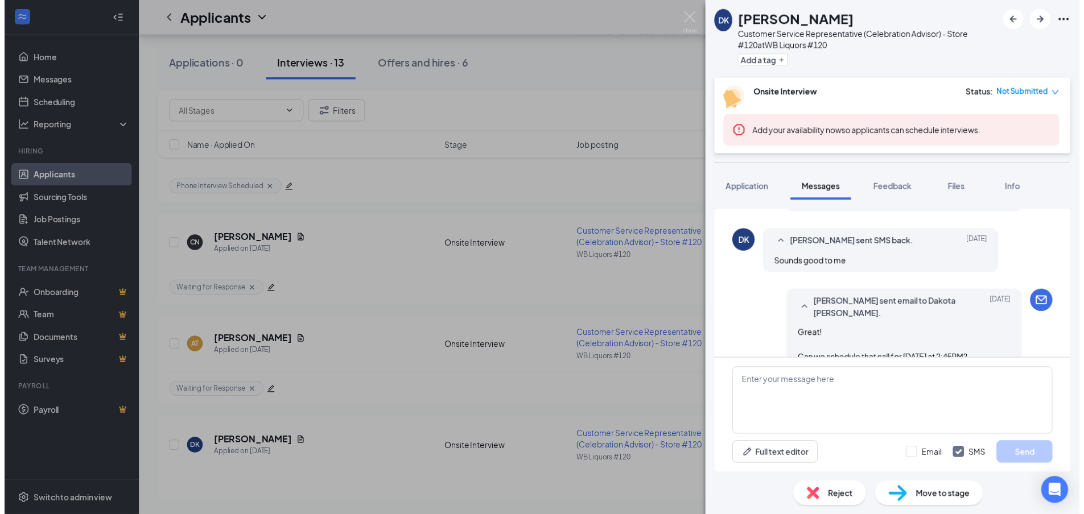
scroll to position [754, 0]
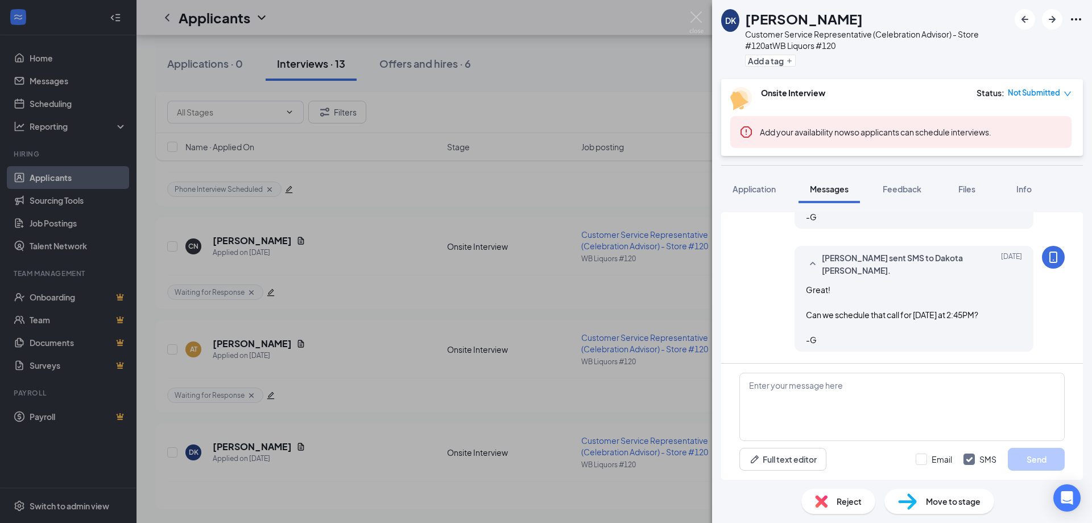
click at [623, 88] on div "DK [PERSON_NAME] Customer Service Representative (Celebration Advisor) - Store …" at bounding box center [546, 261] width 1092 height 523
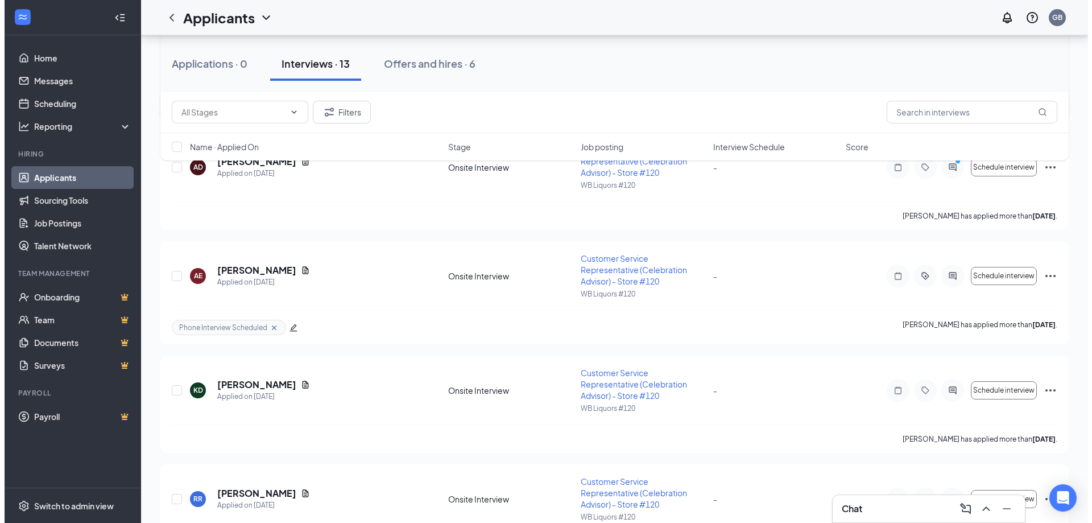
scroll to position [910, 0]
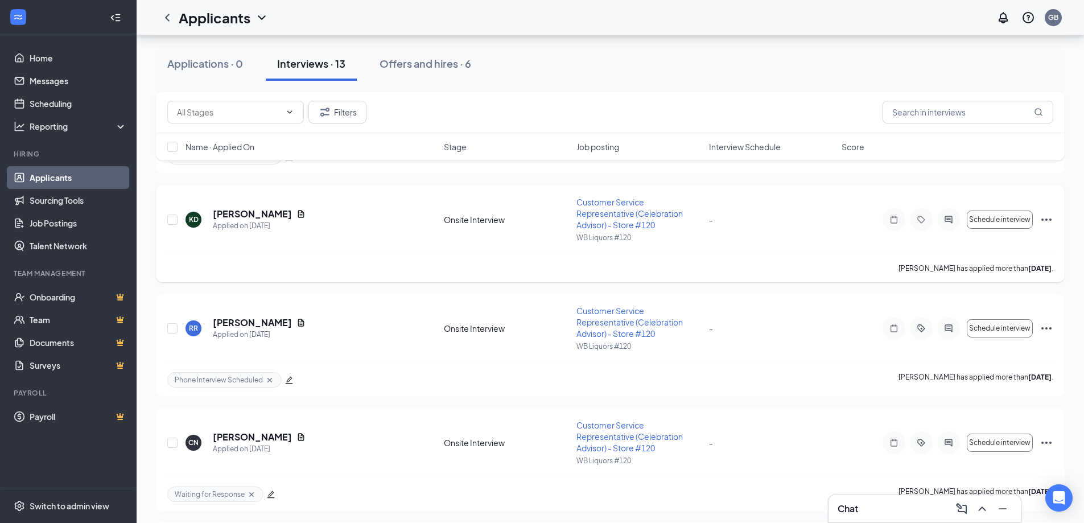
click at [948, 225] on div at bounding box center [948, 219] width 23 height 23
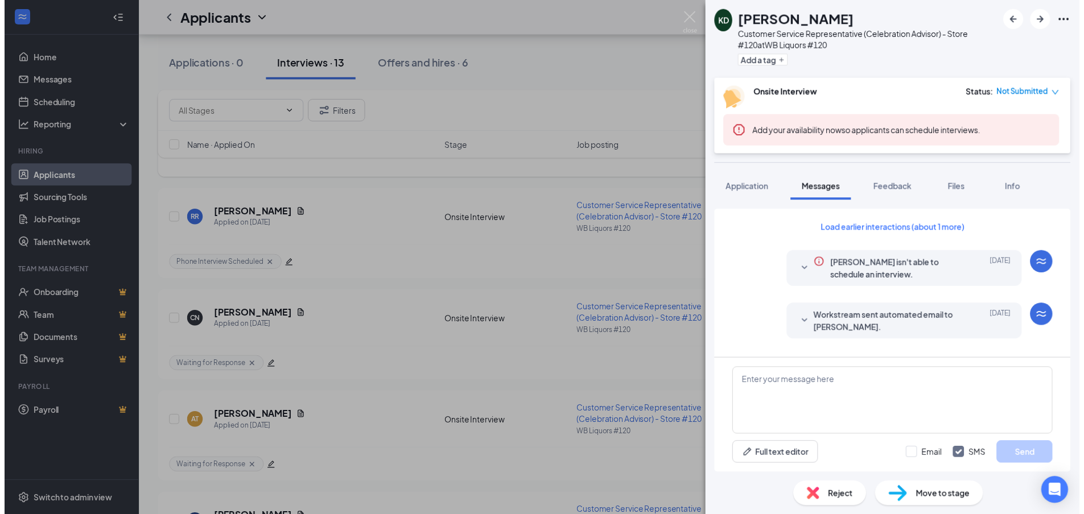
scroll to position [794, 0]
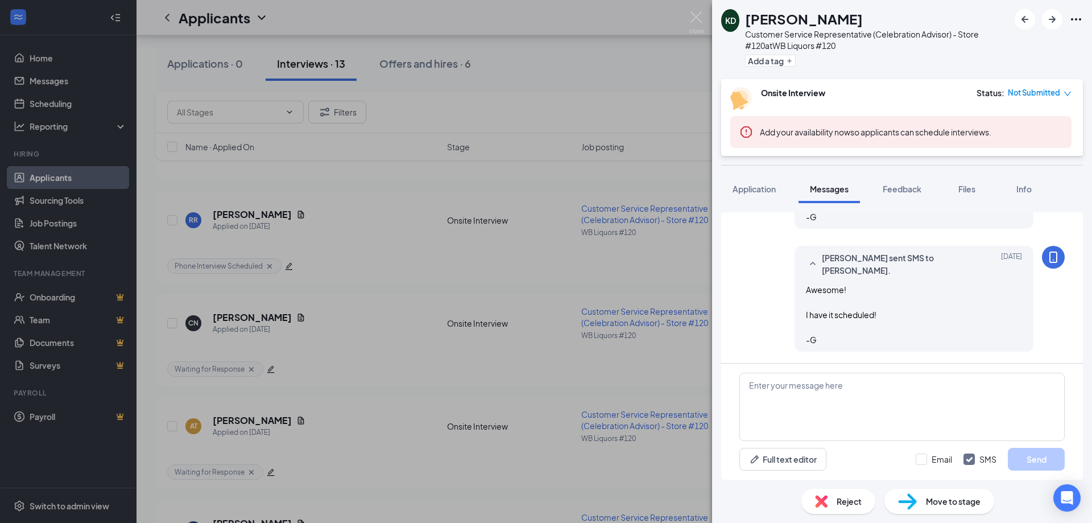
click at [857, 496] on span "Reject" at bounding box center [849, 501] width 25 height 13
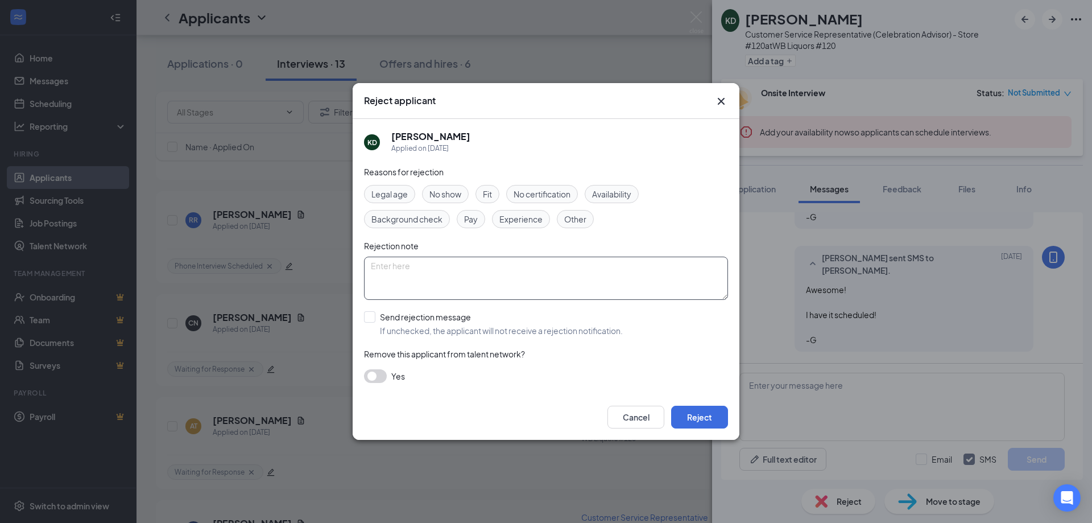
click at [421, 280] on textarea at bounding box center [546, 278] width 364 height 43
click at [449, 267] on textarea "Thought we were in [GEOGRAPHIC_DATA]" at bounding box center [546, 278] width 364 height 43
click at [536, 290] on textarea "Thought we were in [GEOGRAPHIC_DATA]" at bounding box center [546, 278] width 364 height 43
type textarea "Thought we were in [GEOGRAPHIC_DATA]"
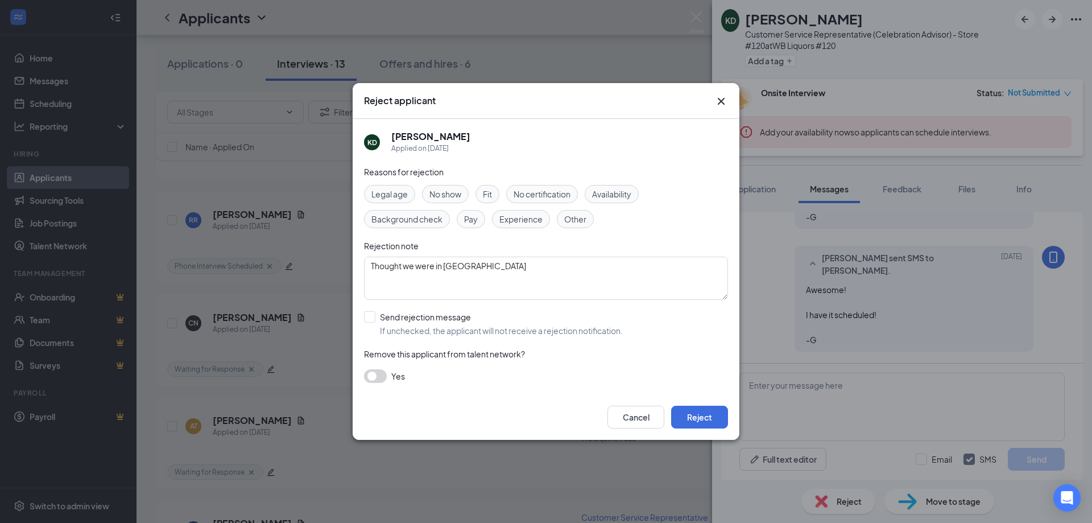
click at [611, 192] on span "Availability" at bounding box center [611, 194] width 39 height 13
click at [695, 414] on button "Reject" at bounding box center [699, 417] width 57 height 23
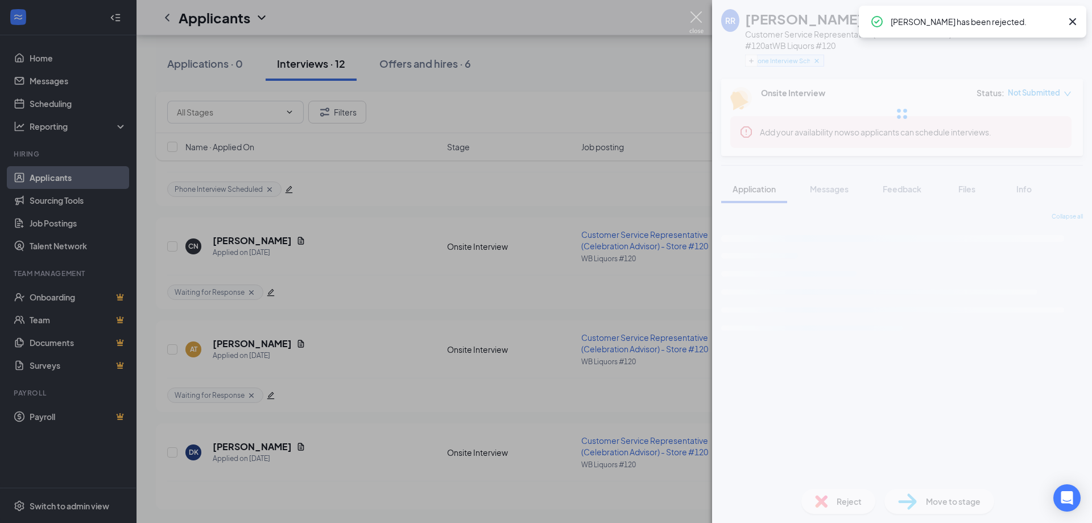
click at [694, 19] on img at bounding box center [696, 22] width 14 height 22
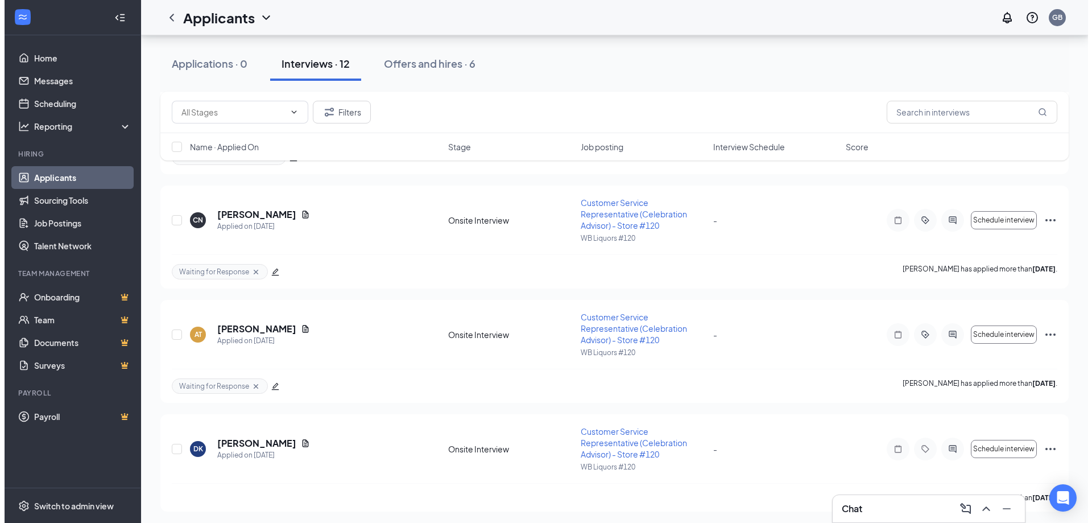
scroll to position [1026, 0]
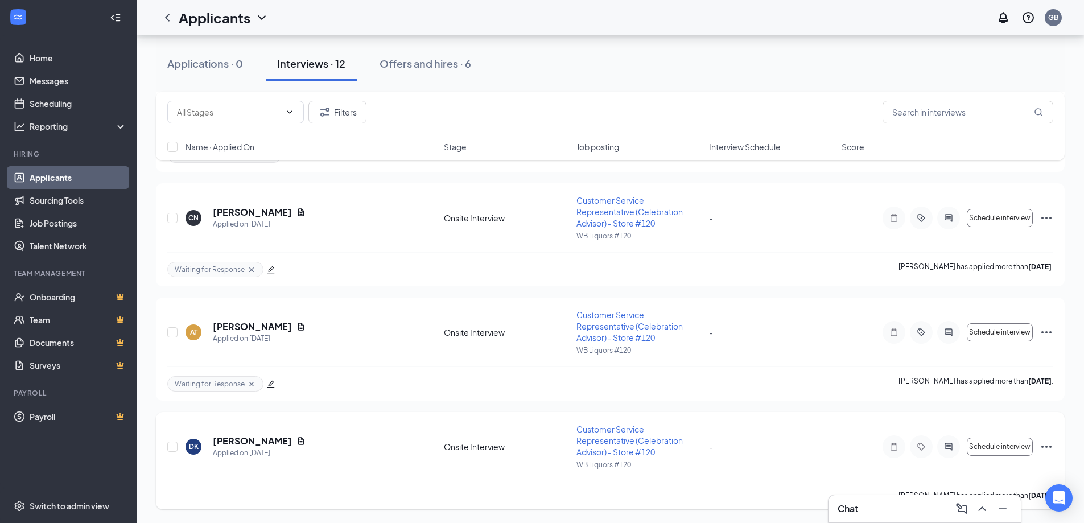
click at [953, 447] on icon "ActiveChat" at bounding box center [948, 446] width 14 height 9
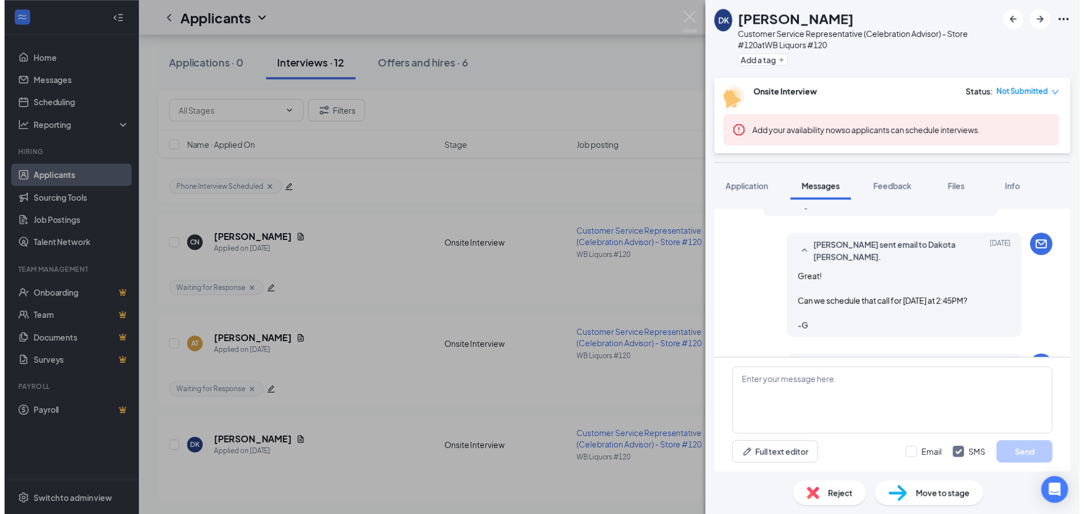
scroll to position [583, 0]
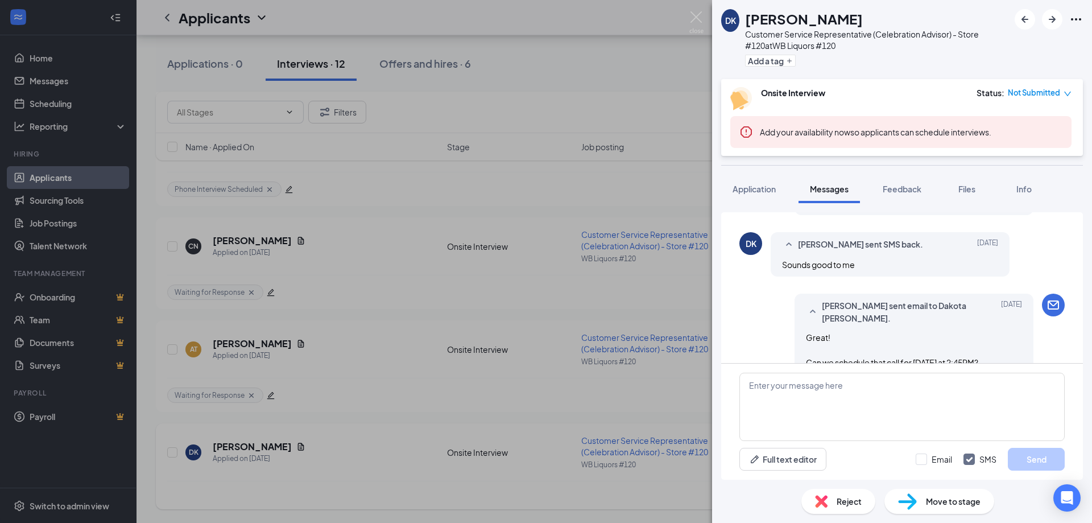
click at [506, 366] on div "DK [PERSON_NAME] Customer Service Representative (Celebration Advisor) - Store …" at bounding box center [546, 261] width 1092 height 523
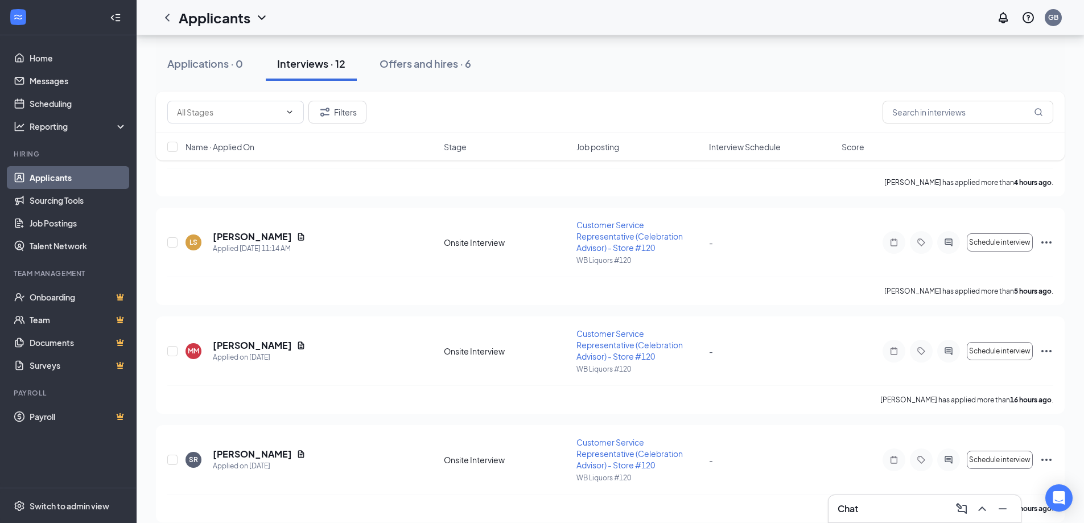
scroll to position [59, 0]
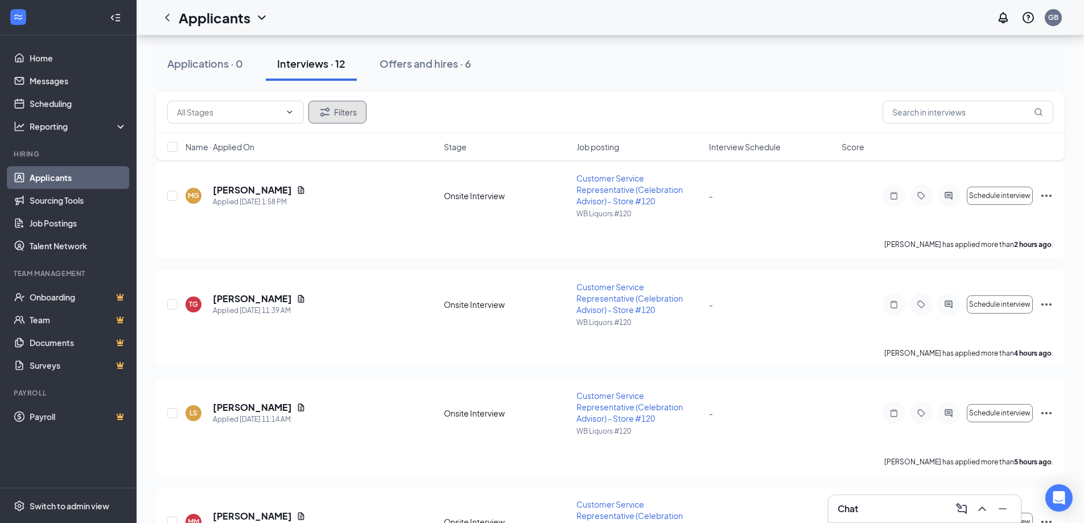
click at [349, 106] on button "Filters" at bounding box center [337, 112] width 58 height 23
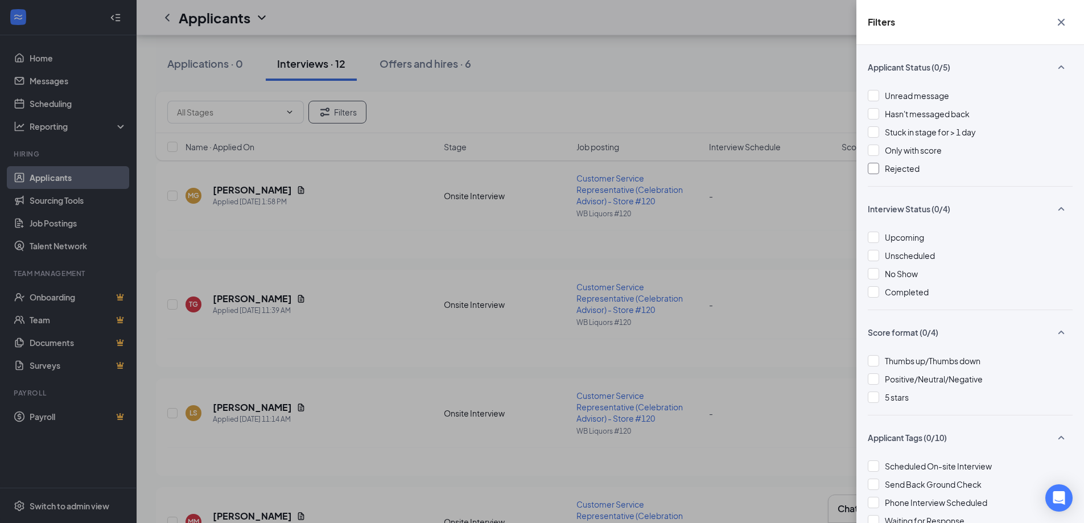
click at [915, 173] on div "Rejected" at bounding box center [902, 168] width 35 height 13
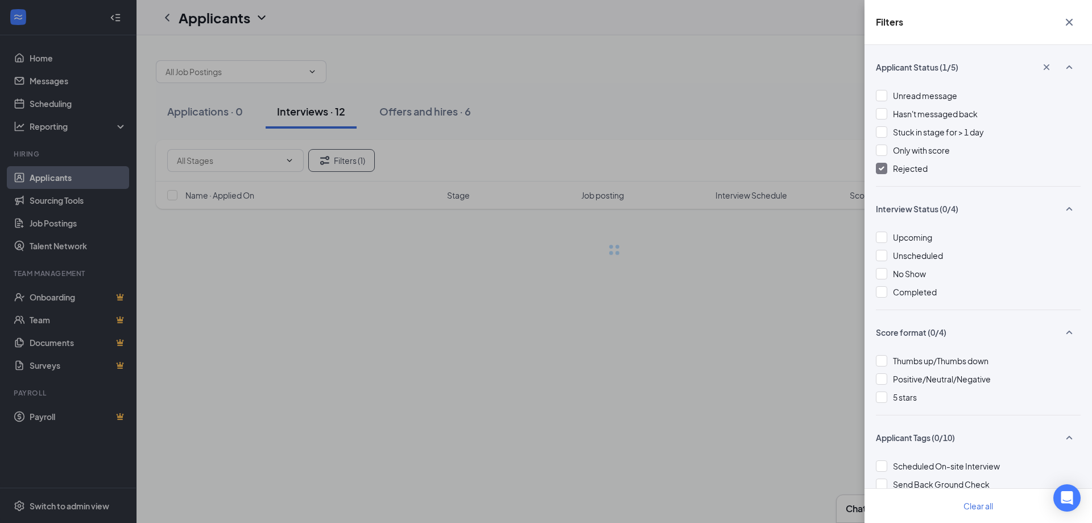
click at [684, 52] on div "Filters Applicant Status (1/5) Unread message Hasn't messaged back Stuck in sta…" at bounding box center [546, 261] width 1092 height 523
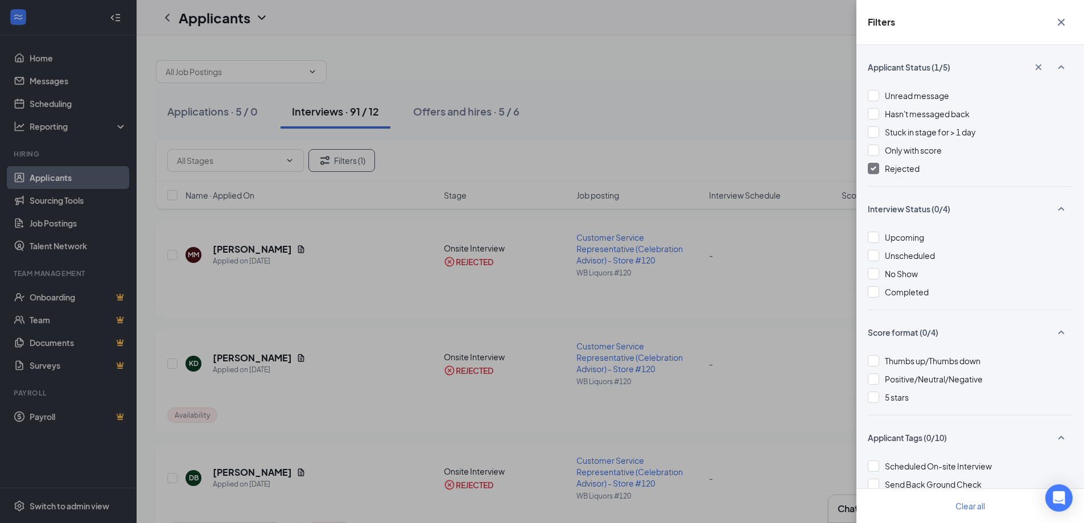
click at [1064, 26] on icon "Cross" at bounding box center [1060, 22] width 7 height 7
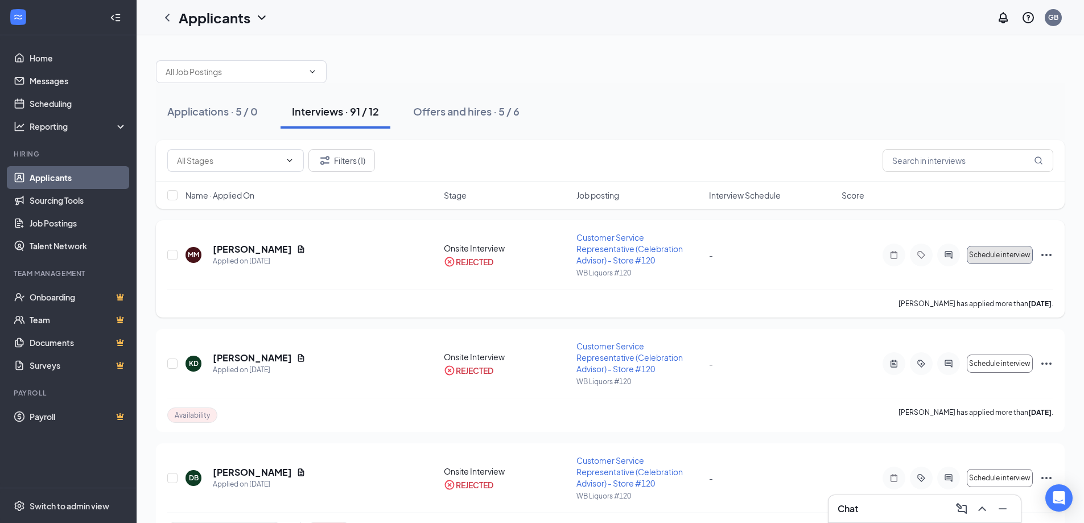
click at [1004, 256] on span "Schedule interview" at bounding box center [999, 255] width 61 height 8
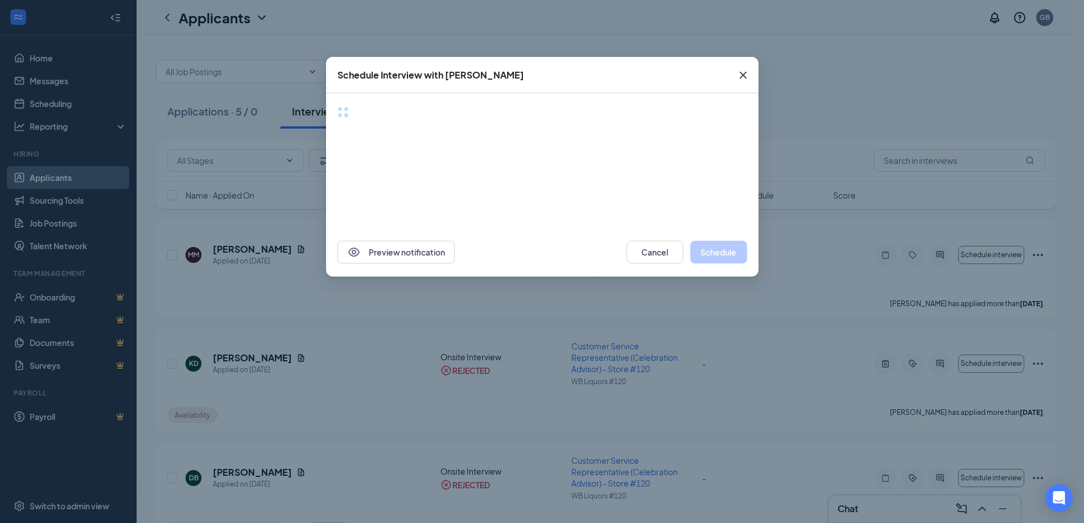
drag, startPoint x: 748, startPoint y: 63, endPoint x: 745, endPoint y: 71, distance: 9.2
click at [747, 65] on span "Close" at bounding box center [743, 75] width 31 height 31
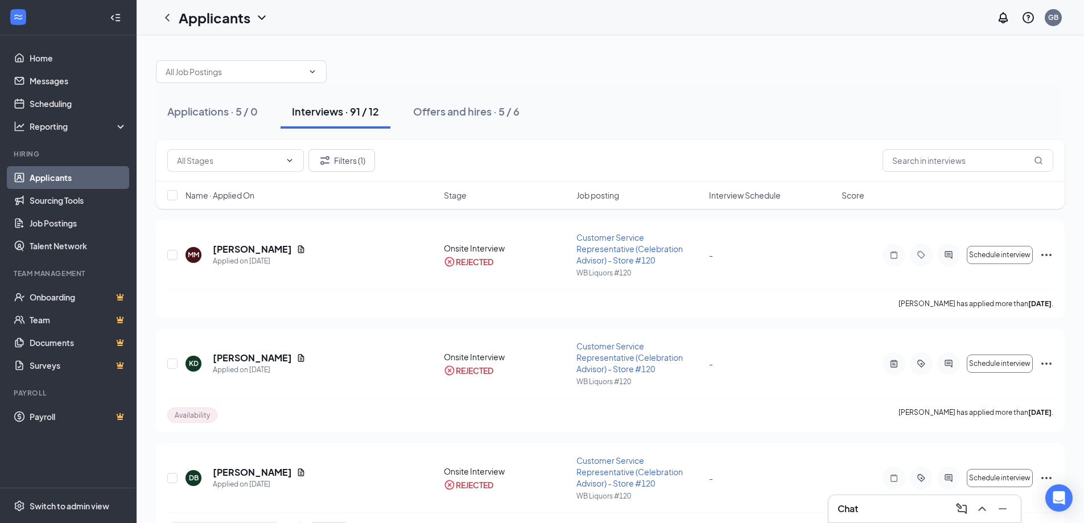
click at [745, 71] on div at bounding box center [610, 66] width 908 height 34
click at [951, 254] on icon "ActiveChat" at bounding box center [948, 254] width 14 height 9
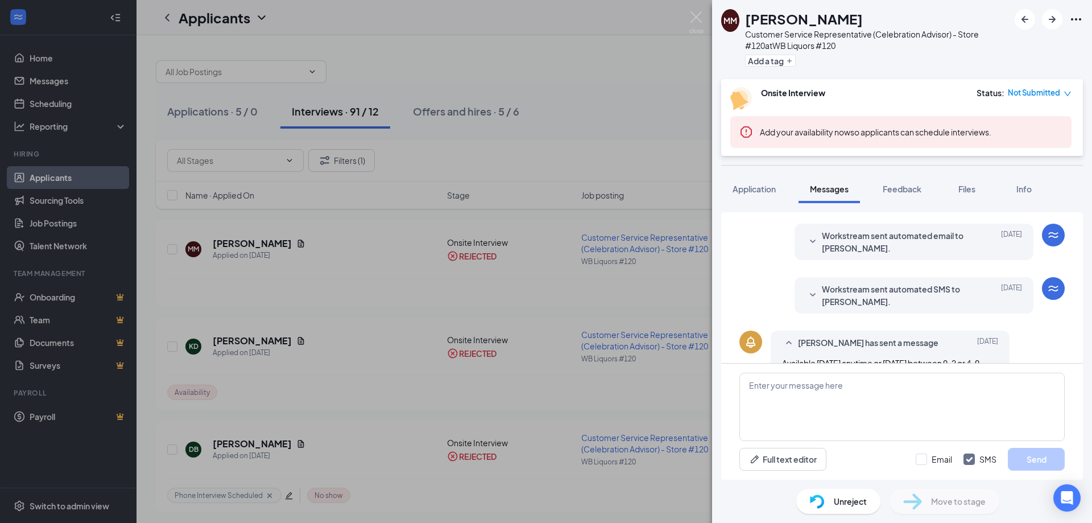
scroll to position [183, 0]
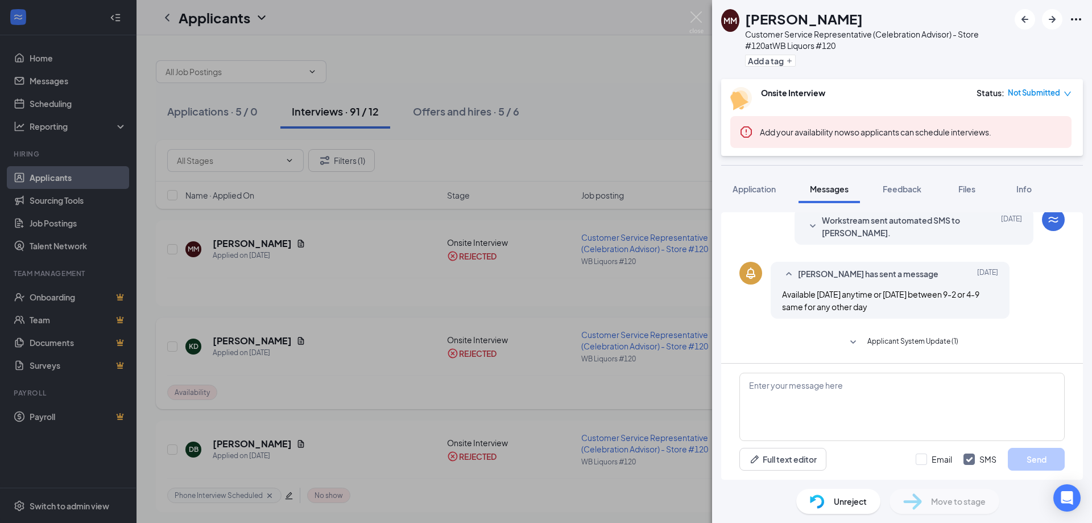
drag, startPoint x: 667, startPoint y: 269, endPoint x: 702, endPoint y: 356, distance: 94.1
click at [666, 269] on div "MM [PERSON_NAME] Customer Service Representative (Celebration Advisor) - Store …" at bounding box center [546, 261] width 1092 height 523
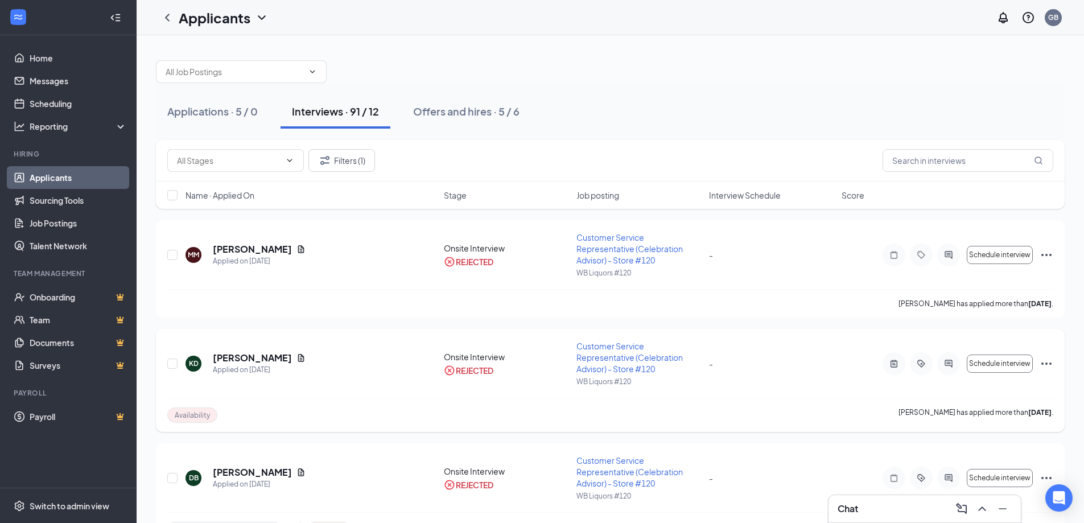
click at [937, 368] on div at bounding box center [920, 363] width 77 height 23
click at [949, 364] on icon "ActiveChat" at bounding box center [948, 363] width 14 height 9
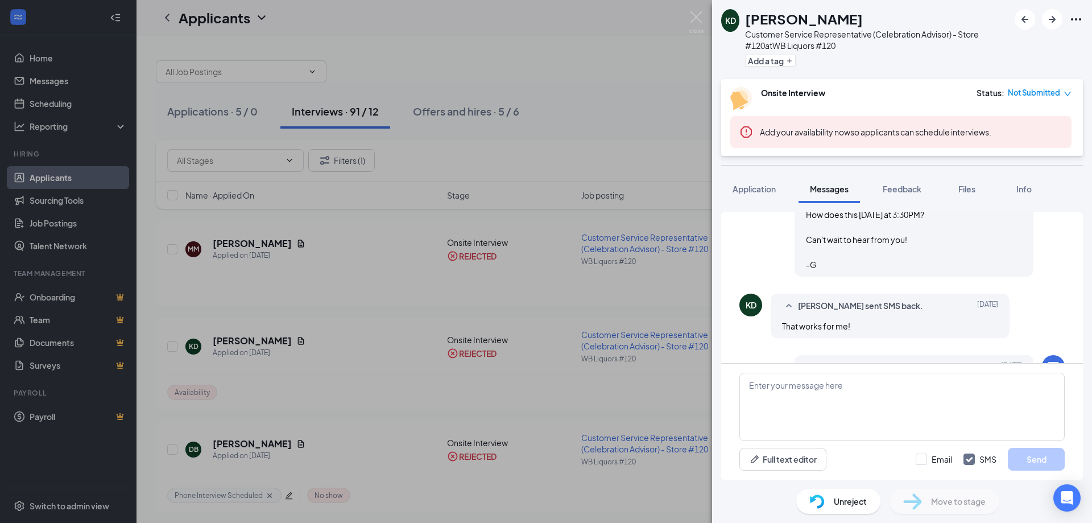
scroll to position [451, 0]
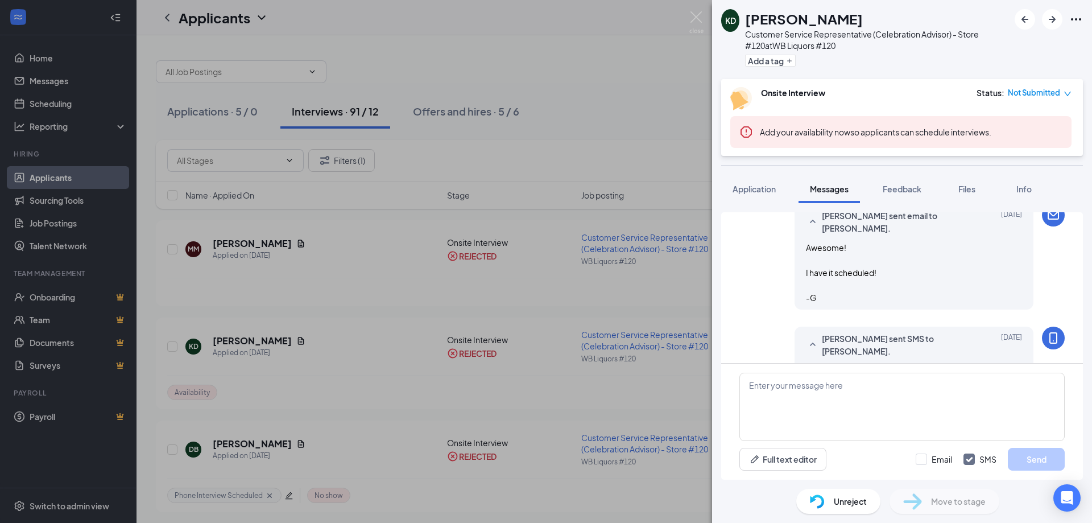
scroll to position [773, 0]
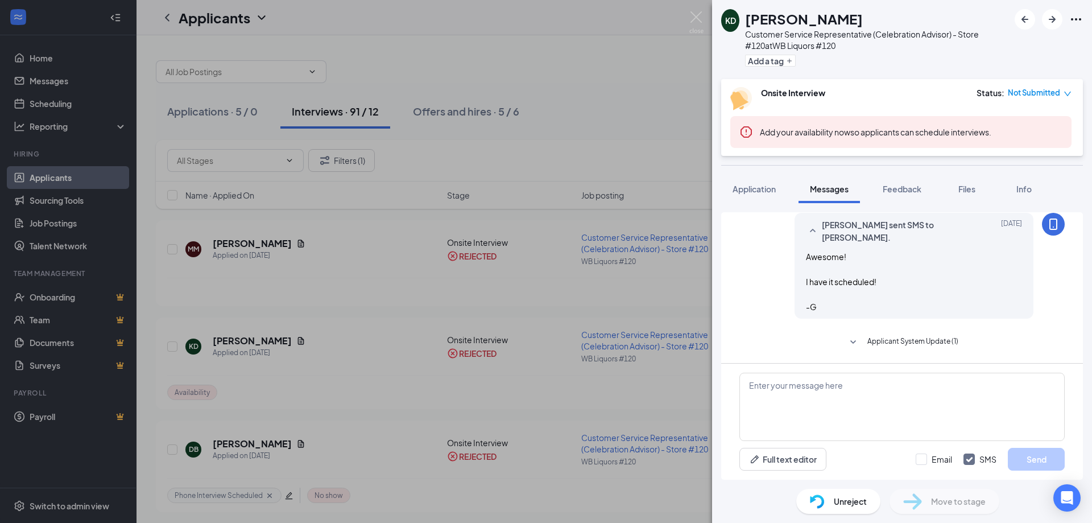
click at [910, 342] on span "Applicant System Update (1)" at bounding box center [912, 343] width 91 height 14
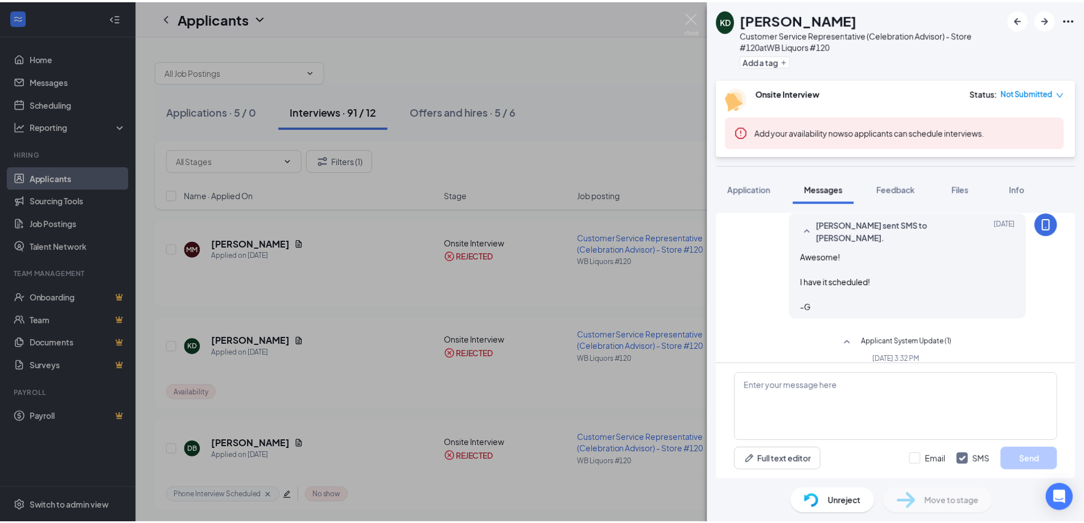
scroll to position [804, 0]
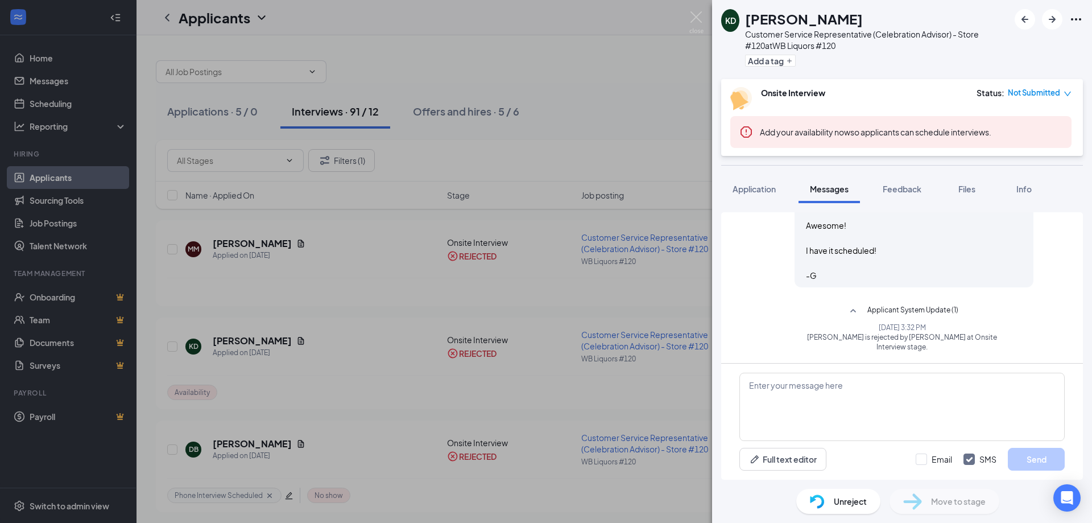
click at [613, 296] on div "KD [PERSON_NAME] Customer Service Representative (Celebration Advisor) - Store …" at bounding box center [546, 261] width 1092 height 523
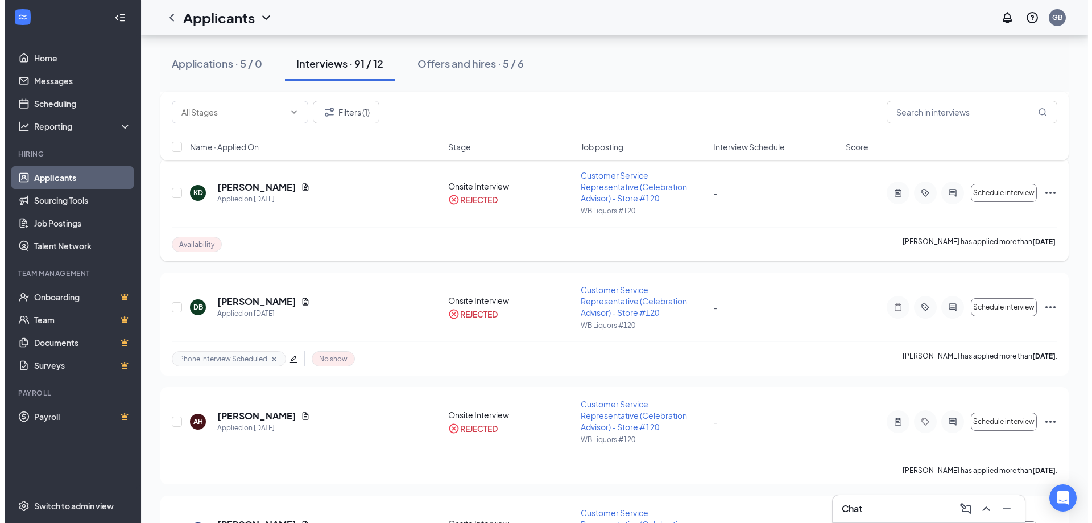
scroll to position [228, 0]
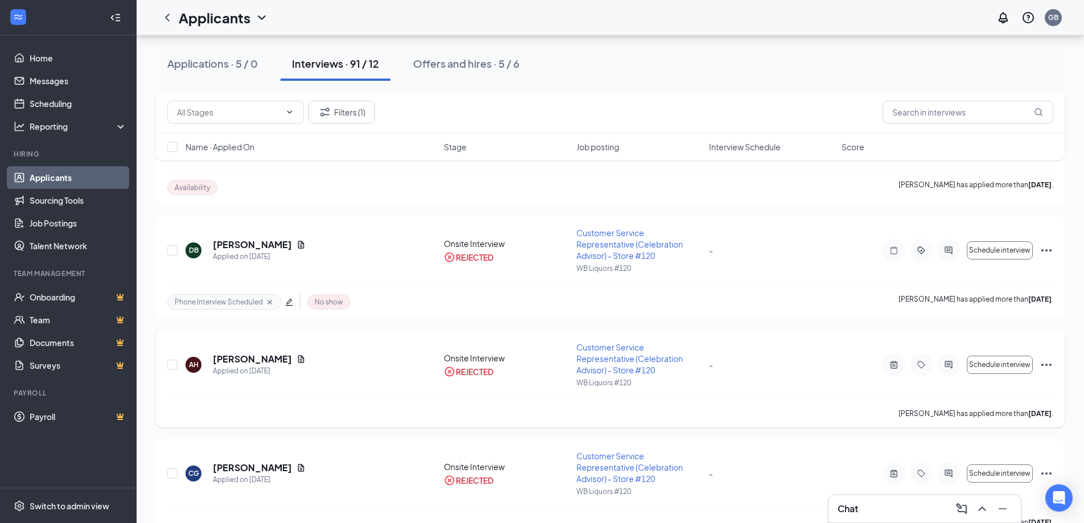
click at [948, 365] on icon "ActiveChat" at bounding box center [948, 364] width 14 height 9
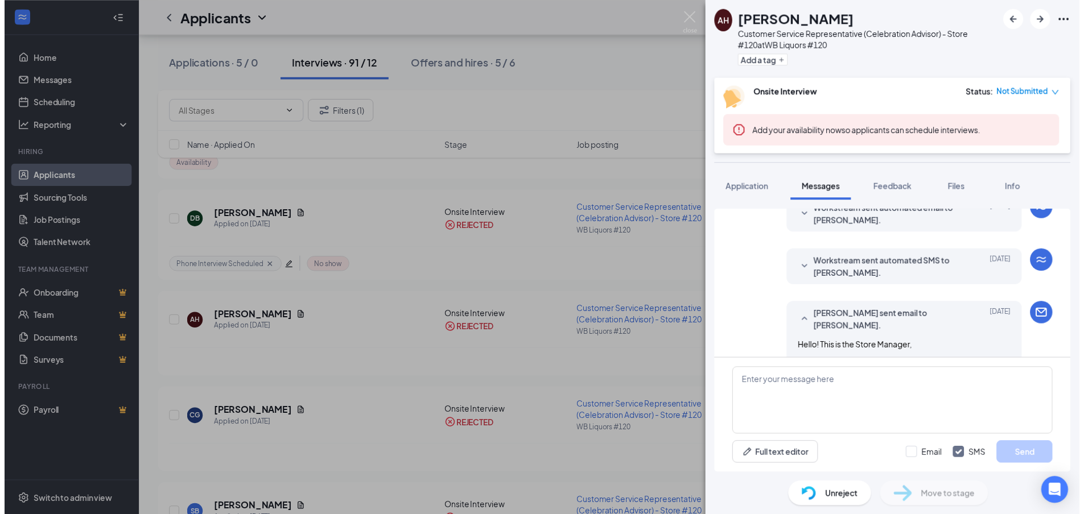
scroll to position [195, 0]
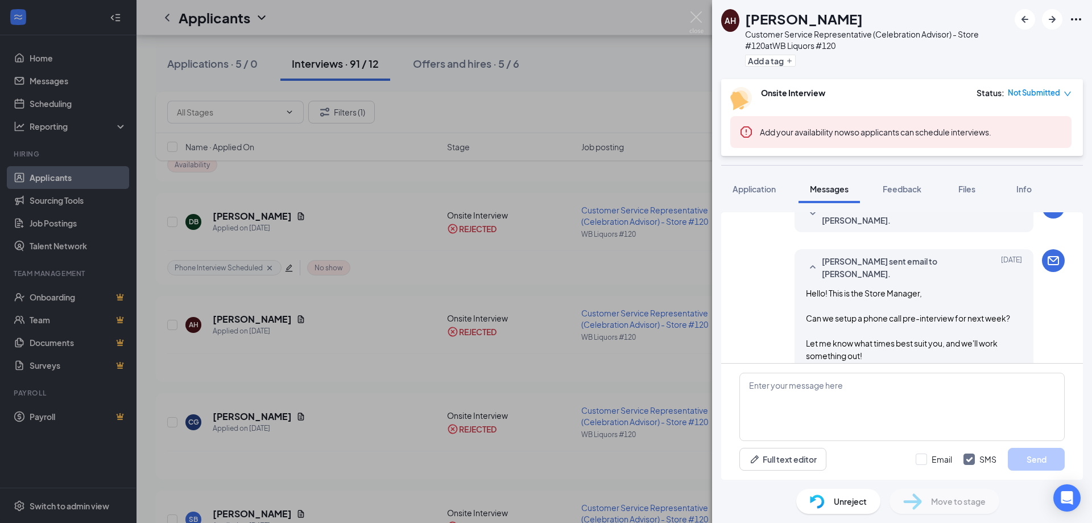
click at [440, 367] on div "AH [PERSON_NAME] Customer Service Representative (Celebration Advisor) - Store …" at bounding box center [546, 261] width 1092 height 523
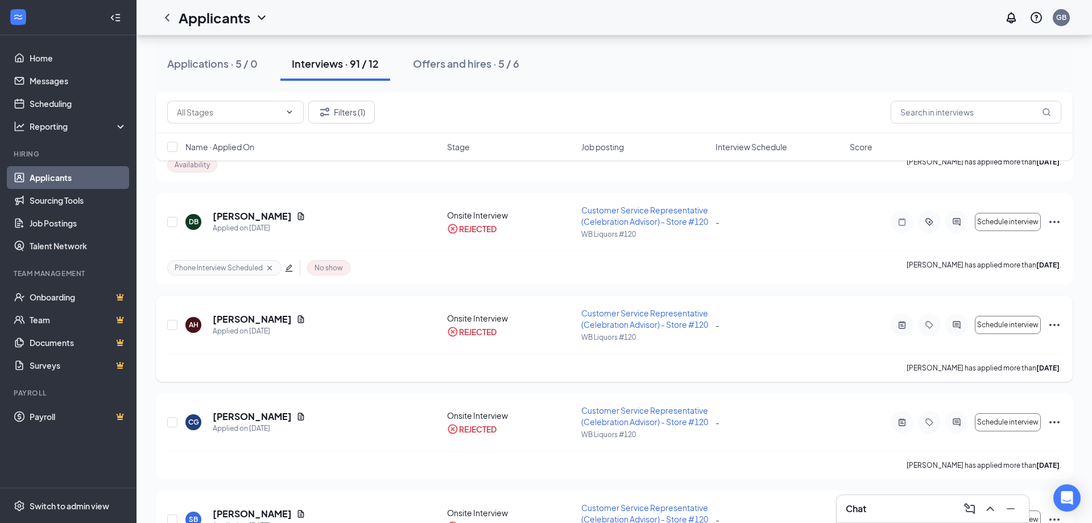
click at [518, 382] on div "[PERSON_NAME] has applied more than [DATE] ." at bounding box center [614, 367] width 894 height 28
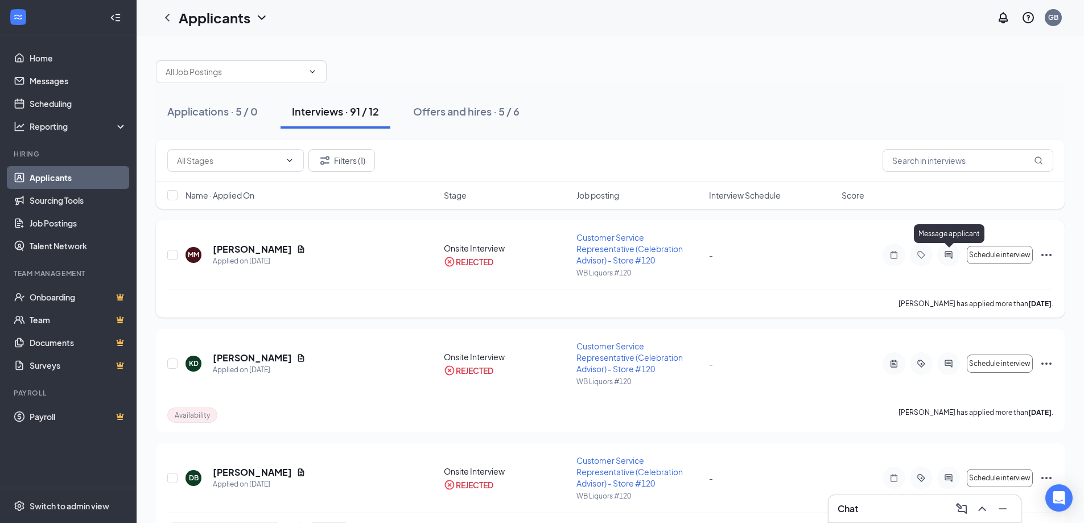
click at [950, 257] on icon "ActiveChat" at bounding box center [948, 254] width 14 height 9
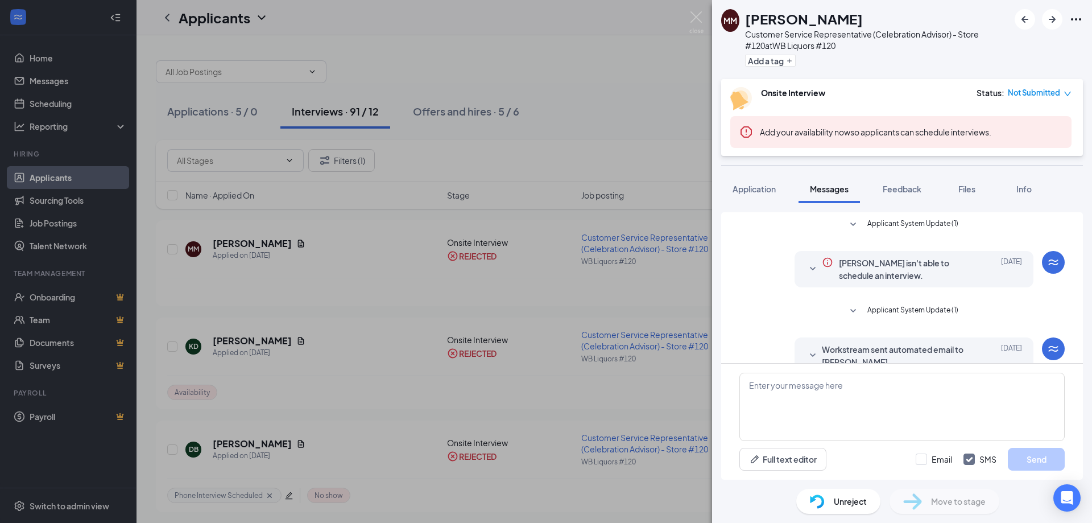
click at [582, 332] on div "MM [PERSON_NAME] Customer Service Representative (Celebration Advisor) - Store …" at bounding box center [546, 261] width 1092 height 523
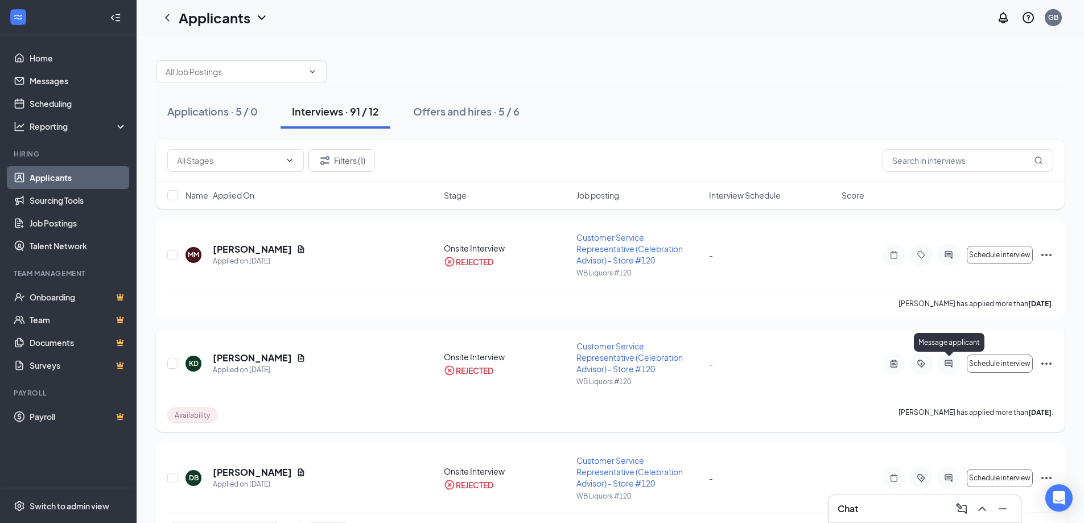
click at [944, 363] on icon "ActiveChat" at bounding box center [948, 363] width 14 height 9
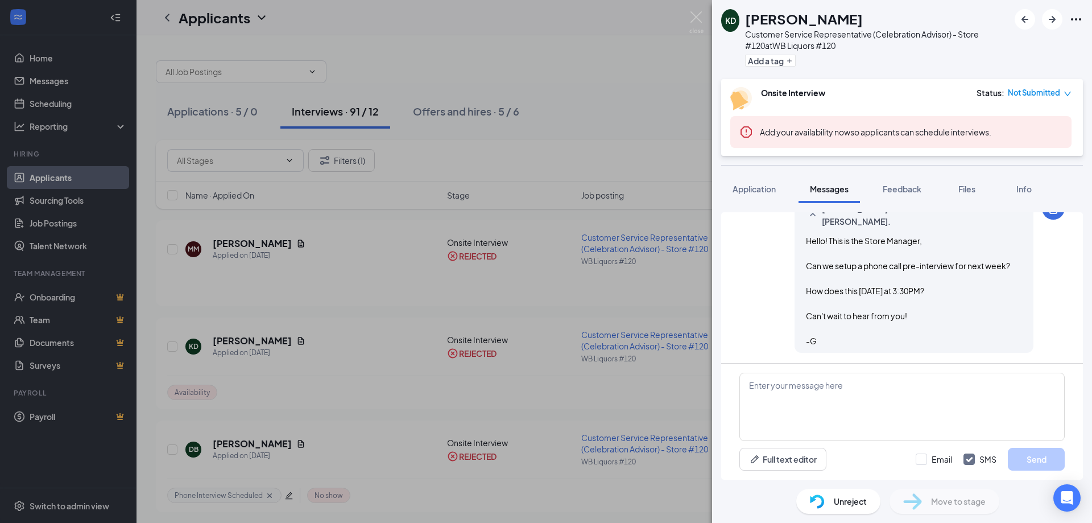
scroll to position [204, 0]
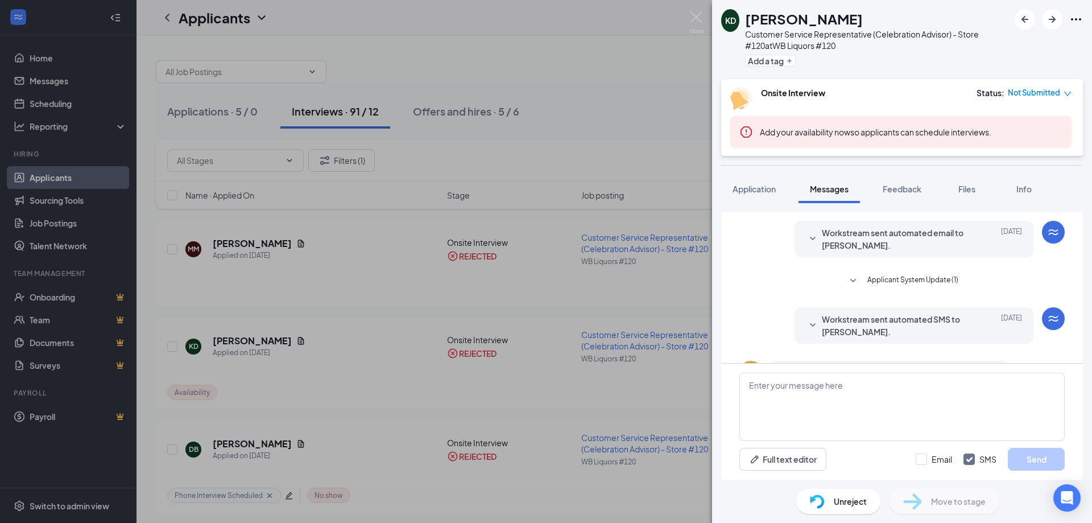
scroll to position [90, 0]
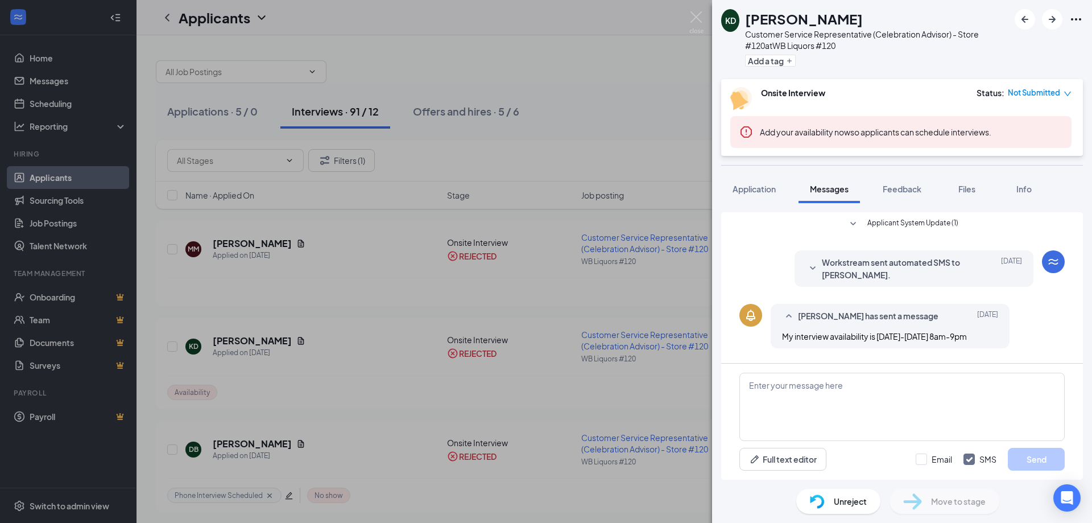
click at [503, 244] on div "KD [PERSON_NAME] Customer Service Representative (Celebration Advisor) - Store …" at bounding box center [546, 261] width 1092 height 523
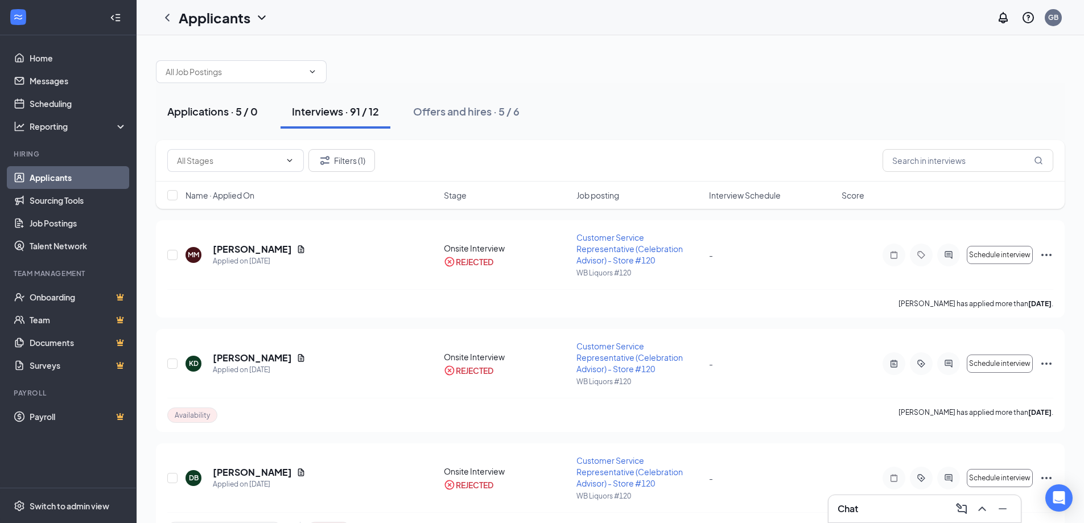
click at [210, 115] on div "Applications · 5 / 0" at bounding box center [212, 111] width 90 height 14
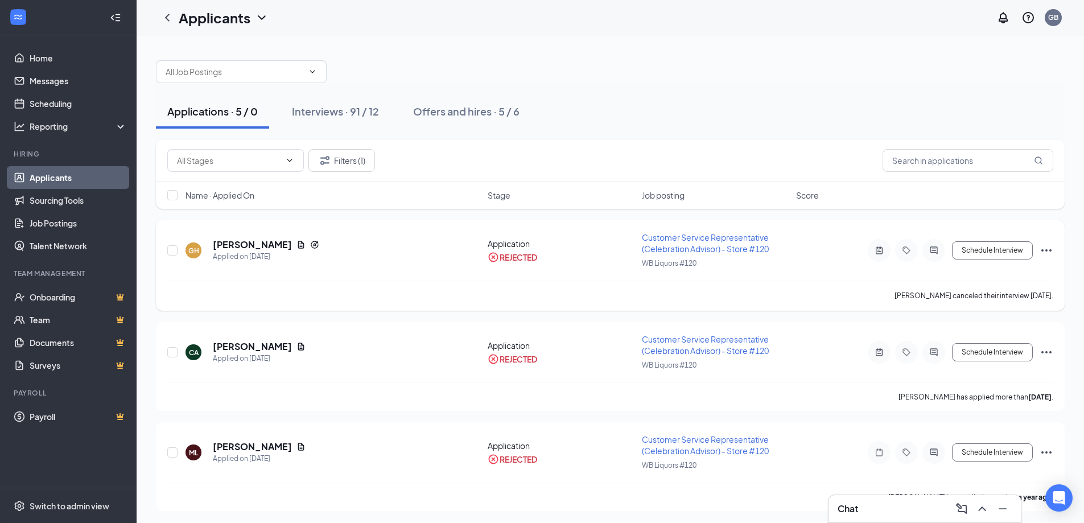
click at [927, 247] on icon "ActiveChat" at bounding box center [934, 250] width 14 height 9
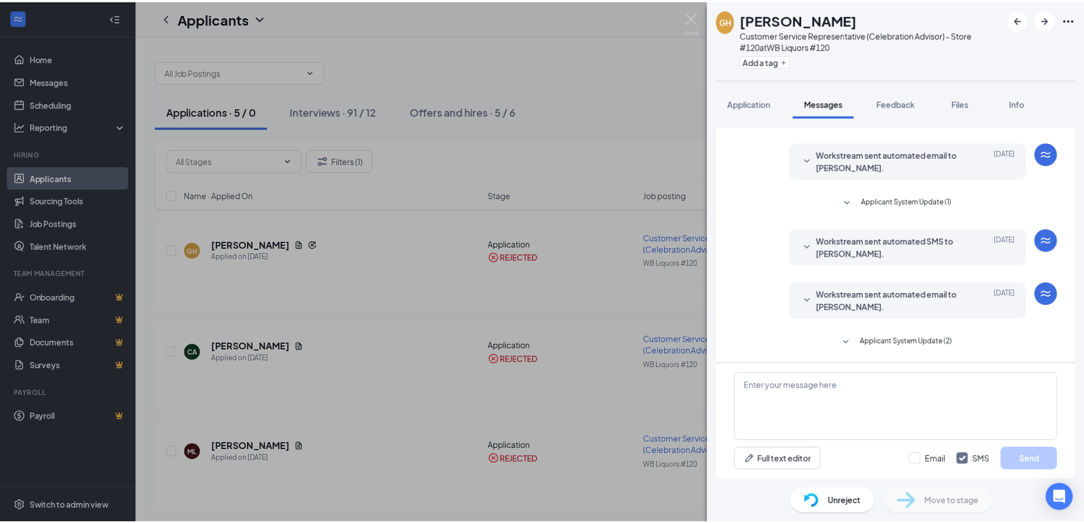
scroll to position [13, 0]
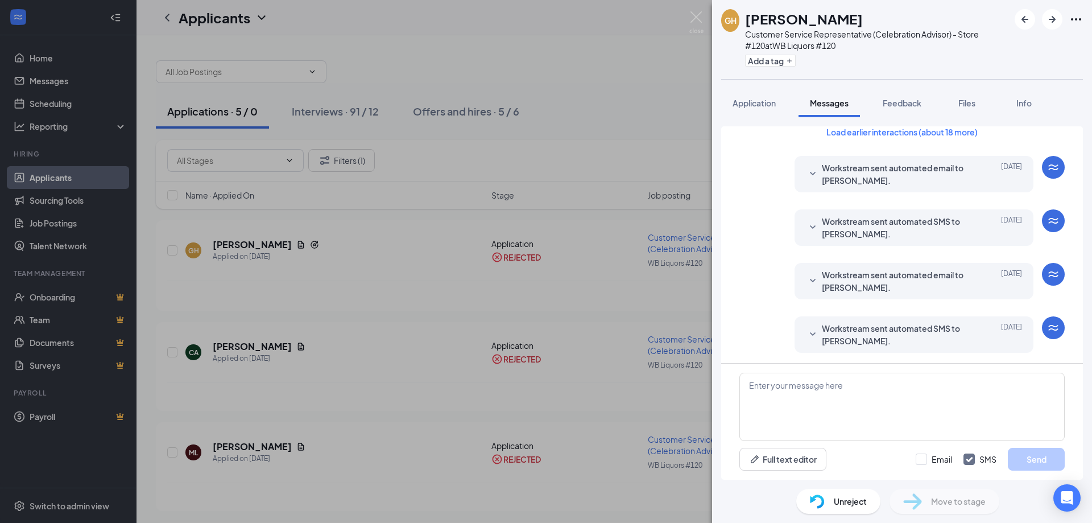
click at [571, 283] on div "GH [PERSON_NAME] Customer Service Representative (Celebration Advisor) - Store …" at bounding box center [546, 261] width 1092 height 523
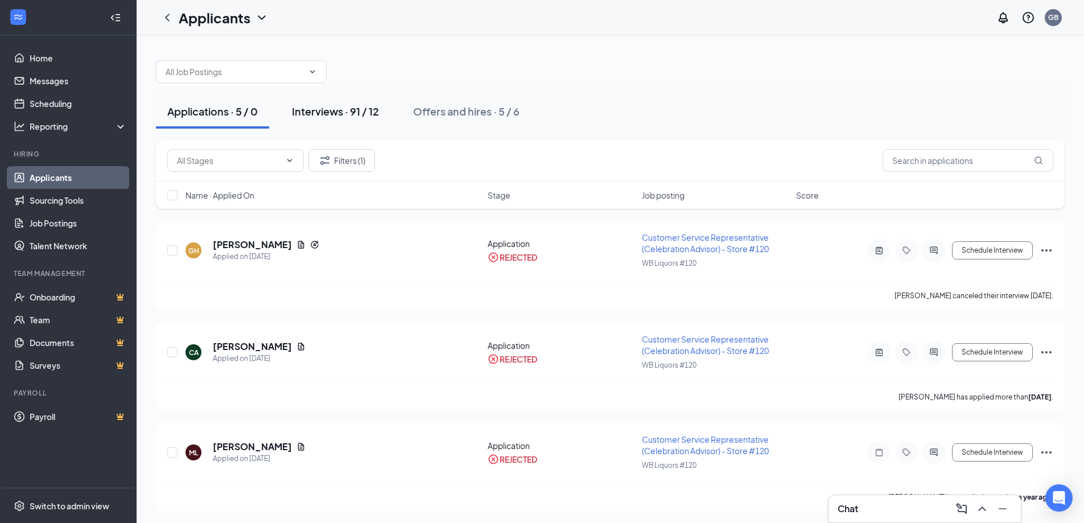
drag, startPoint x: 353, startPoint y: 117, endPoint x: 350, endPoint y: 127, distance: 10.6
click at [353, 117] on div "Interviews · 91 / 12" at bounding box center [335, 111] width 87 height 14
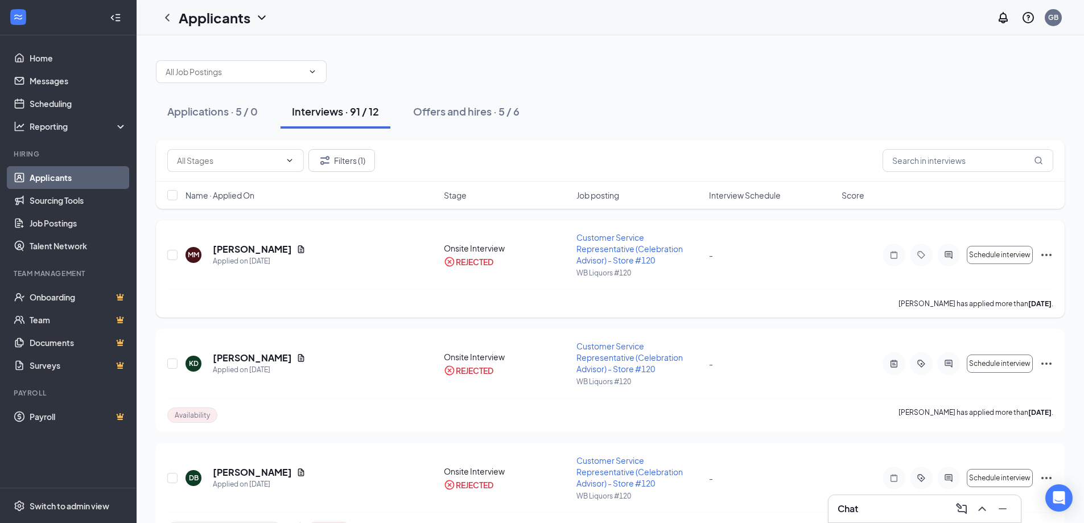
click at [944, 260] on div at bounding box center [948, 254] width 23 height 23
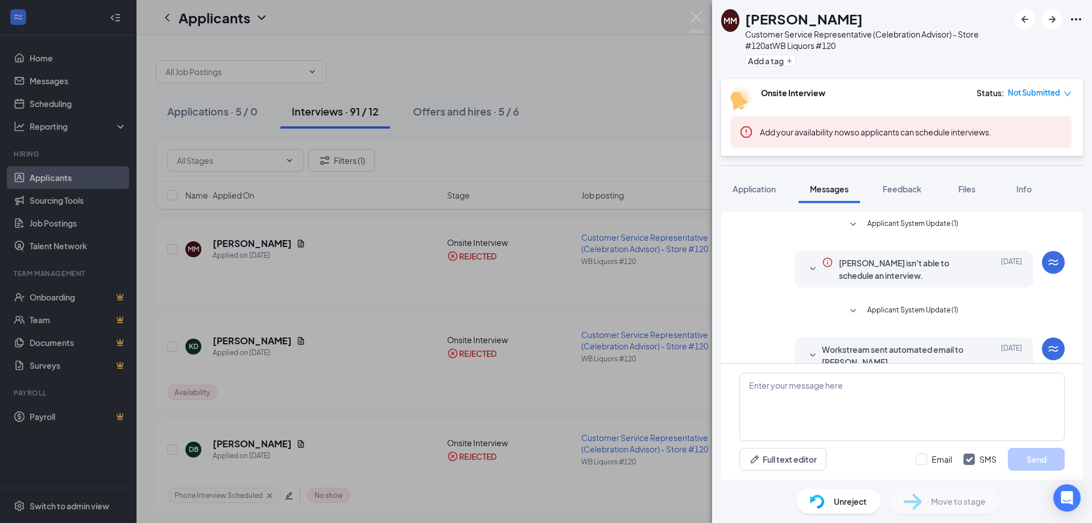
click at [630, 314] on div "MM [PERSON_NAME] Customer Service Representative (Celebration Advisor) - Store …" at bounding box center [546, 261] width 1092 height 523
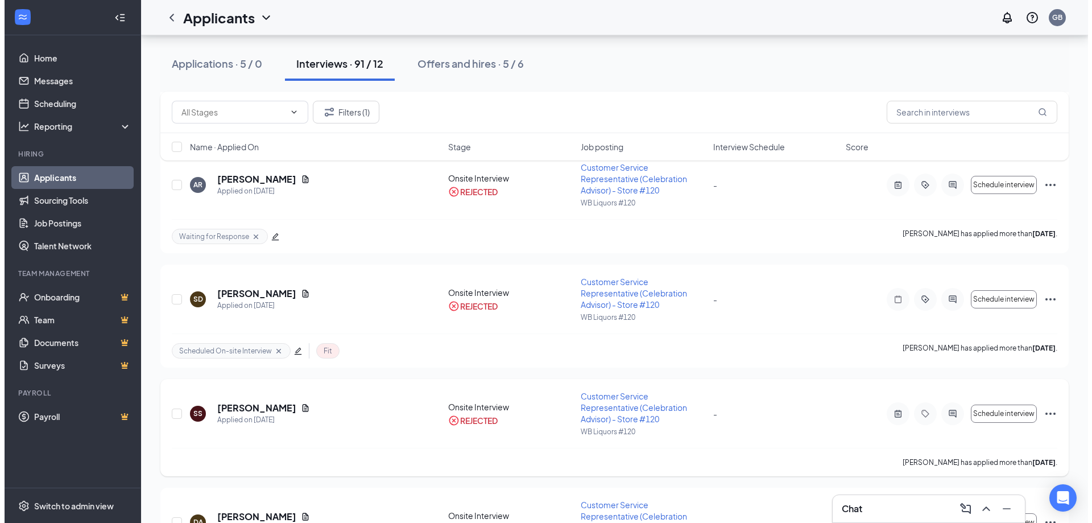
scroll to position [1024, 0]
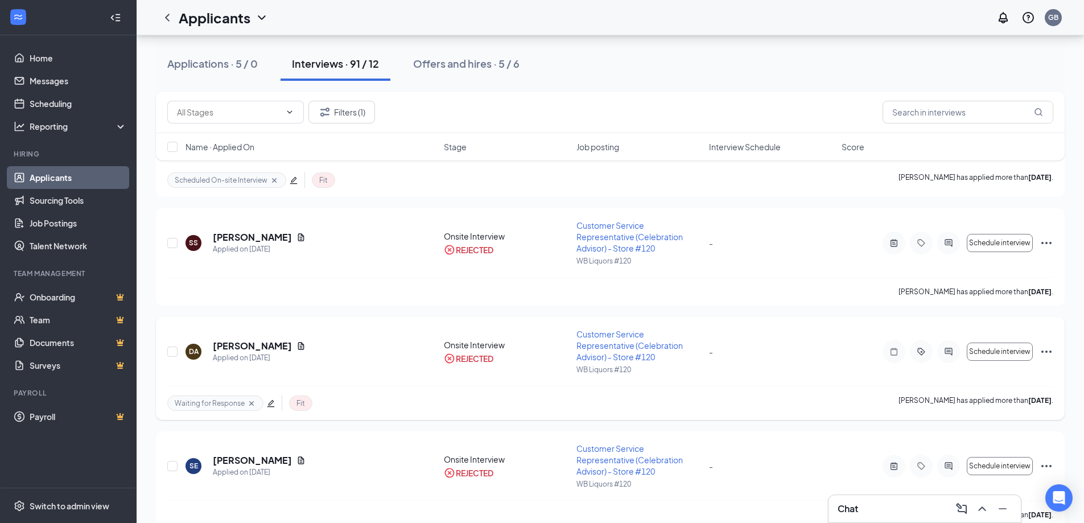
click at [947, 358] on div at bounding box center [948, 351] width 23 height 23
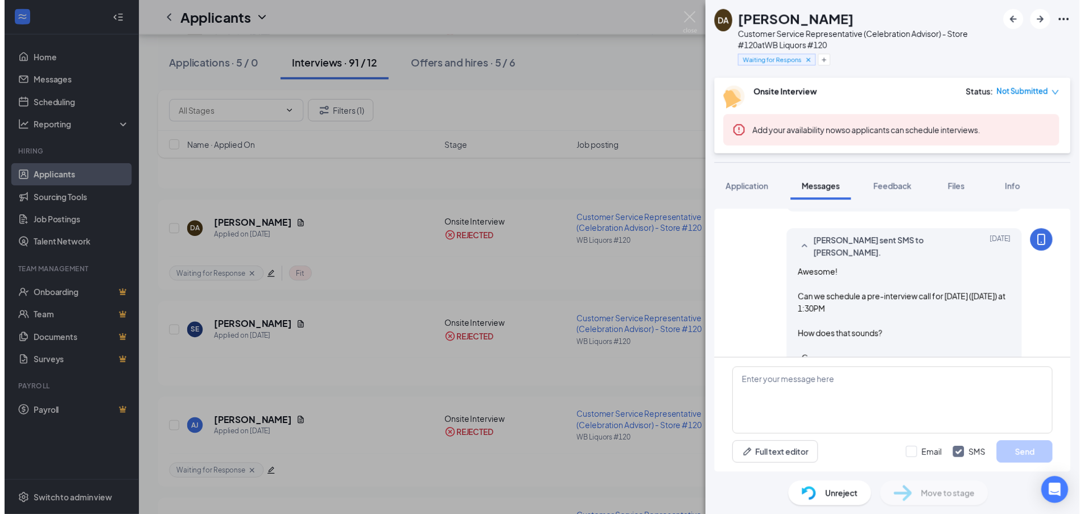
scroll to position [740, 0]
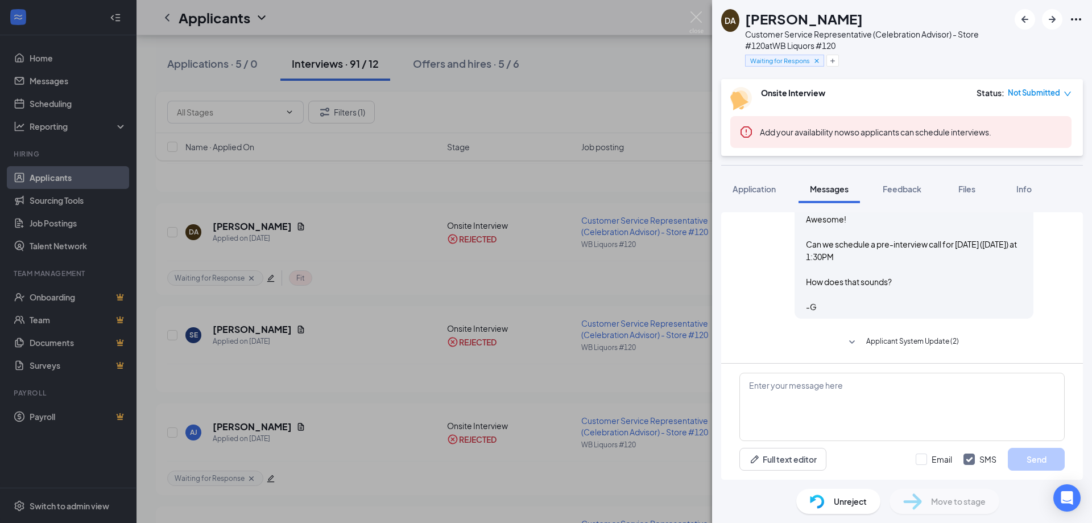
click at [649, 353] on div "DA [PERSON_NAME] Customer Service Representative (Celebration Advisor) - Store …" at bounding box center [546, 261] width 1092 height 523
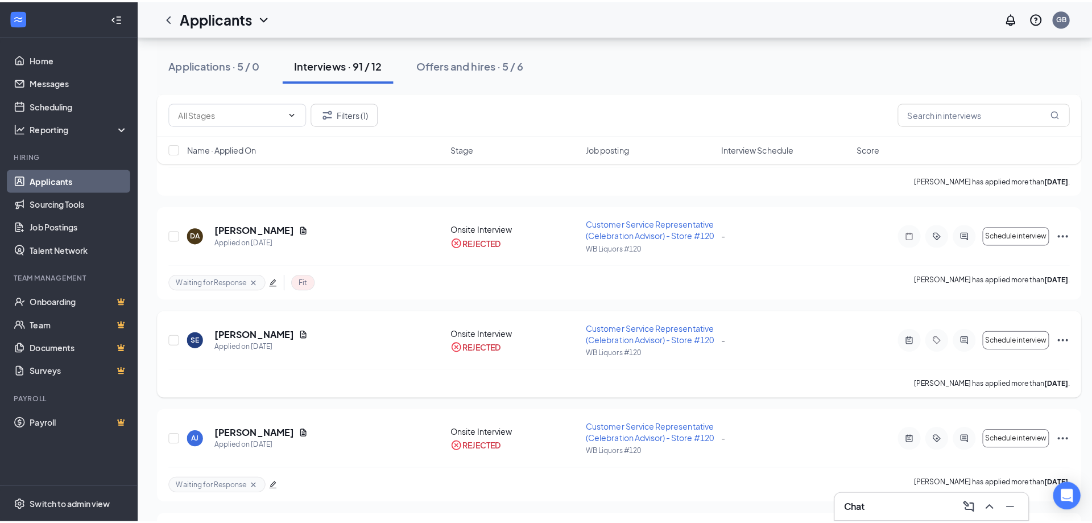
scroll to position [967, 0]
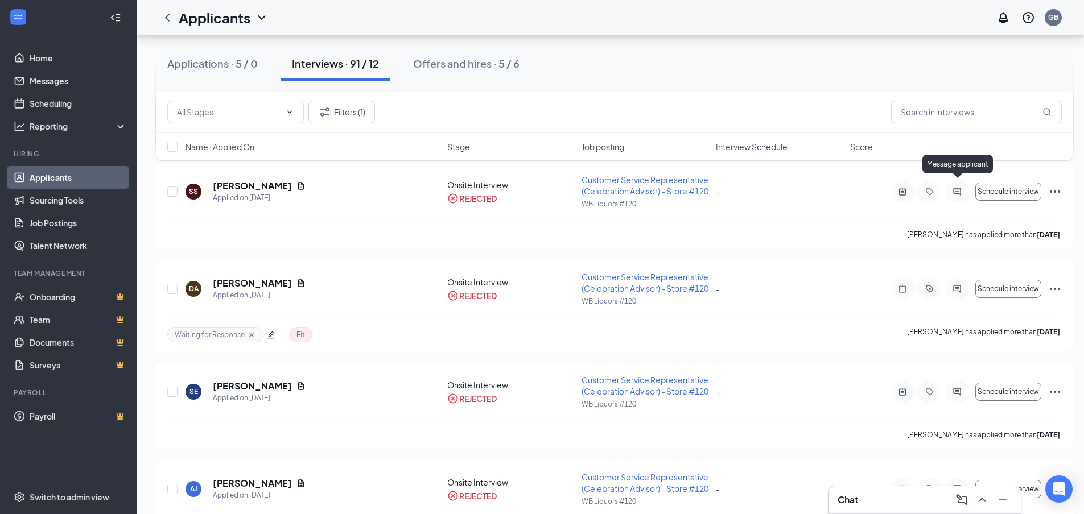
click at [957, 92] on icon "ActiveChat" at bounding box center [956, 88] width 7 height 7
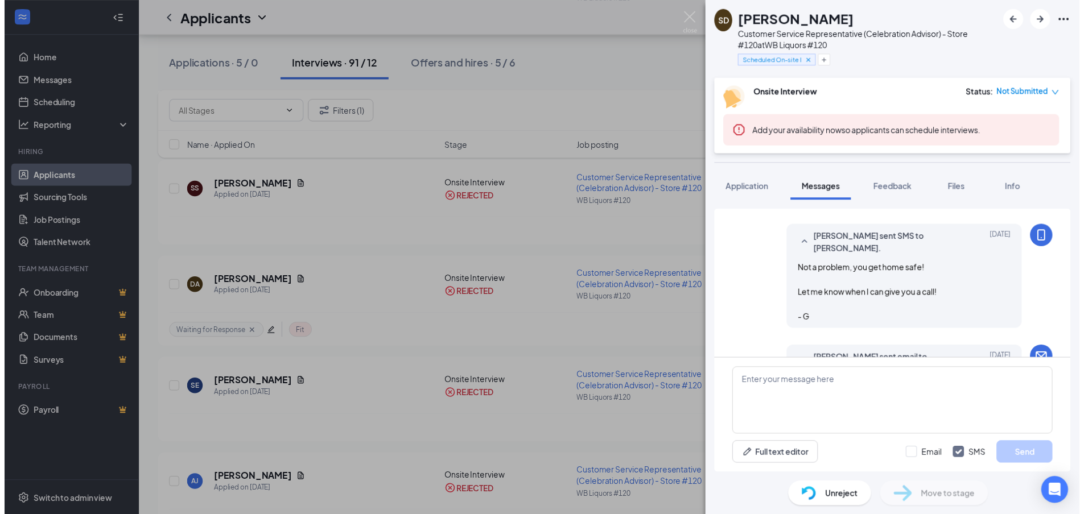
scroll to position [105, 0]
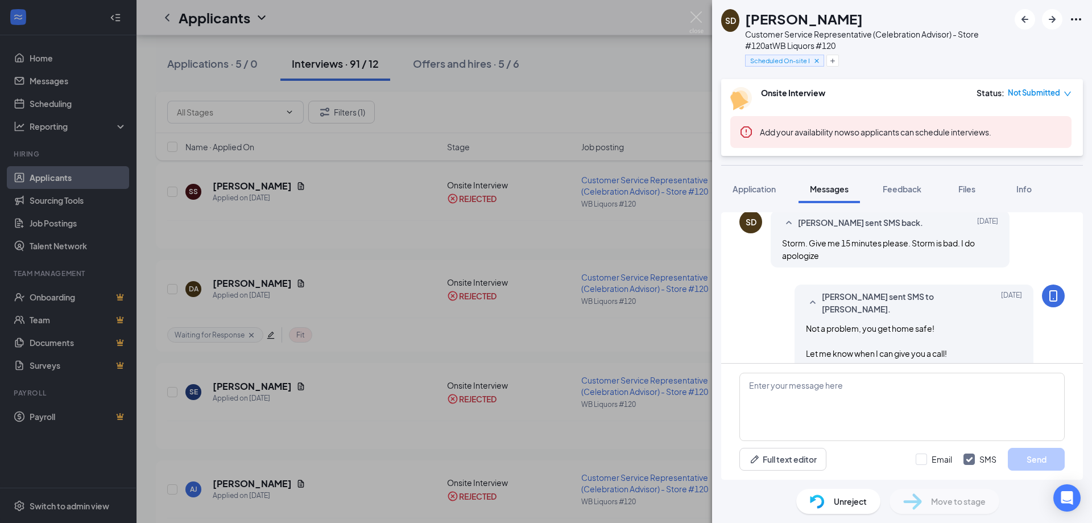
click at [543, 300] on div "SD [PERSON_NAME] Customer Service Representative (Celebration Advisor) - Store …" at bounding box center [546, 261] width 1092 height 523
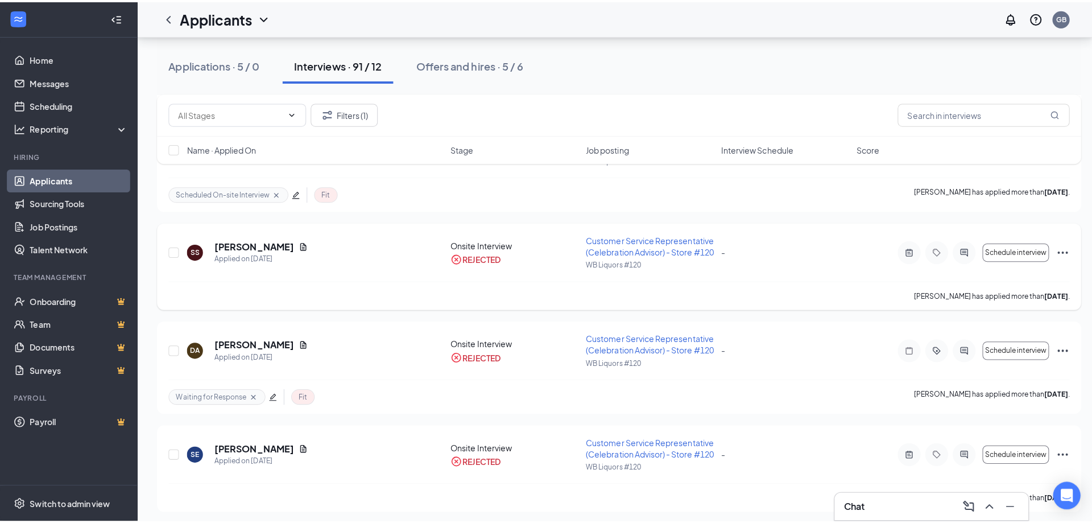
scroll to position [796, 0]
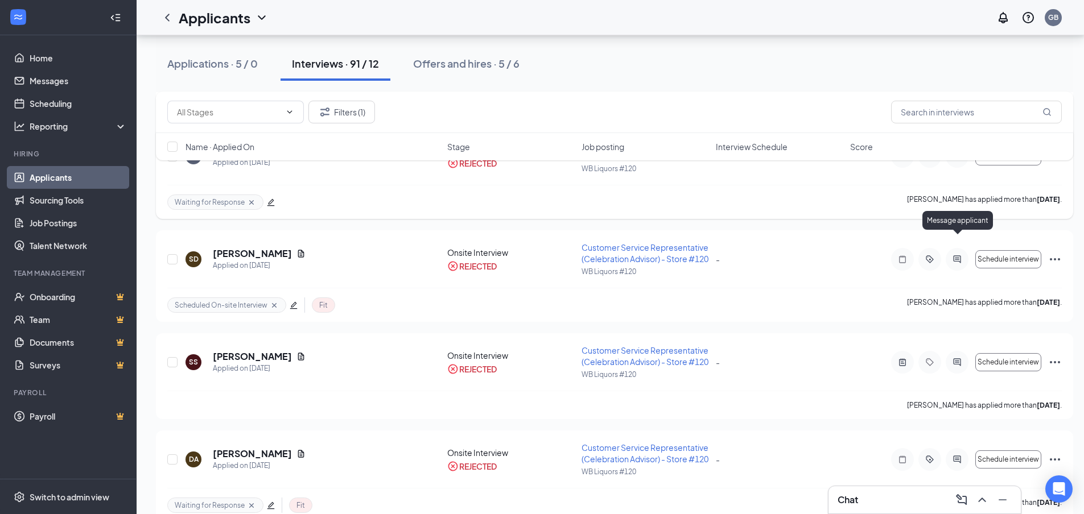
click at [961, 161] on icon "ActiveChat" at bounding box center [957, 156] width 14 height 9
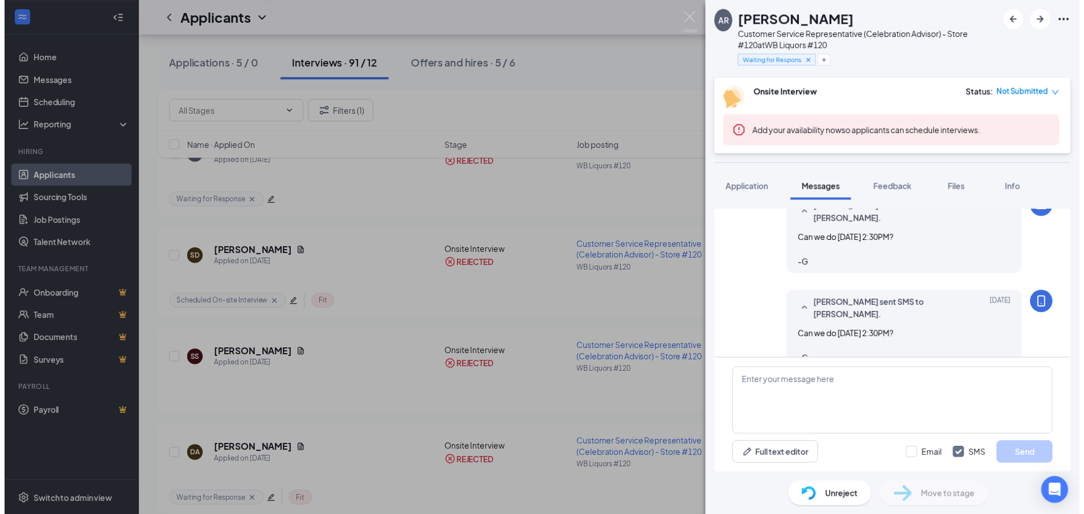
scroll to position [824, 0]
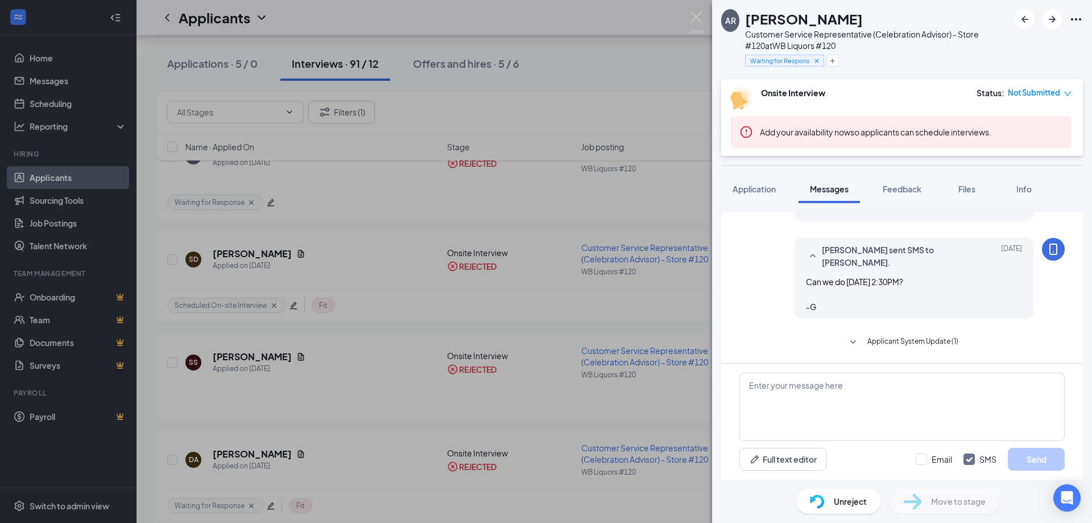
click at [580, 309] on div "AR [PERSON_NAME] Customer Service Representative (Celebration Advisor) - Store …" at bounding box center [546, 261] width 1092 height 523
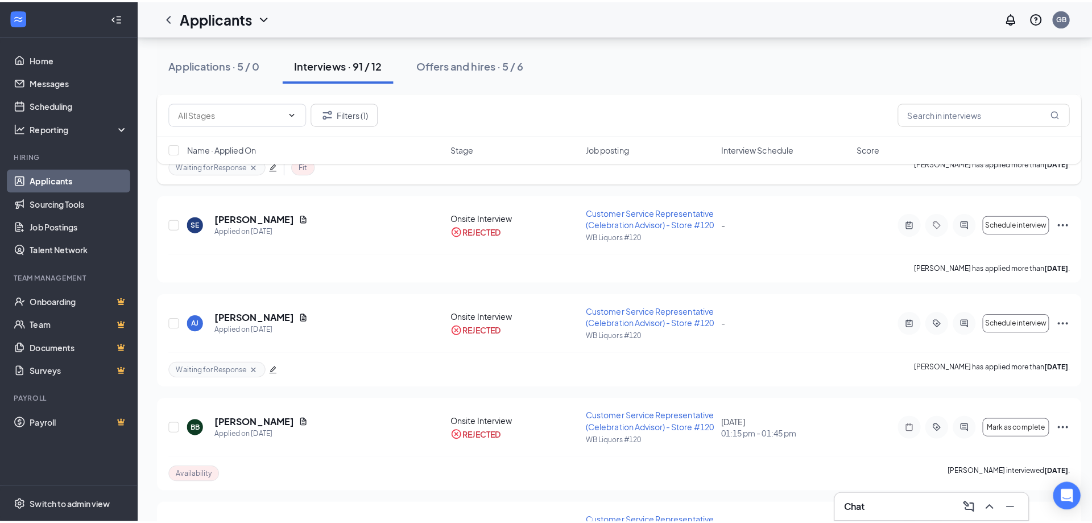
scroll to position [1308, 0]
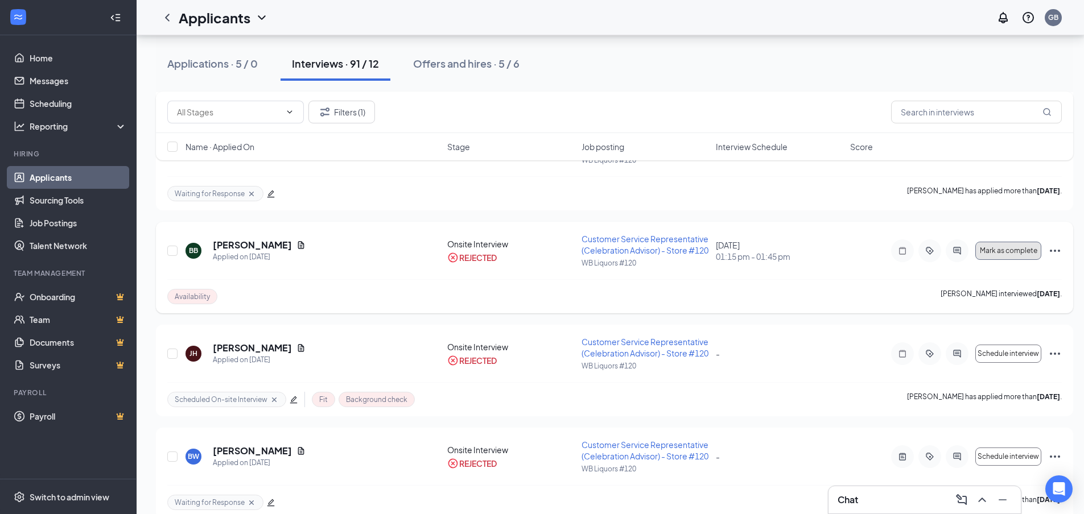
click at [977, 260] on button "Mark as complete" at bounding box center [1008, 251] width 66 height 18
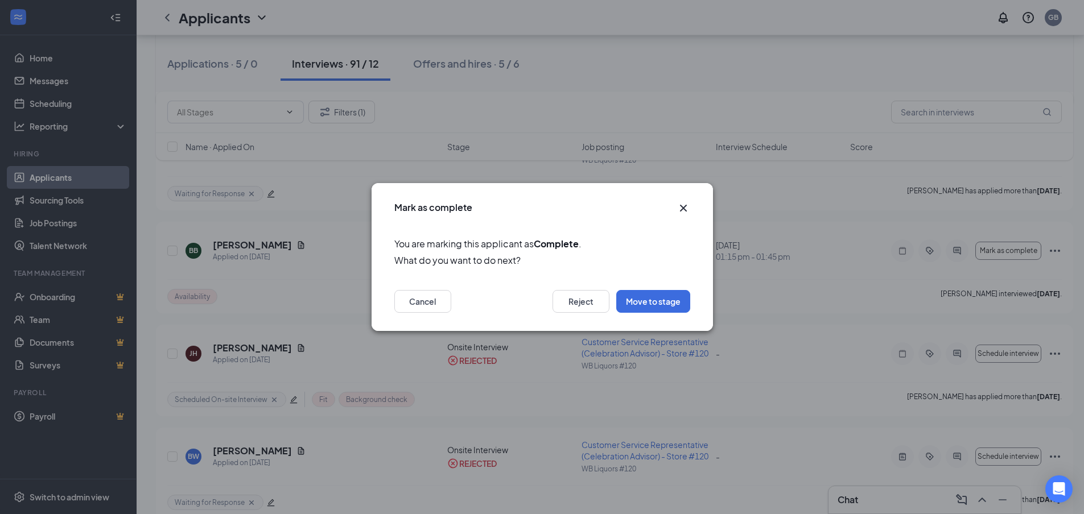
click at [686, 209] on icon "Cross" at bounding box center [683, 208] width 14 height 14
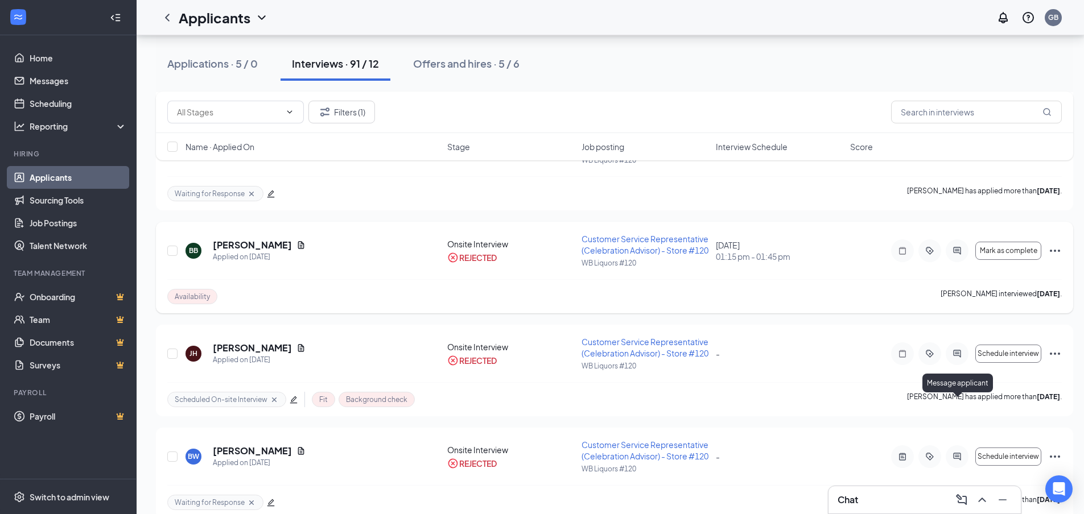
click at [950, 255] on icon "ActiveChat" at bounding box center [957, 250] width 14 height 9
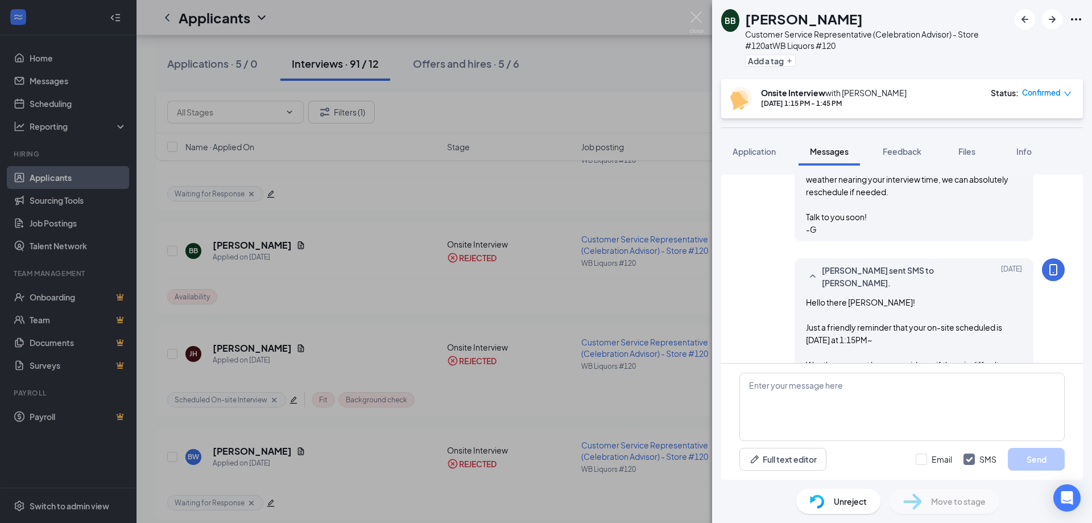
scroll to position [200, 0]
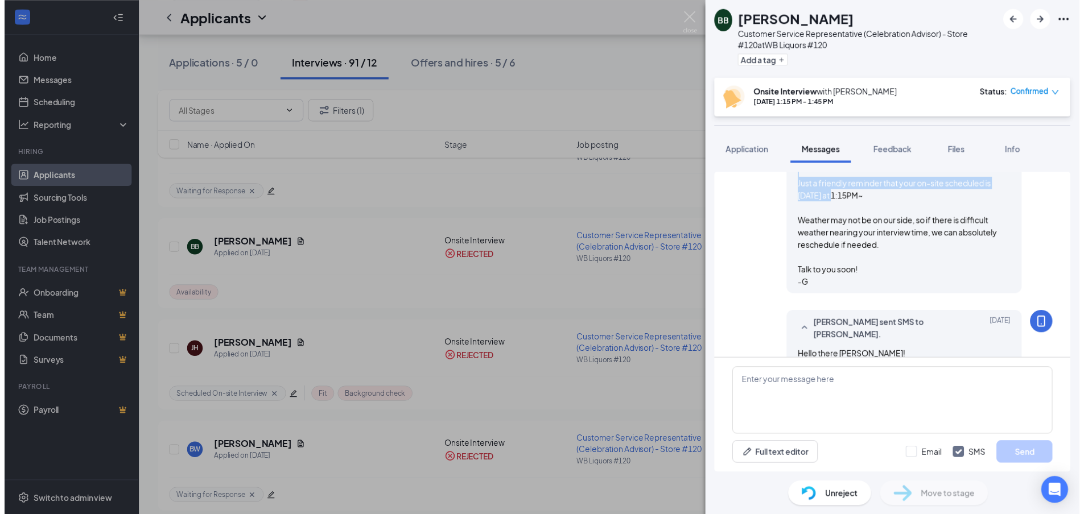
scroll to position [370, 0]
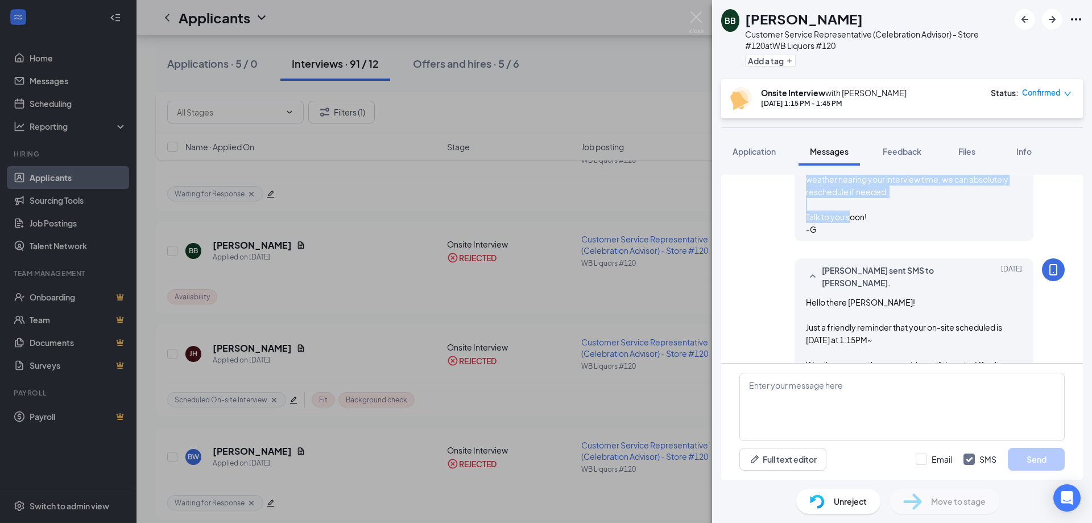
drag, startPoint x: 799, startPoint y: 276, endPoint x: 842, endPoint y: 226, distance: 66.9
click at [842, 226] on div "Hello there [PERSON_NAME]! Just a friendly reminder that your on-site scheduled…" at bounding box center [914, 167] width 216 height 138
click at [581, 200] on div "BB [PERSON_NAME] Customer Service Representative (Celebration Advisor) - Store …" at bounding box center [546, 261] width 1092 height 523
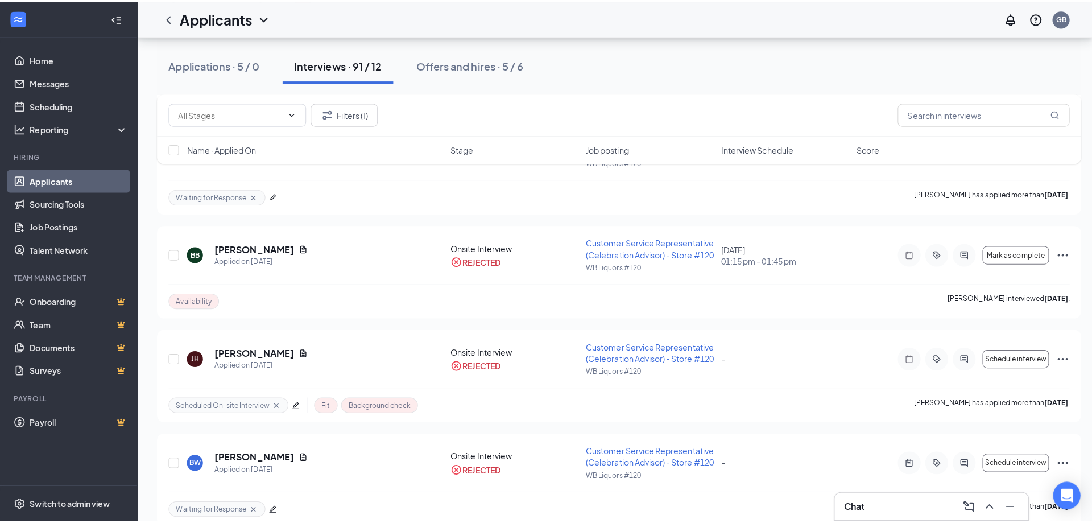
scroll to position [967, 0]
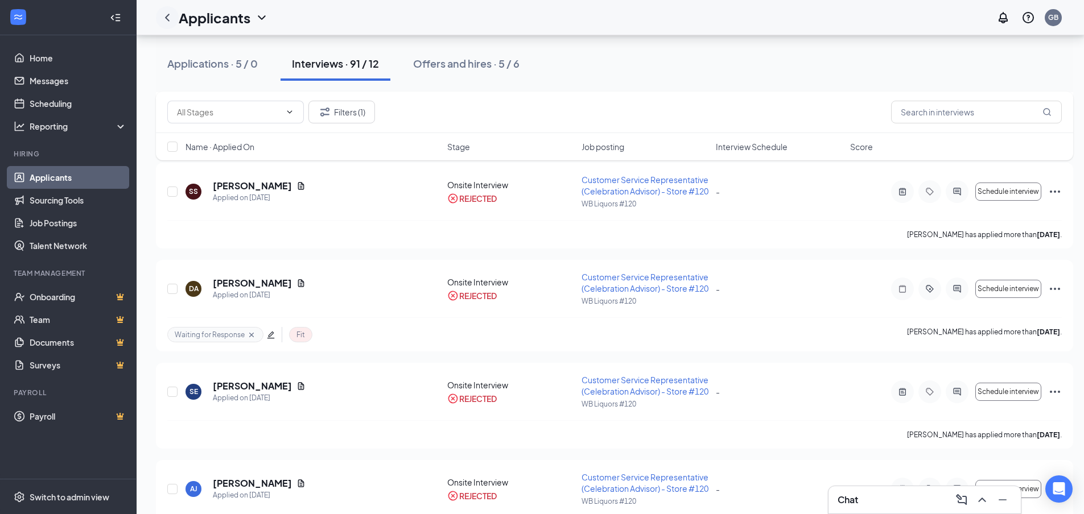
click at [167, 14] on icon "ChevronLeft" at bounding box center [167, 18] width 14 height 14
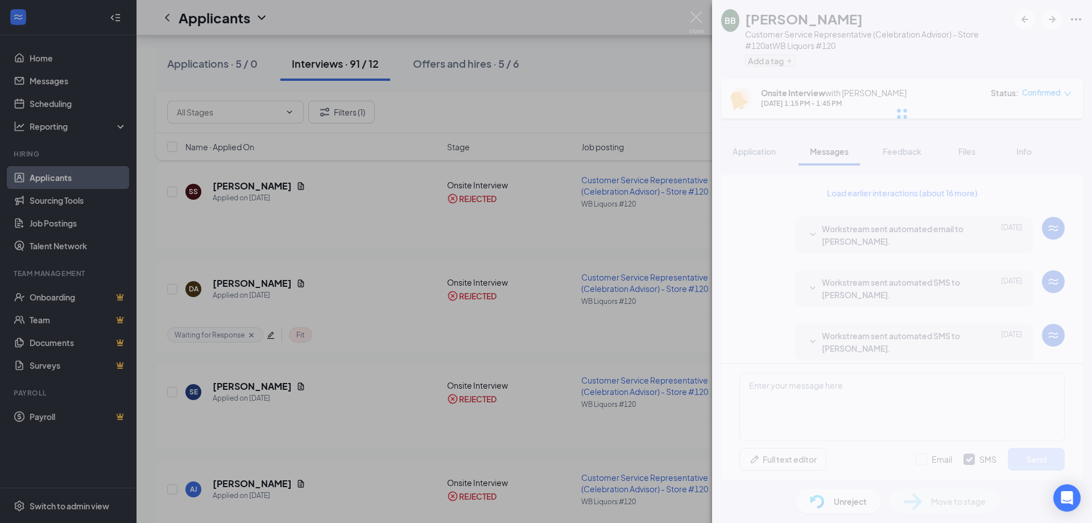
scroll to position [598, 0]
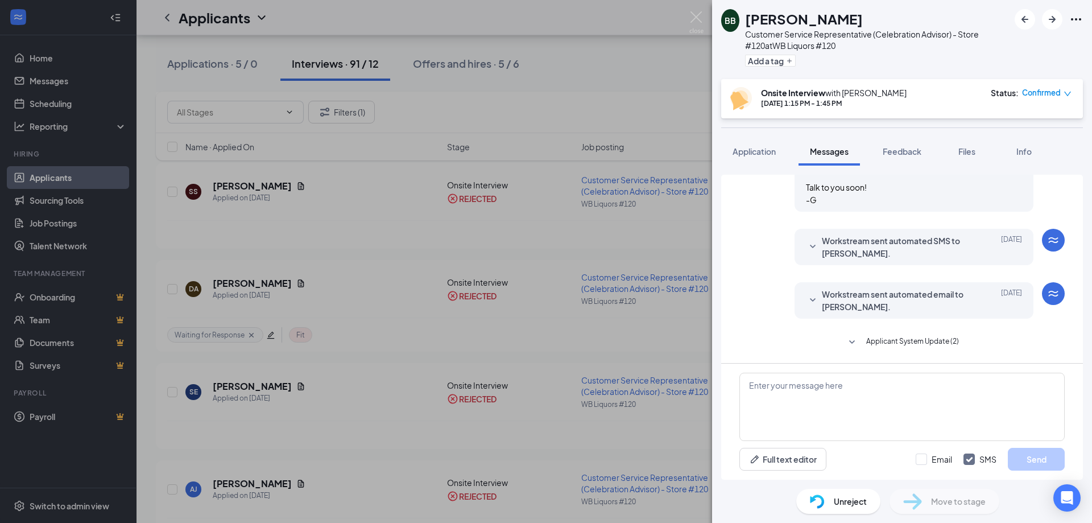
click at [696, 16] on img at bounding box center [696, 22] width 14 height 22
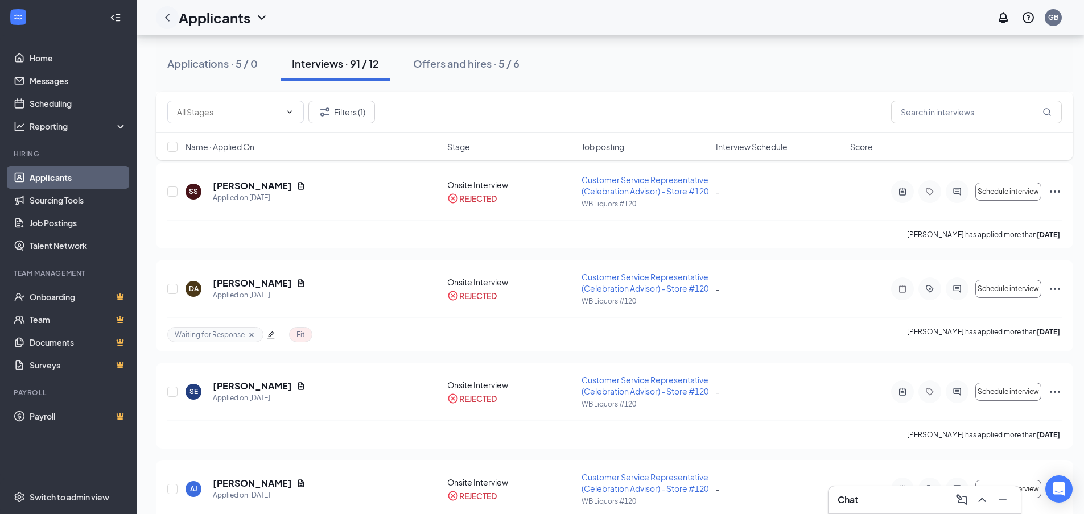
click at [171, 22] on icon "ChevronLeft" at bounding box center [167, 18] width 14 height 14
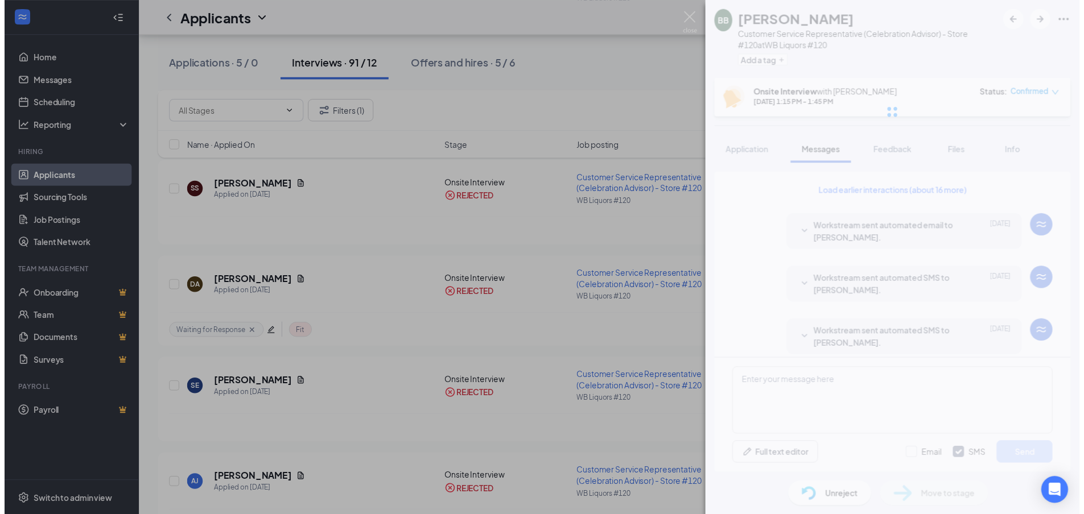
scroll to position [598, 0]
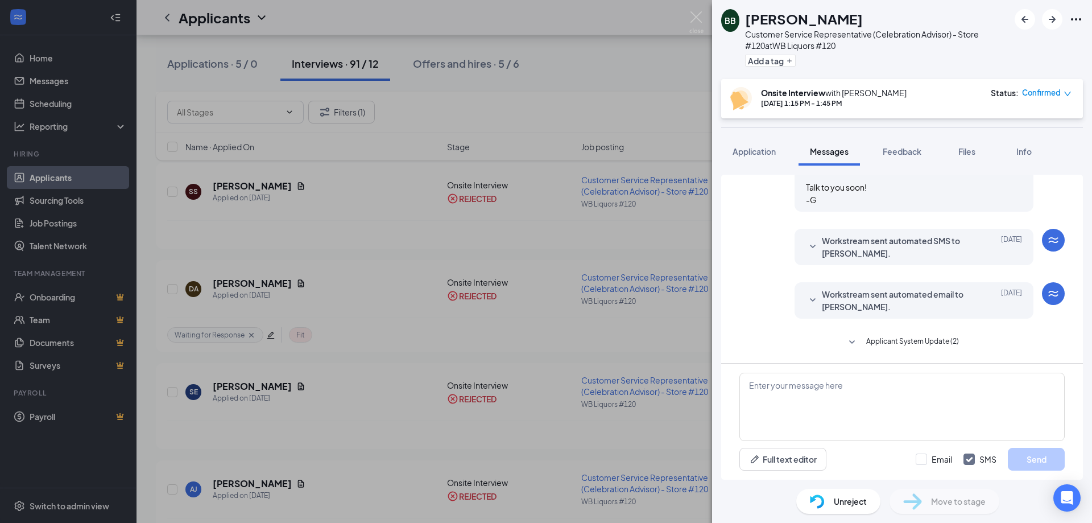
click at [700, 32] on img at bounding box center [696, 22] width 14 height 22
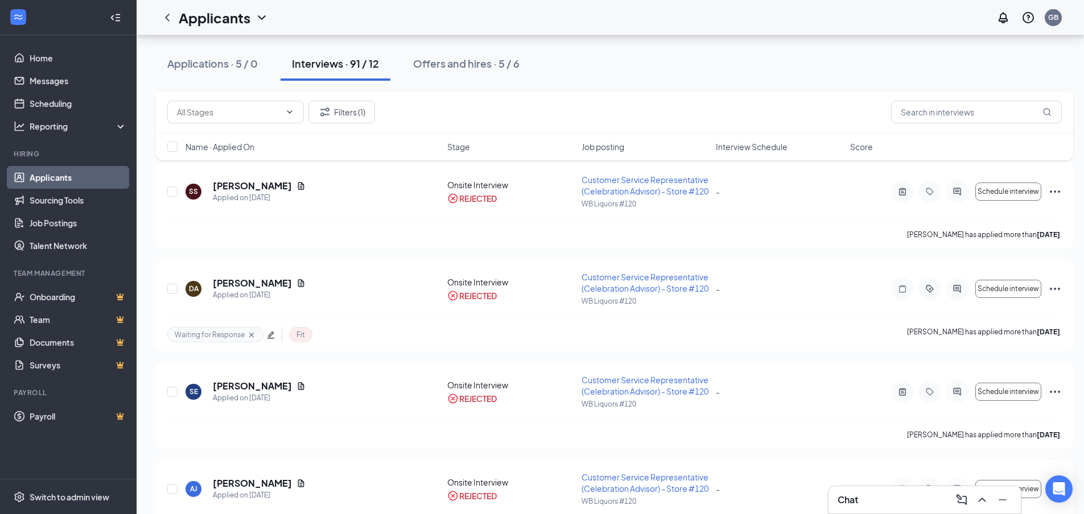
scroll to position [683, 0]
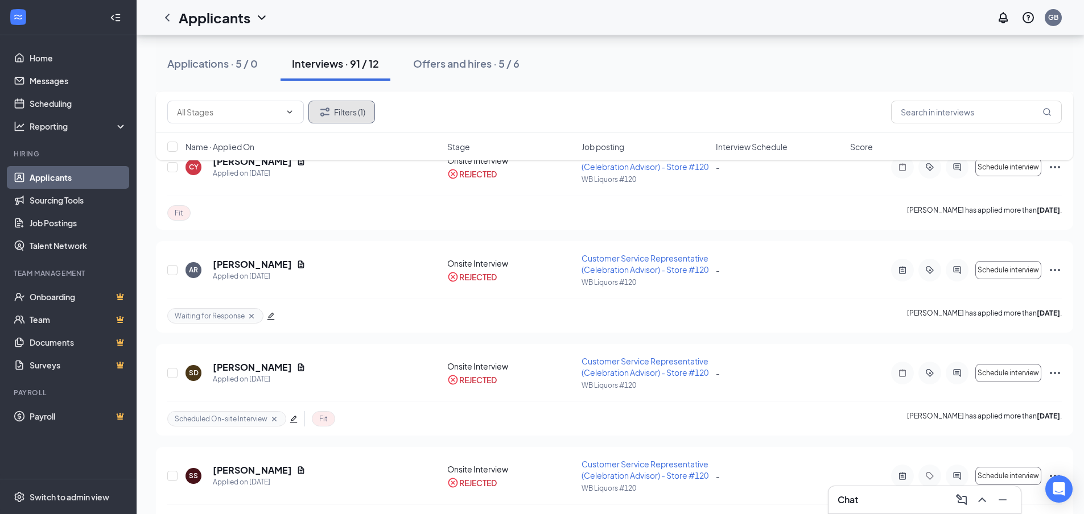
click at [344, 108] on button "Filters (1)" at bounding box center [341, 112] width 67 height 23
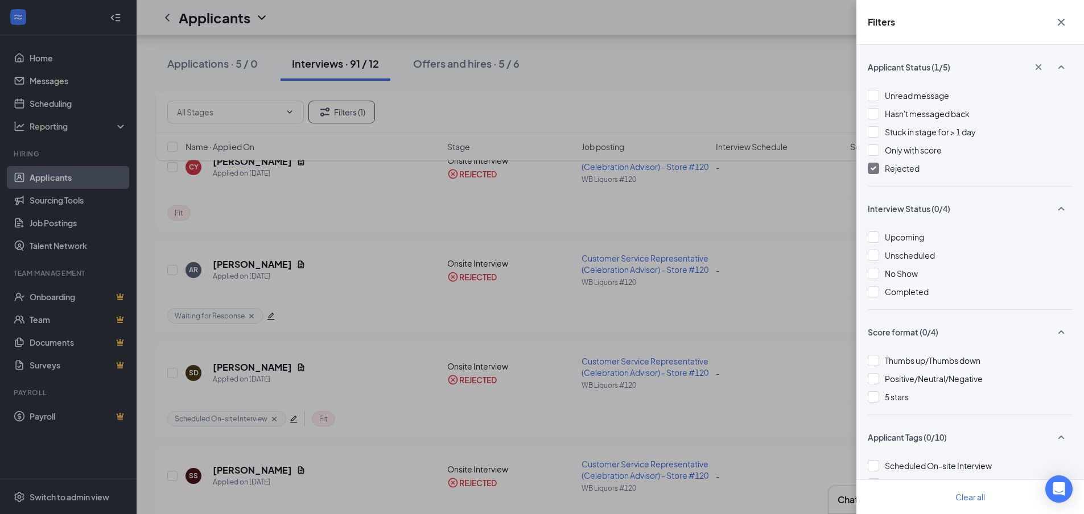
click at [895, 169] on span "Rejected" at bounding box center [902, 168] width 35 height 10
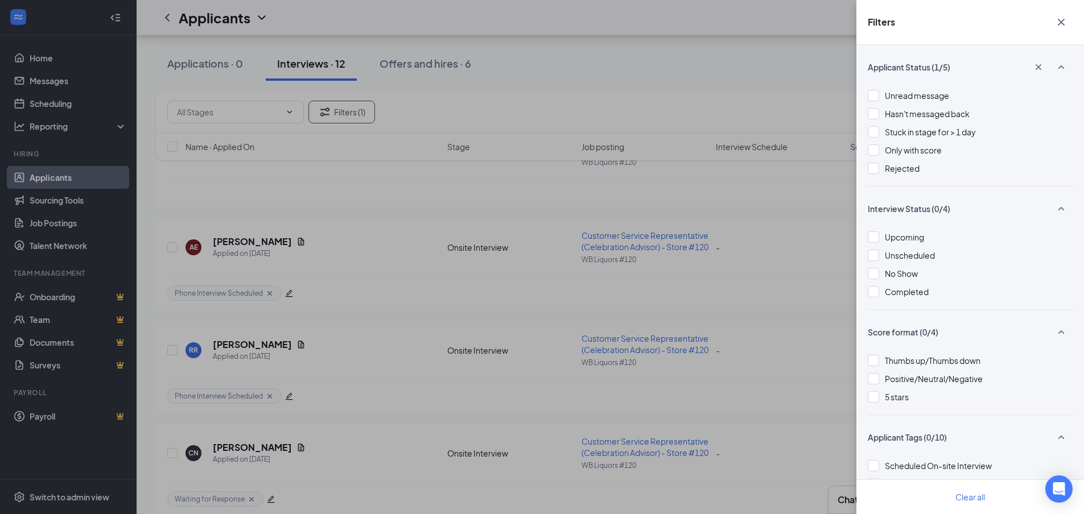
scroll to position [671, 0]
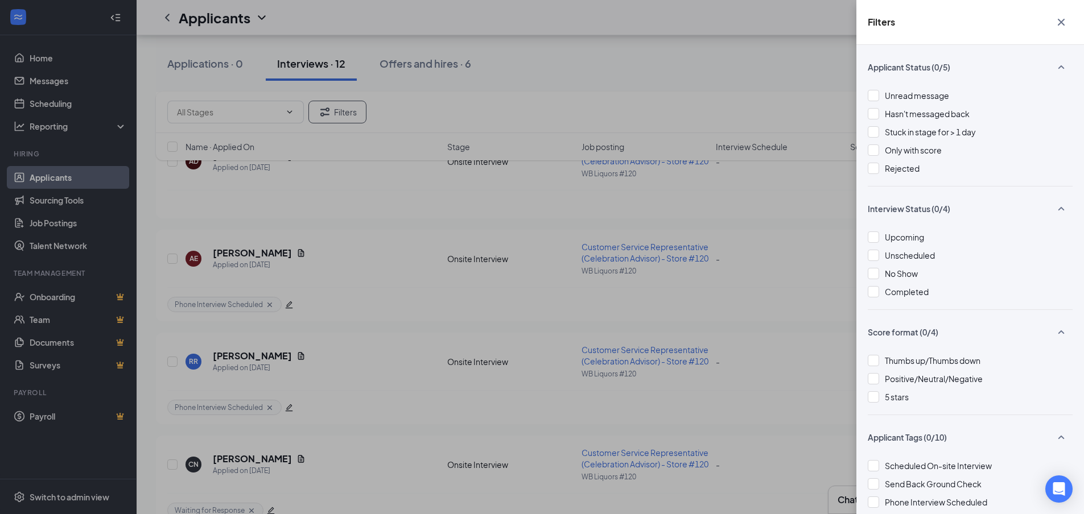
click at [741, 65] on div "Filters Applicant Status (0/5) Unread message Hasn't messaged back Stuck in sta…" at bounding box center [542, 257] width 1084 height 514
click at [617, 6] on div "Filters Applicant Status (0/5) Unread message Hasn't messaged back Stuck in sta…" at bounding box center [542, 257] width 1084 height 514
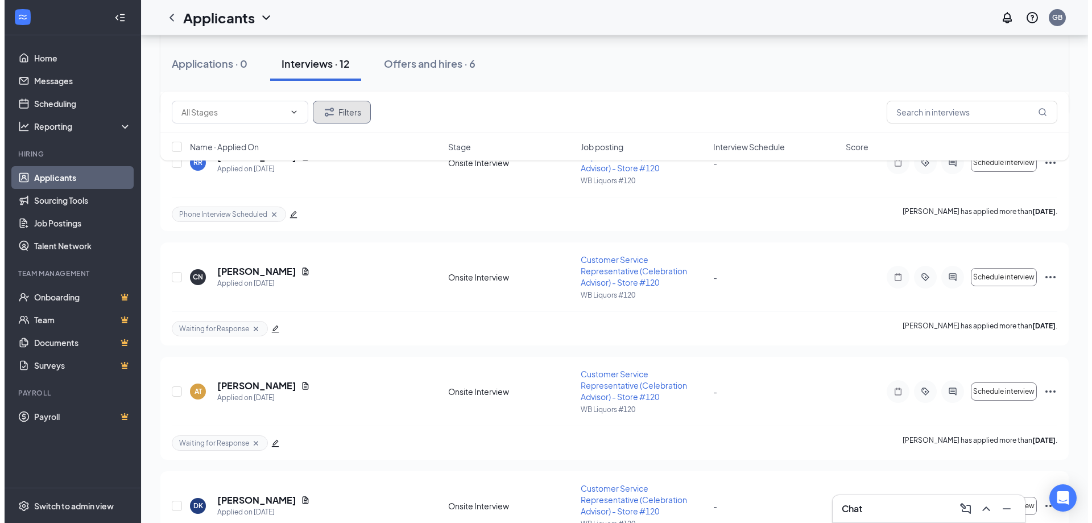
scroll to position [796, 0]
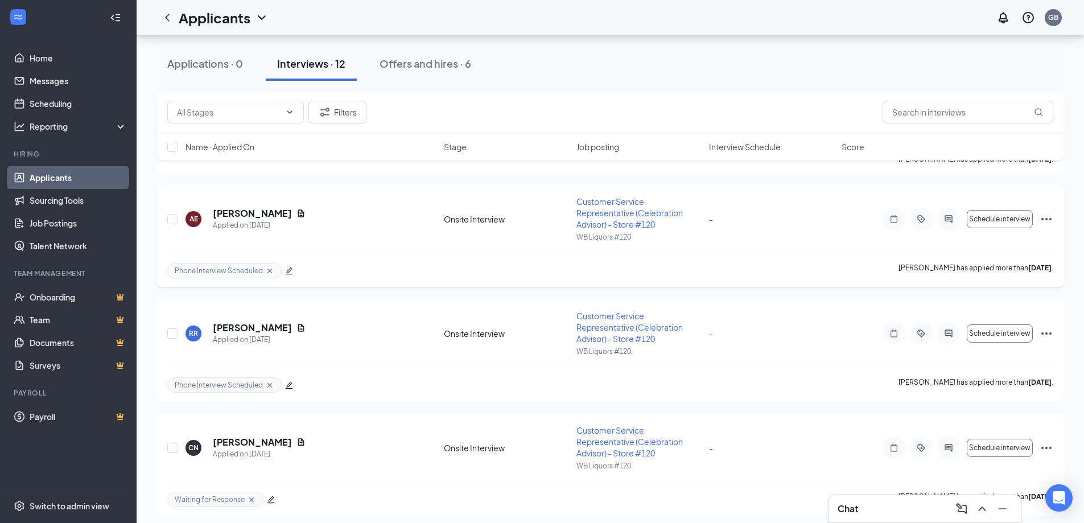
click at [943, 216] on icon "ActiveChat" at bounding box center [948, 218] width 14 height 9
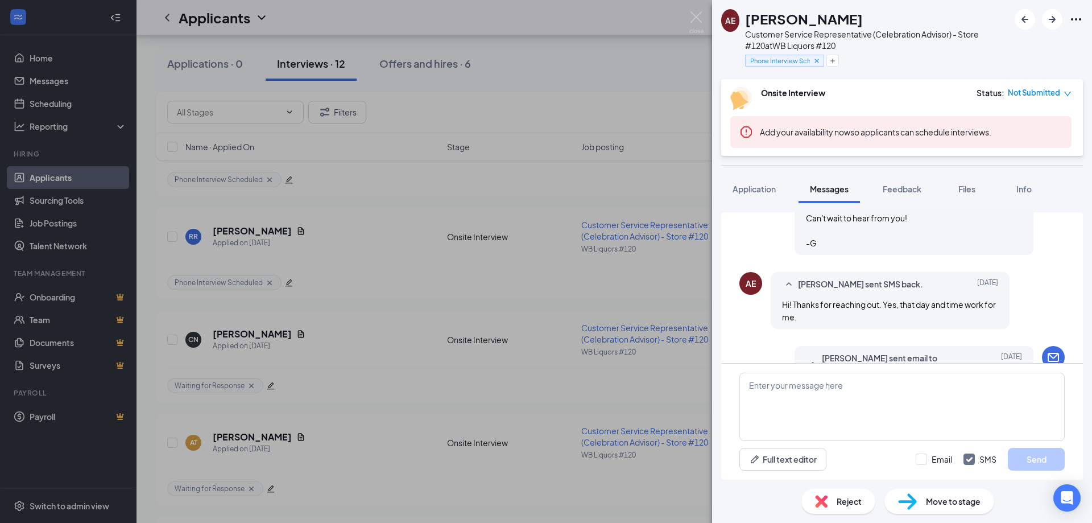
scroll to position [814, 0]
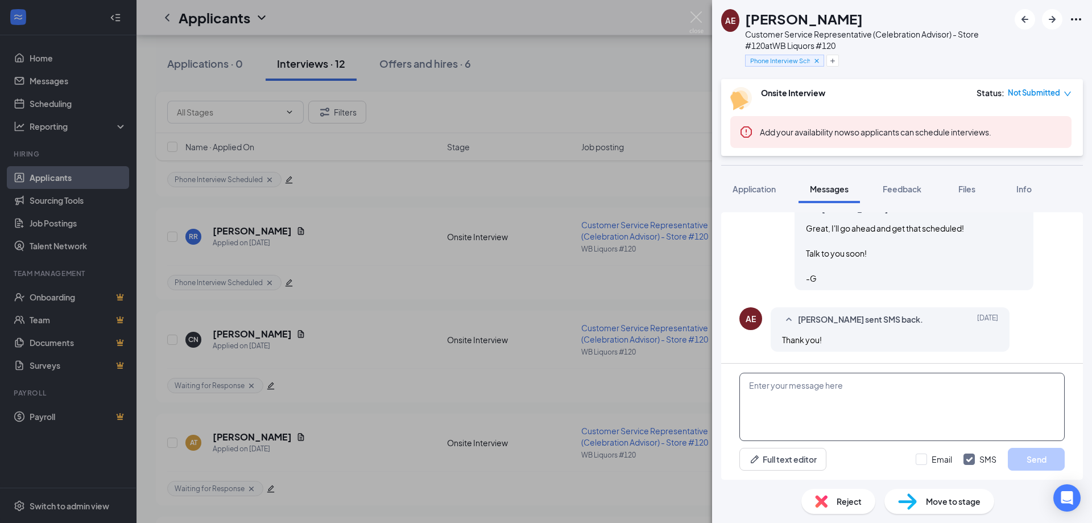
click at [828, 395] on textarea at bounding box center [901, 407] width 325 height 68
paste textarea "Hello there [PERSON_NAME]! Just a friendly reminder that your on-site scheduled…"
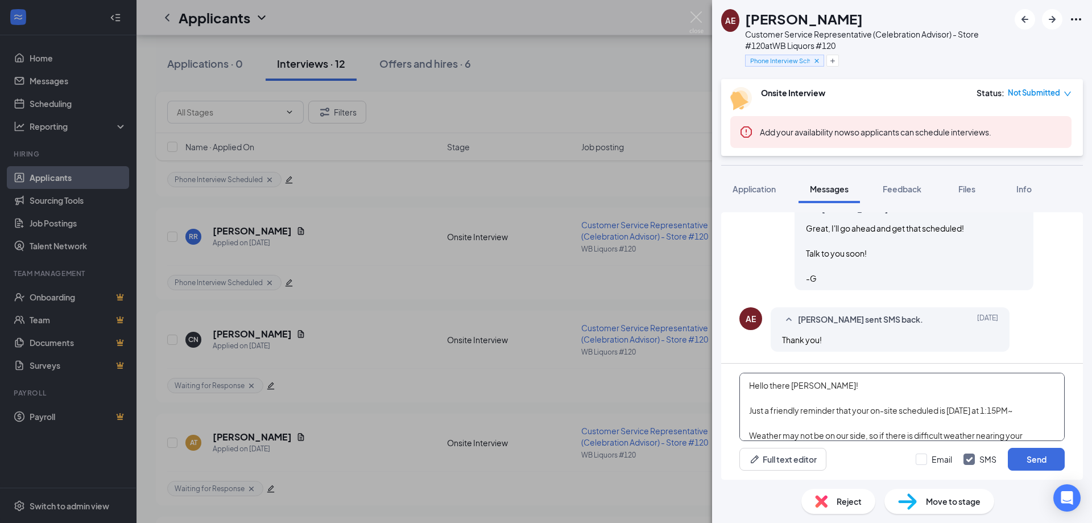
click at [803, 389] on textarea "Hello there [PERSON_NAME]! Just a friendly reminder that your on-site scheduled…" at bounding box center [901, 407] width 325 height 68
drag, startPoint x: 748, startPoint y: 22, endPoint x: 787, endPoint y: 24, distance: 38.7
click at [787, 24] on h1 "[PERSON_NAME]" at bounding box center [804, 18] width 118 height 19
copy h1 "[PERSON_NAME]"
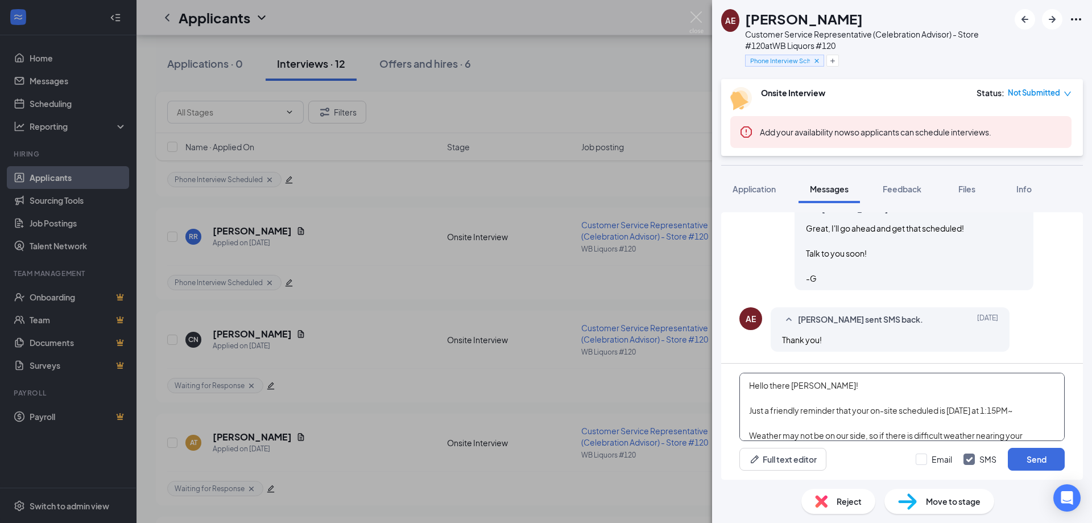
click at [816, 391] on textarea "Hello there [PERSON_NAME]! Just a friendly reminder that your on-site scheduled…" at bounding box center [901, 407] width 325 height 68
paste textarea "[PERSON_NAME]"
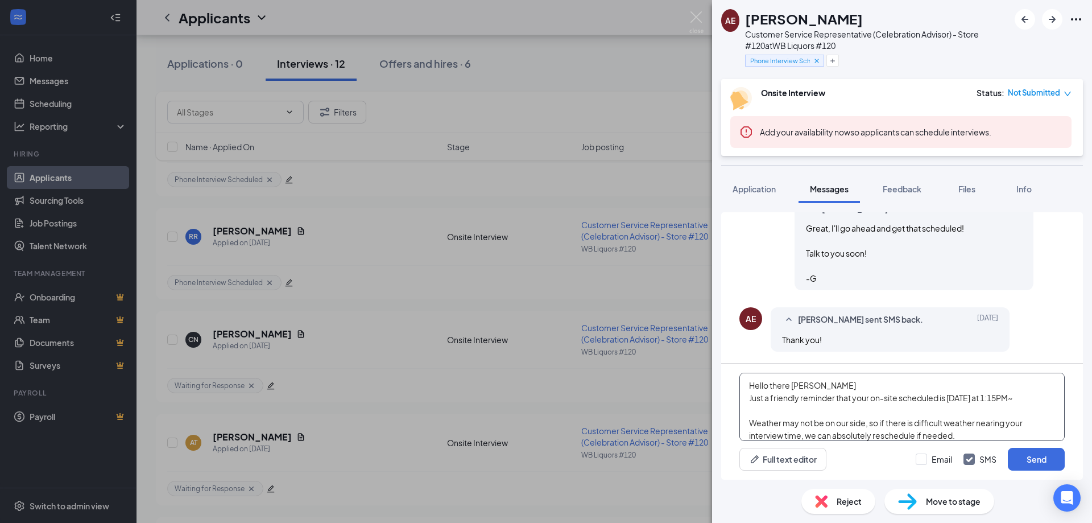
click at [808, 389] on textarea "Hello there [PERSON_NAME] Just a friendly reminder that your on-site scheduled …" at bounding box center [901, 407] width 325 height 68
paste textarea
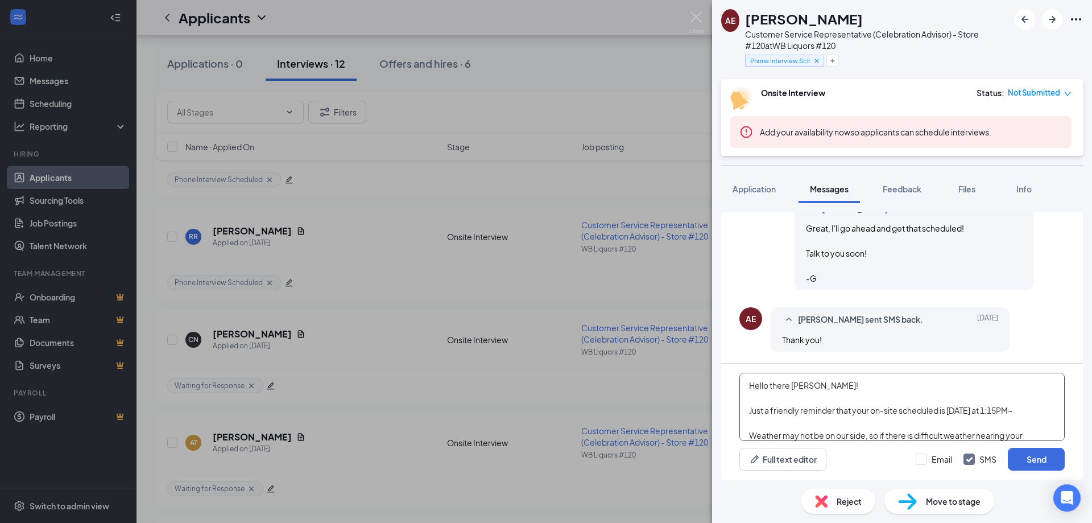
drag, startPoint x: 1017, startPoint y: 409, endPoint x: 869, endPoint y: 412, distance: 147.9
click at [869, 412] on textarea "Hello there [PERSON_NAME]! Just a friendly reminder that your on-site scheduled…" at bounding box center [901, 407] width 325 height 68
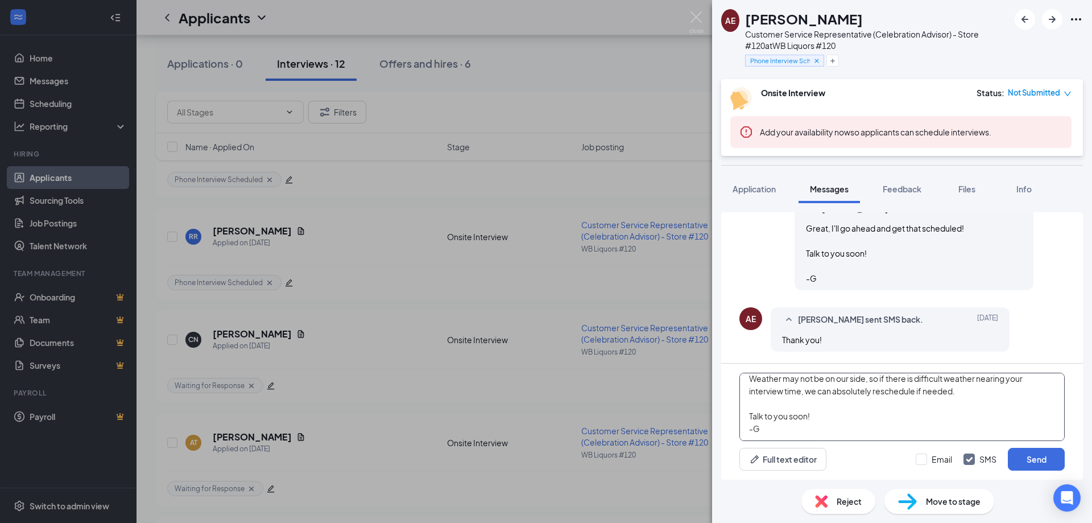
scroll to position [44, 0]
drag, startPoint x: 751, startPoint y: 380, endPoint x: 966, endPoint y: 406, distance: 216.5
click at [966, 406] on textarea "Hello there [PERSON_NAME]! Just a friendly reminder that your pre-interview is …" at bounding box center [901, 407] width 325 height 68
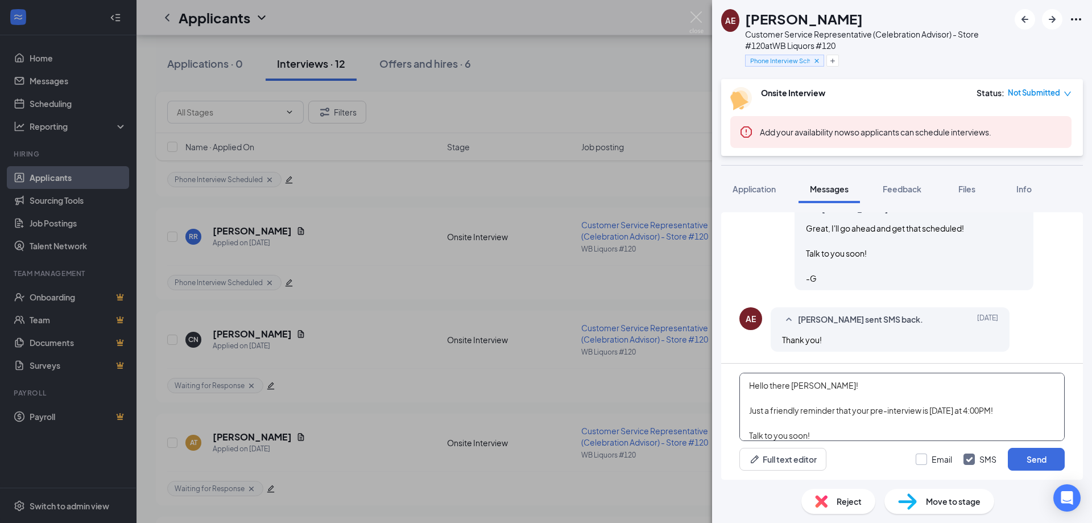
type textarea "Hello there [PERSON_NAME]! Just a friendly reminder that your pre-interview is …"
click at [933, 458] on input "Email" at bounding box center [934, 458] width 36 height 11
checkbox input "true"
click at [1031, 456] on button "Send" at bounding box center [1036, 459] width 57 height 23
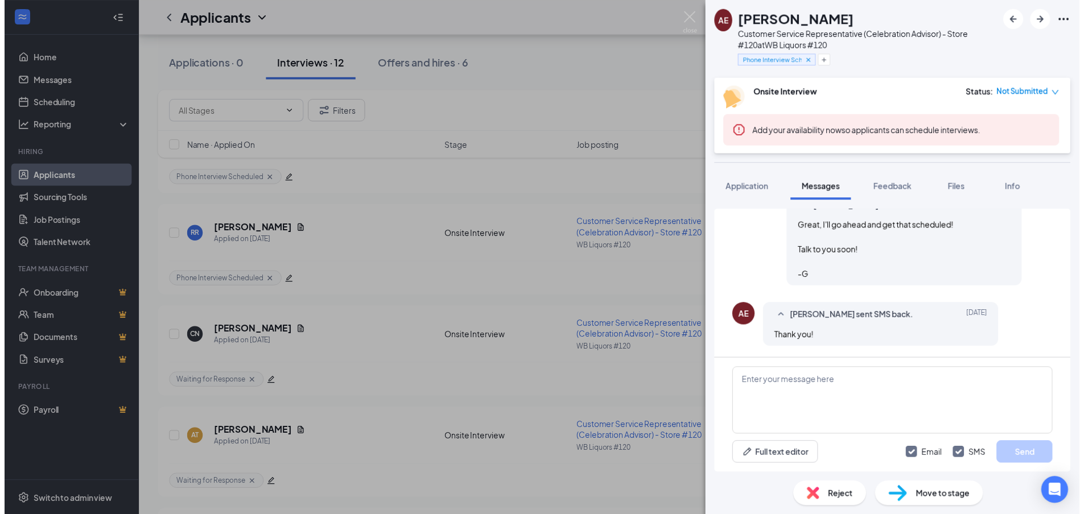
scroll to position [1110, 0]
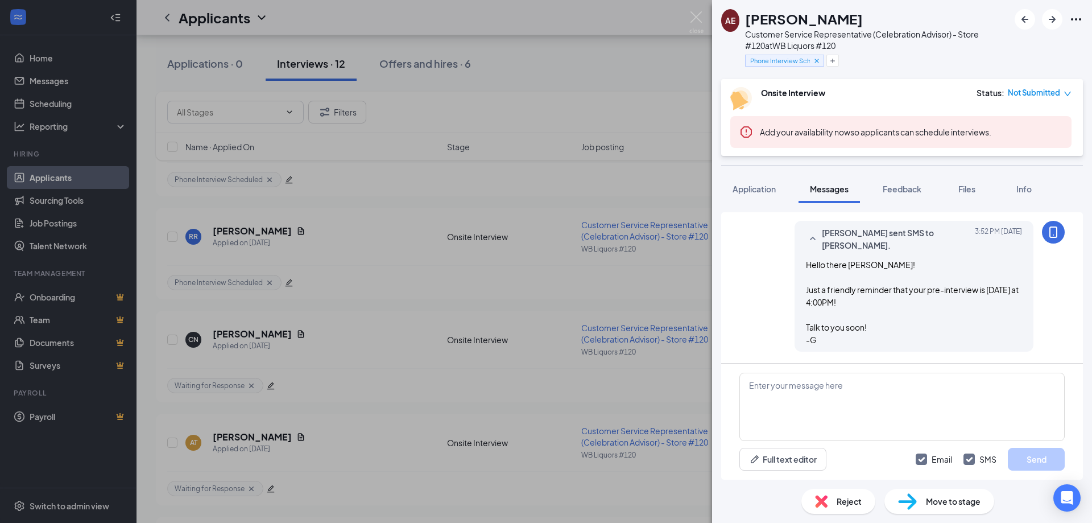
click at [540, 178] on div "AE [PERSON_NAME] Customer Service Representative (Celebration Advisor) - Store …" at bounding box center [546, 261] width 1092 height 523
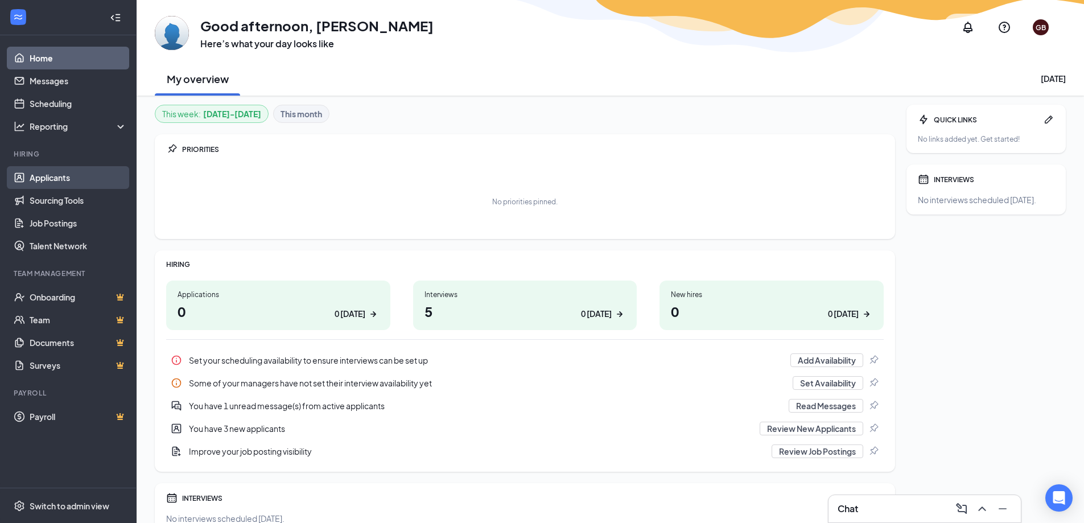
click at [72, 171] on link "Applicants" at bounding box center [78, 177] width 97 height 23
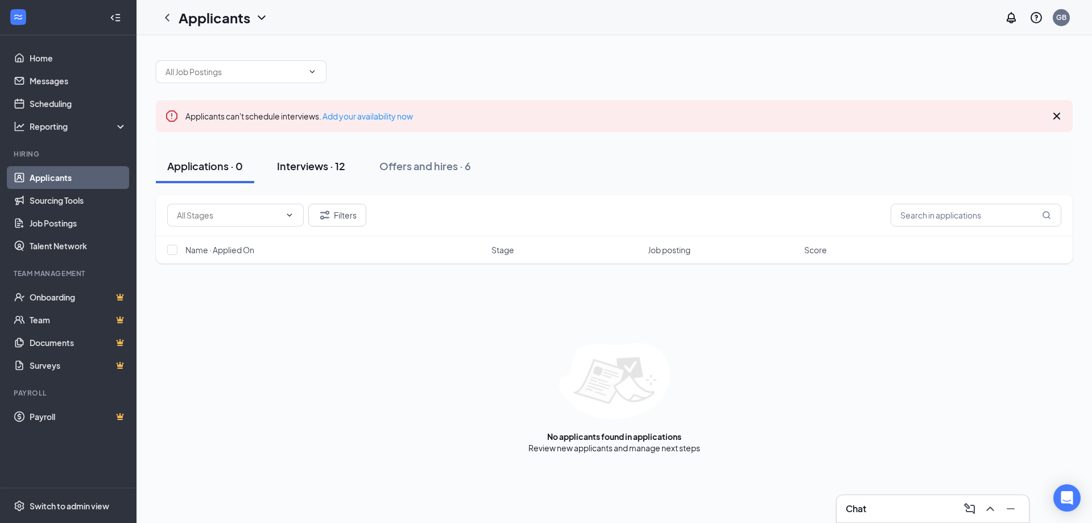
click at [321, 160] on div "Interviews · 12" at bounding box center [311, 166] width 68 height 14
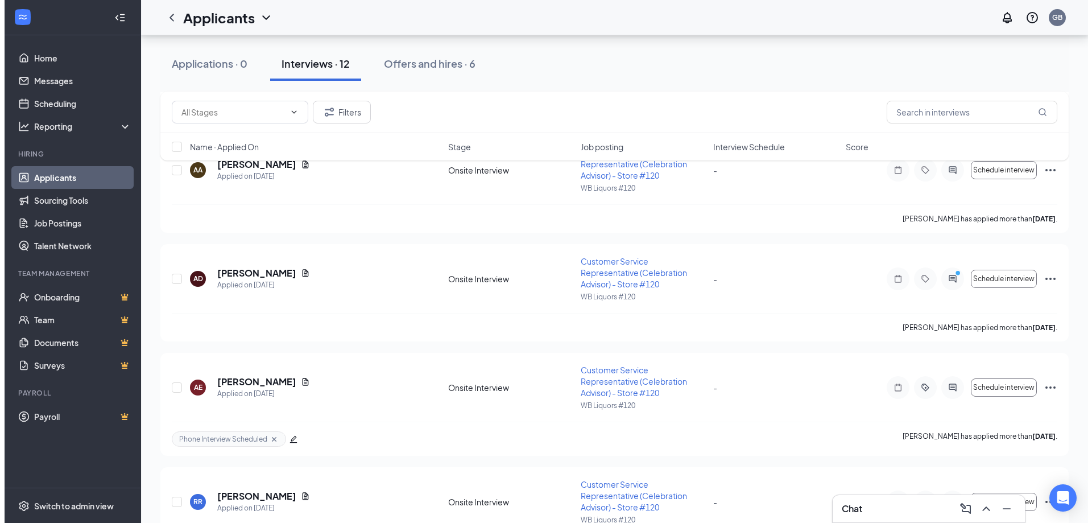
scroll to position [739, 0]
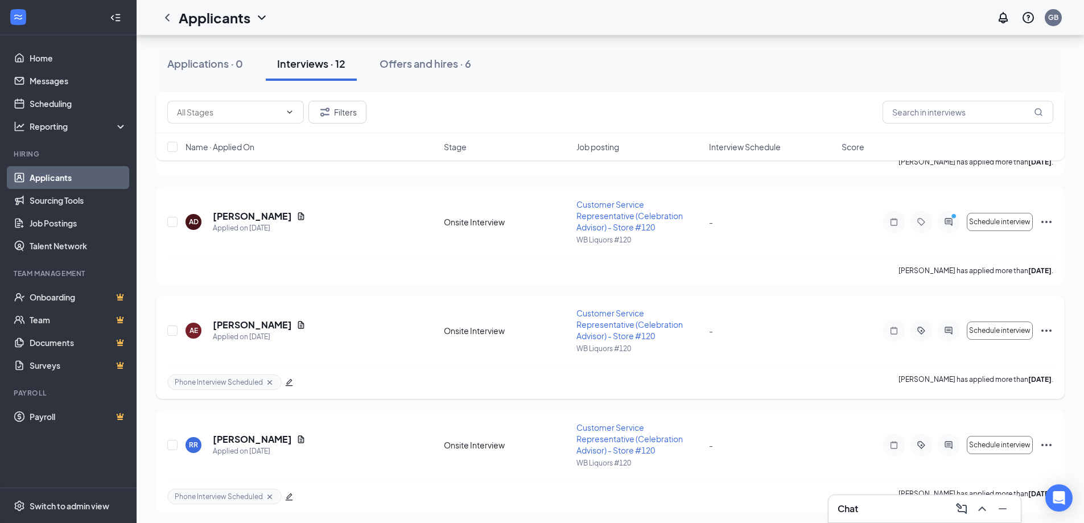
click at [948, 323] on div at bounding box center [948, 330] width 23 height 23
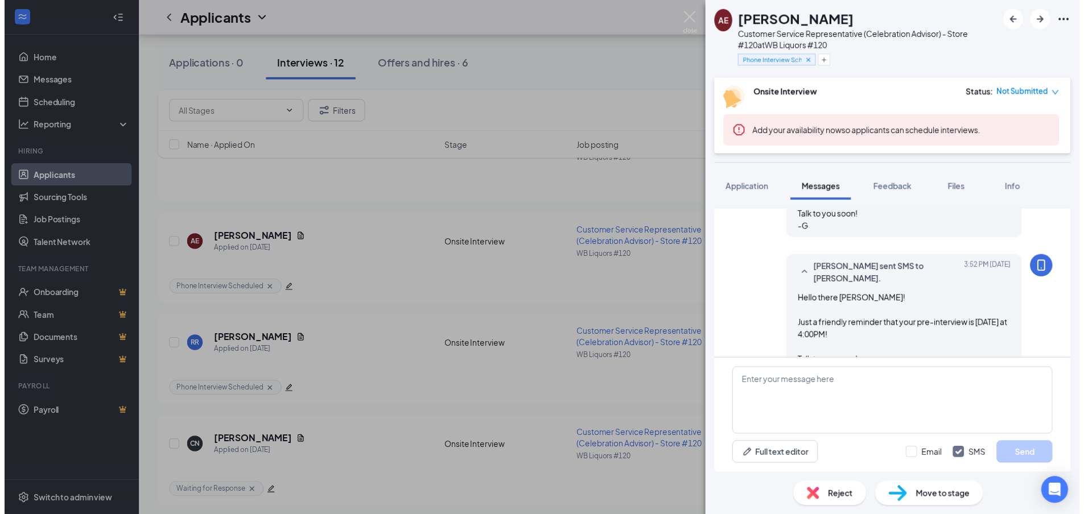
scroll to position [1003, 0]
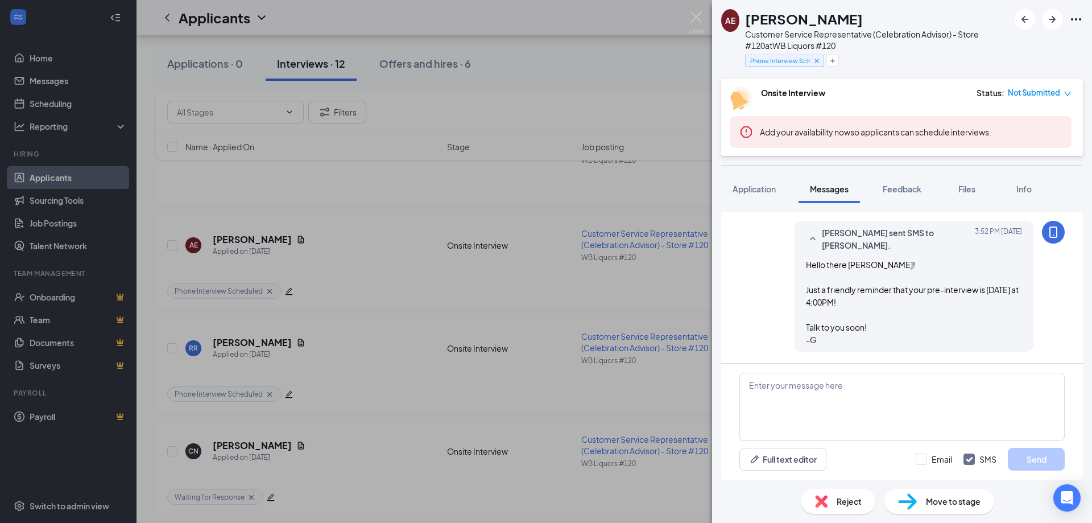
click at [419, 210] on div "AE Ashley Esquivel Customer Service Representative (Celebration Advisor) - Stor…" at bounding box center [546, 261] width 1092 height 523
